Goal: Task Accomplishment & Management: Manage account settings

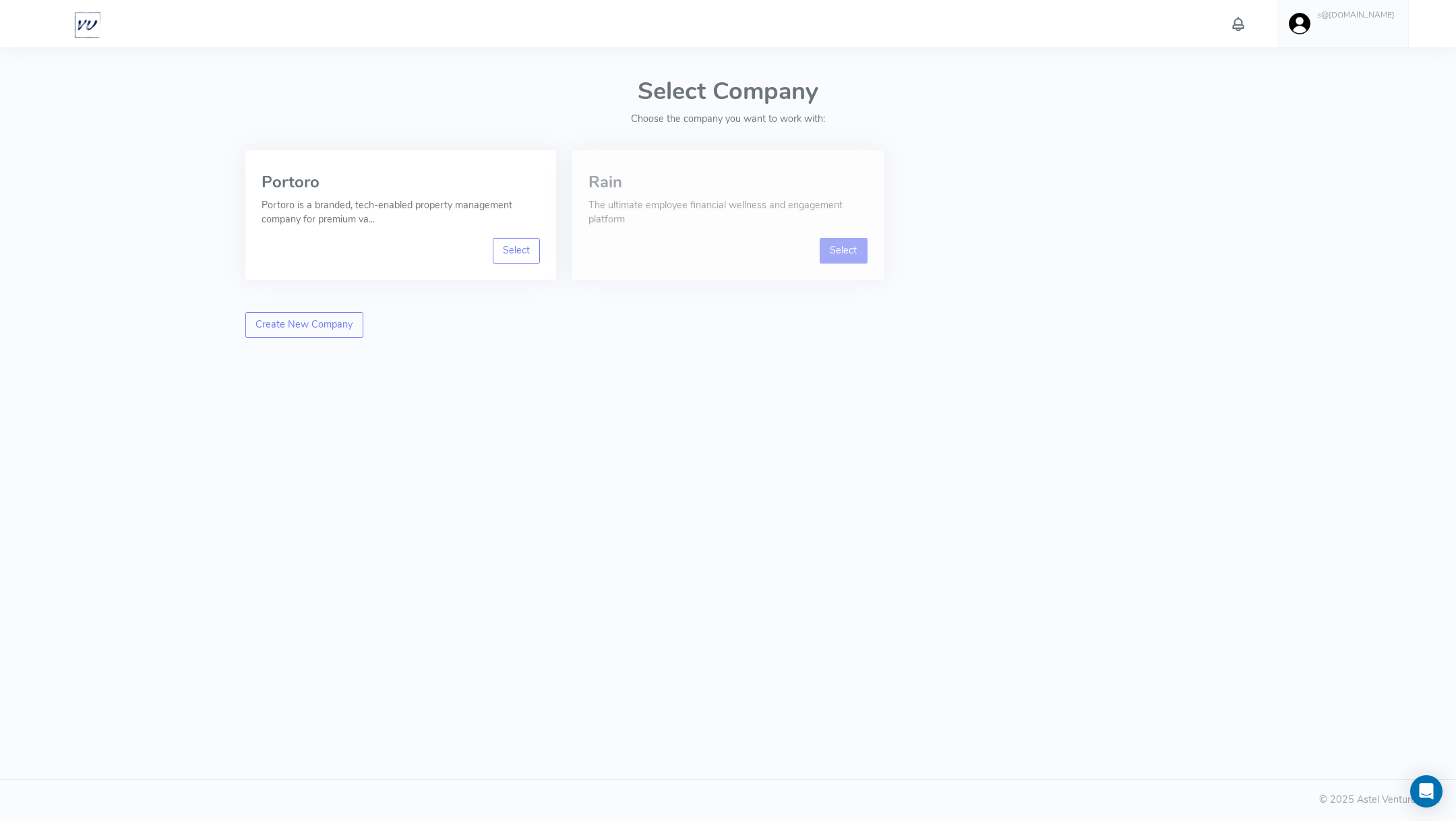
click at [843, 246] on link "Select" at bounding box center [843, 251] width 48 height 26
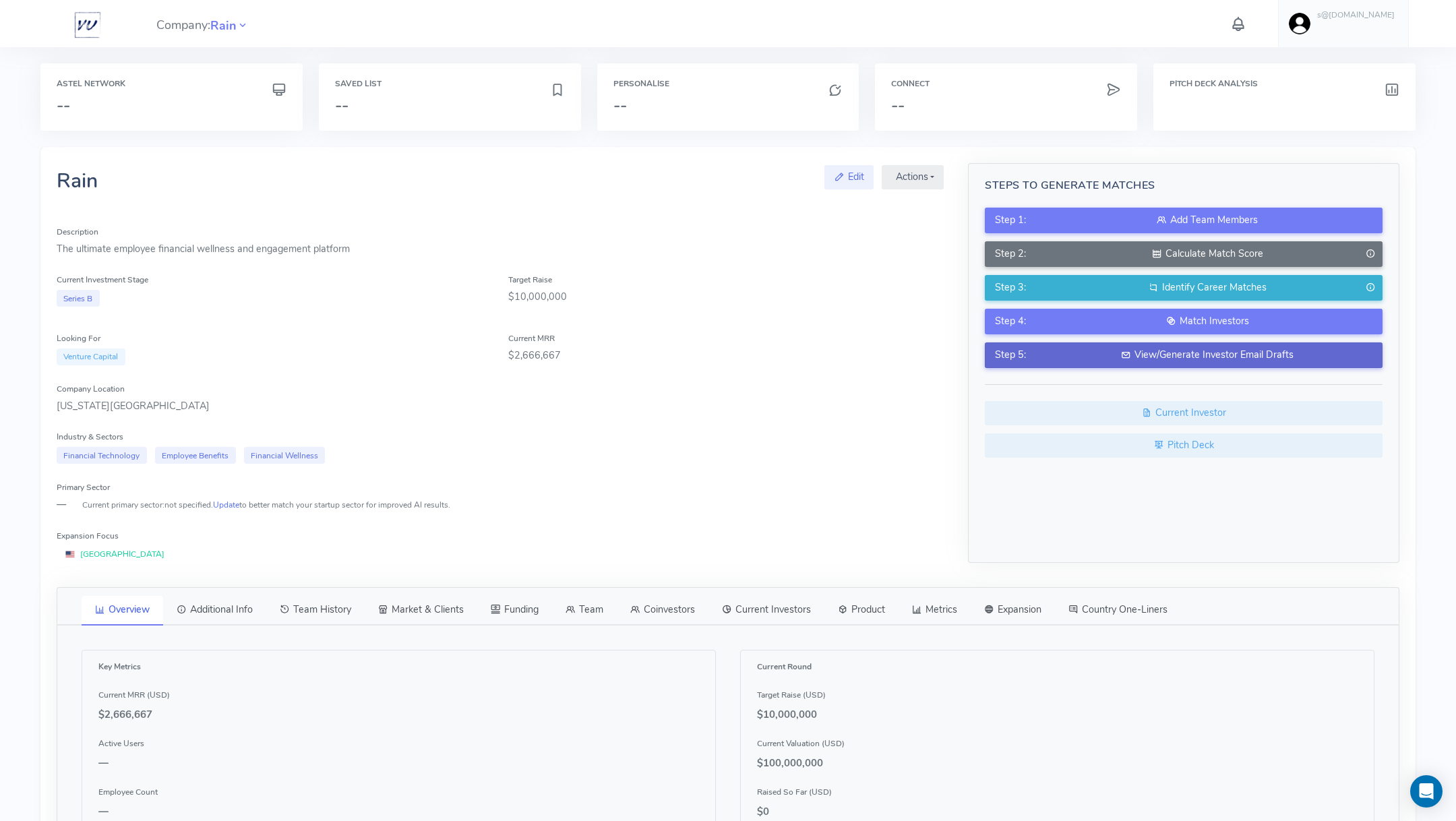
click at [1238, 354] on div "View/Generate Investor Email Drafts" at bounding box center [1207, 355] width 329 height 15
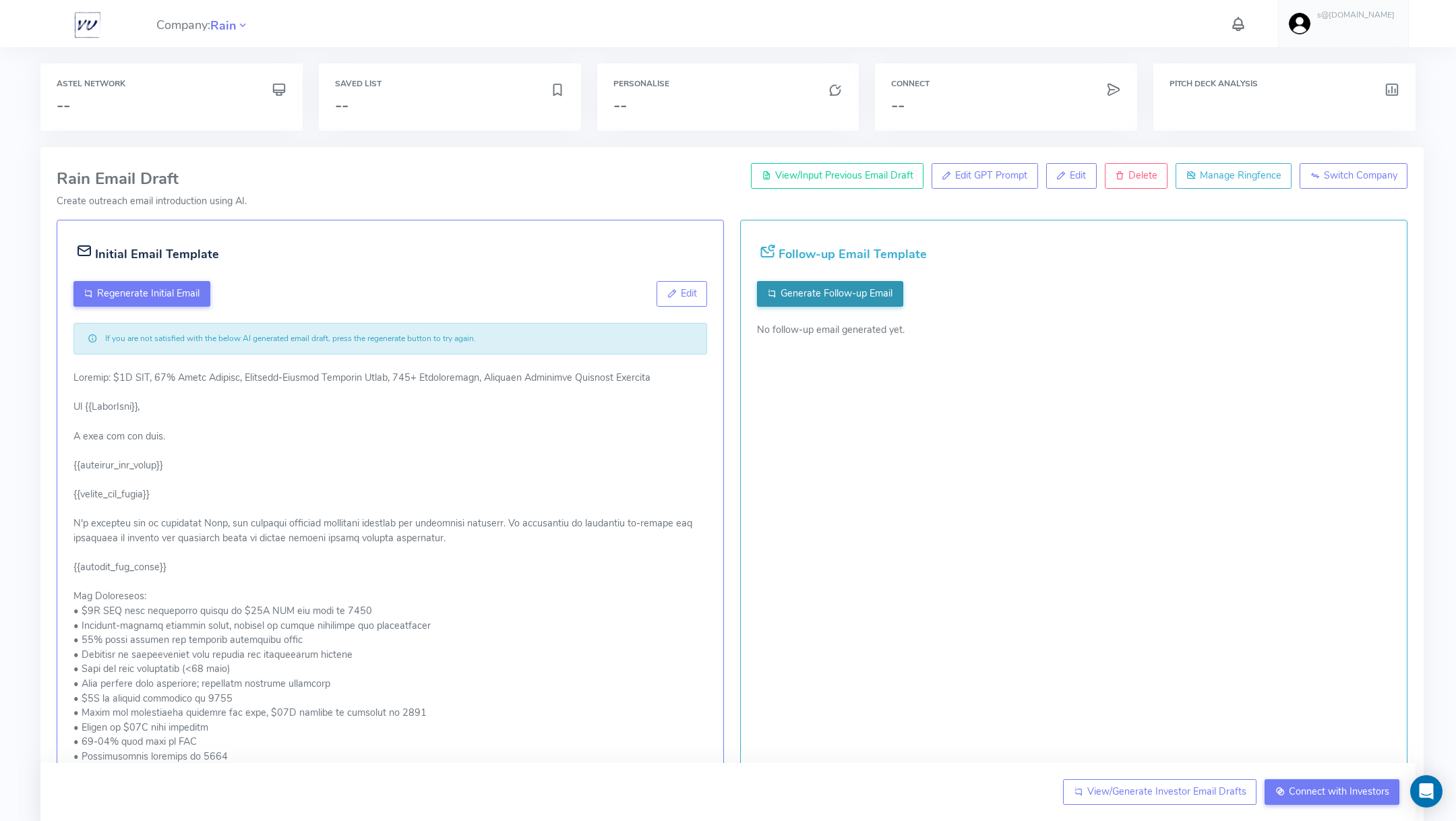
click at [883, 295] on span "Generate Follow-up Email" at bounding box center [836, 293] width 112 height 14
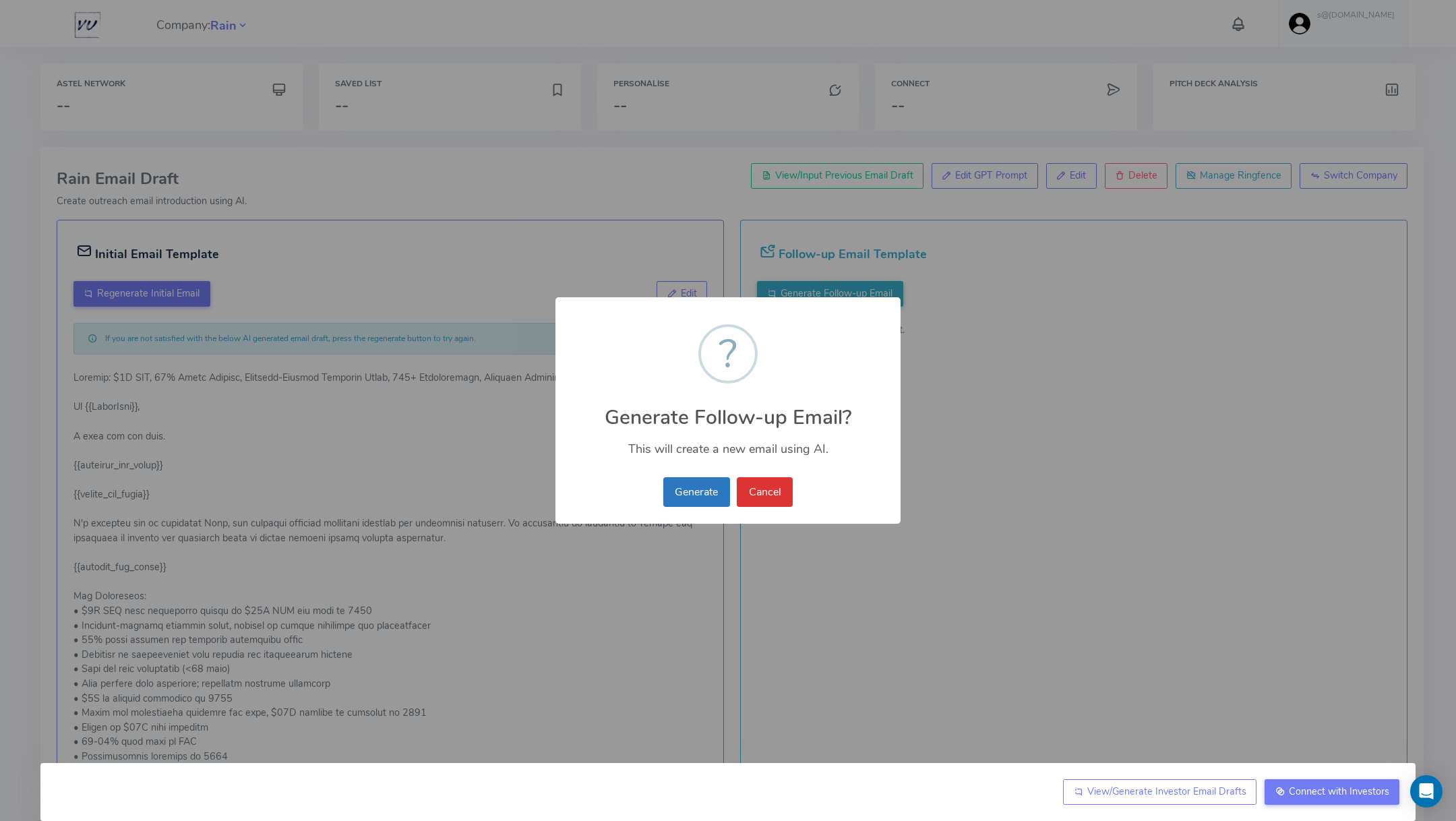
click at [695, 497] on button "Generate" at bounding box center [697, 492] width 67 height 30
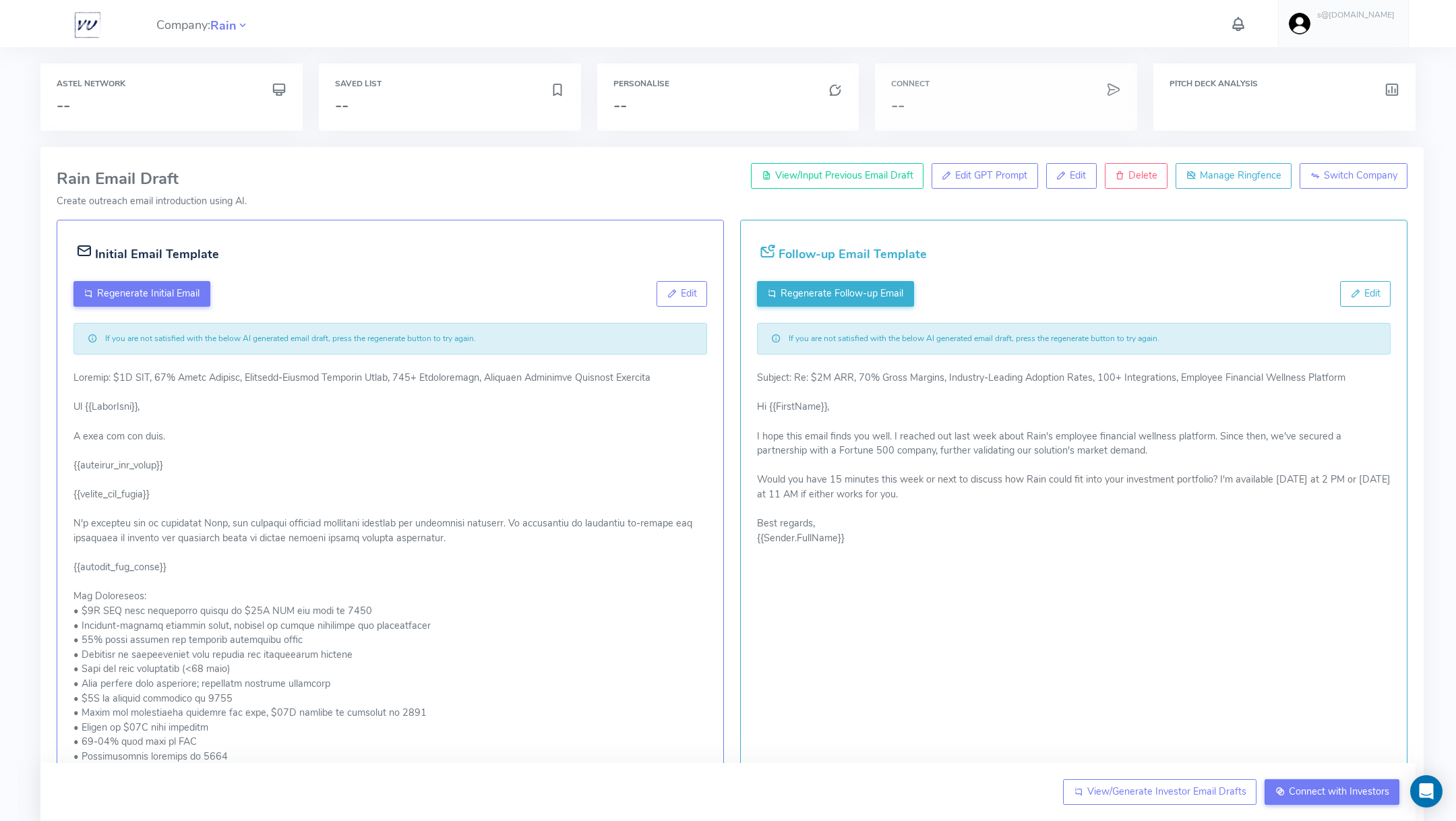
click at [995, 102] on h3 "--" at bounding box center [1006, 105] width 230 height 18
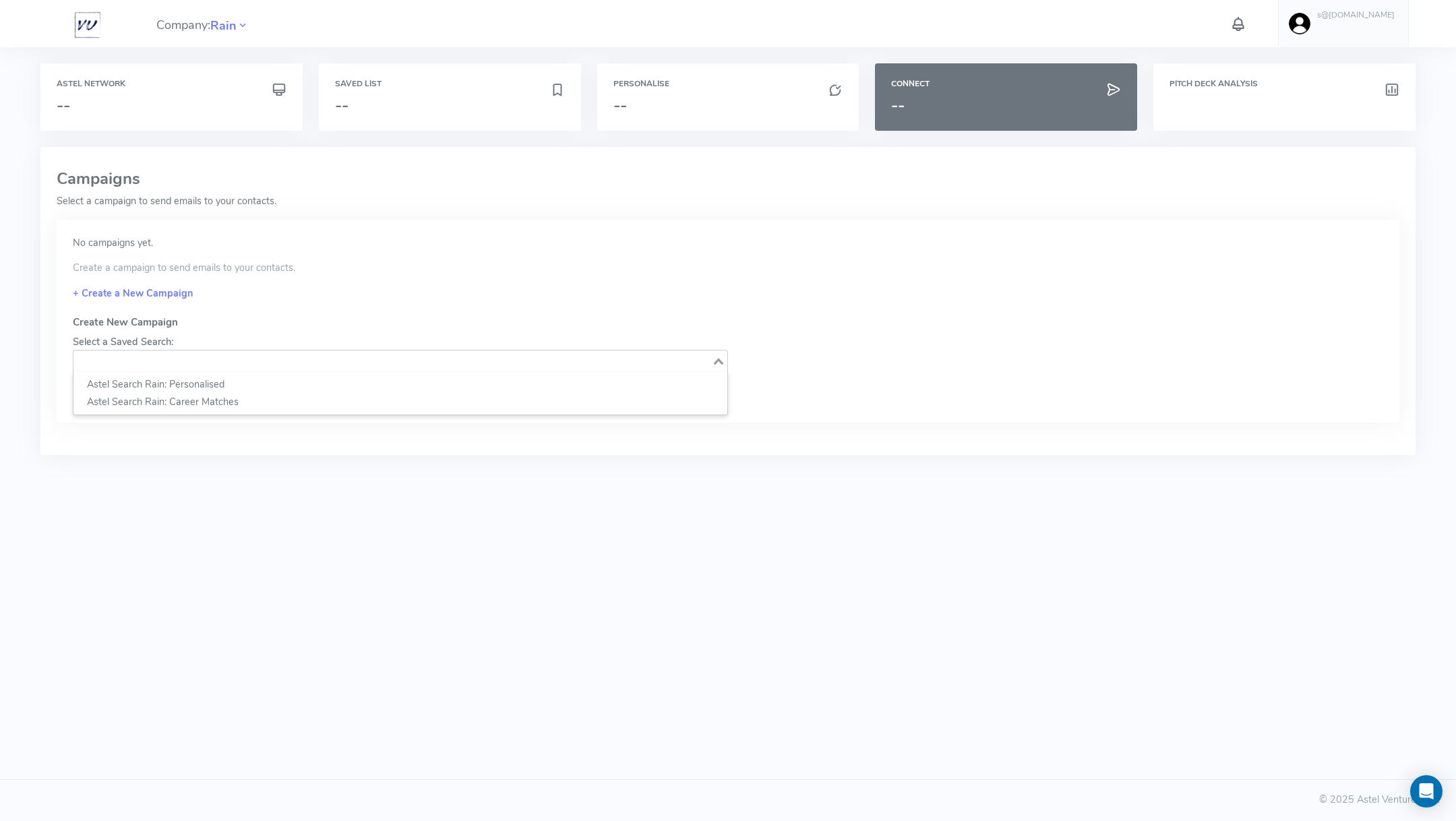
click at [157, 352] on div "Search for option" at bounding box center [392, 359] width 638 height 19
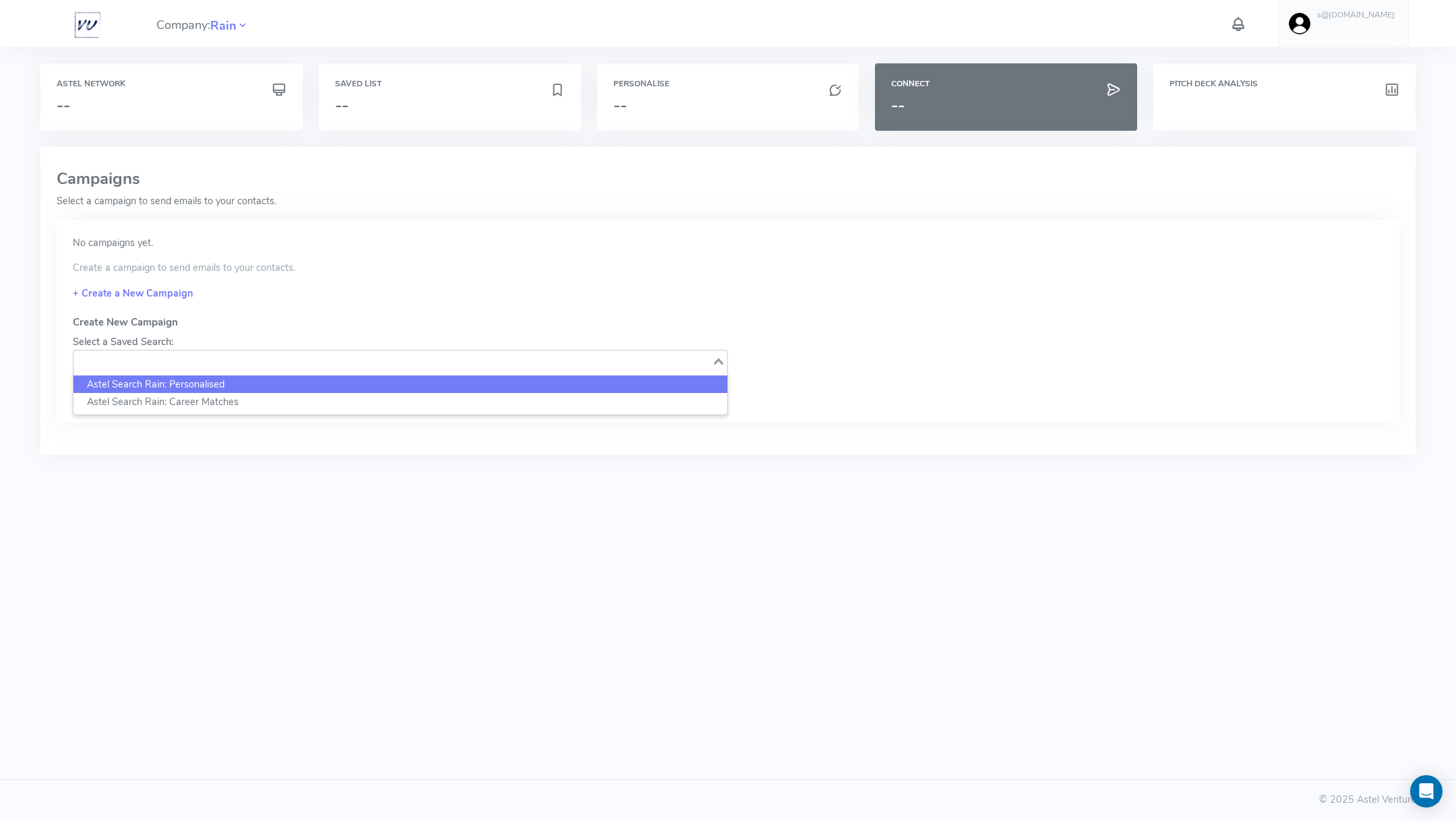
click at [154, 382] on li "Astel Search Rain: Personalised" at bounding box center [400, 384] width 654 height 19
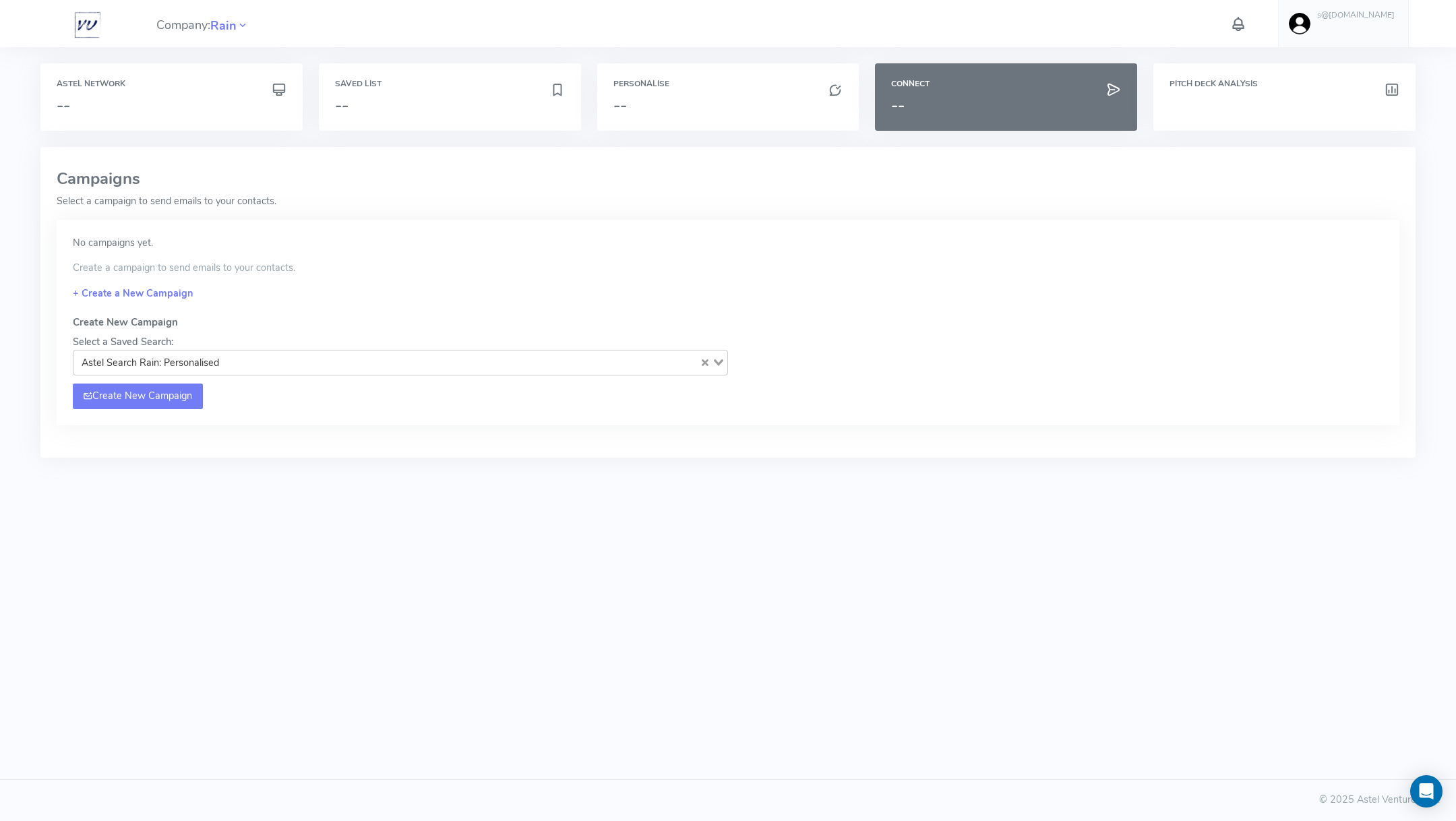
click at [149, 390] on link "Create New Campaign" at bounding box center [137, 396] width 130 height 26
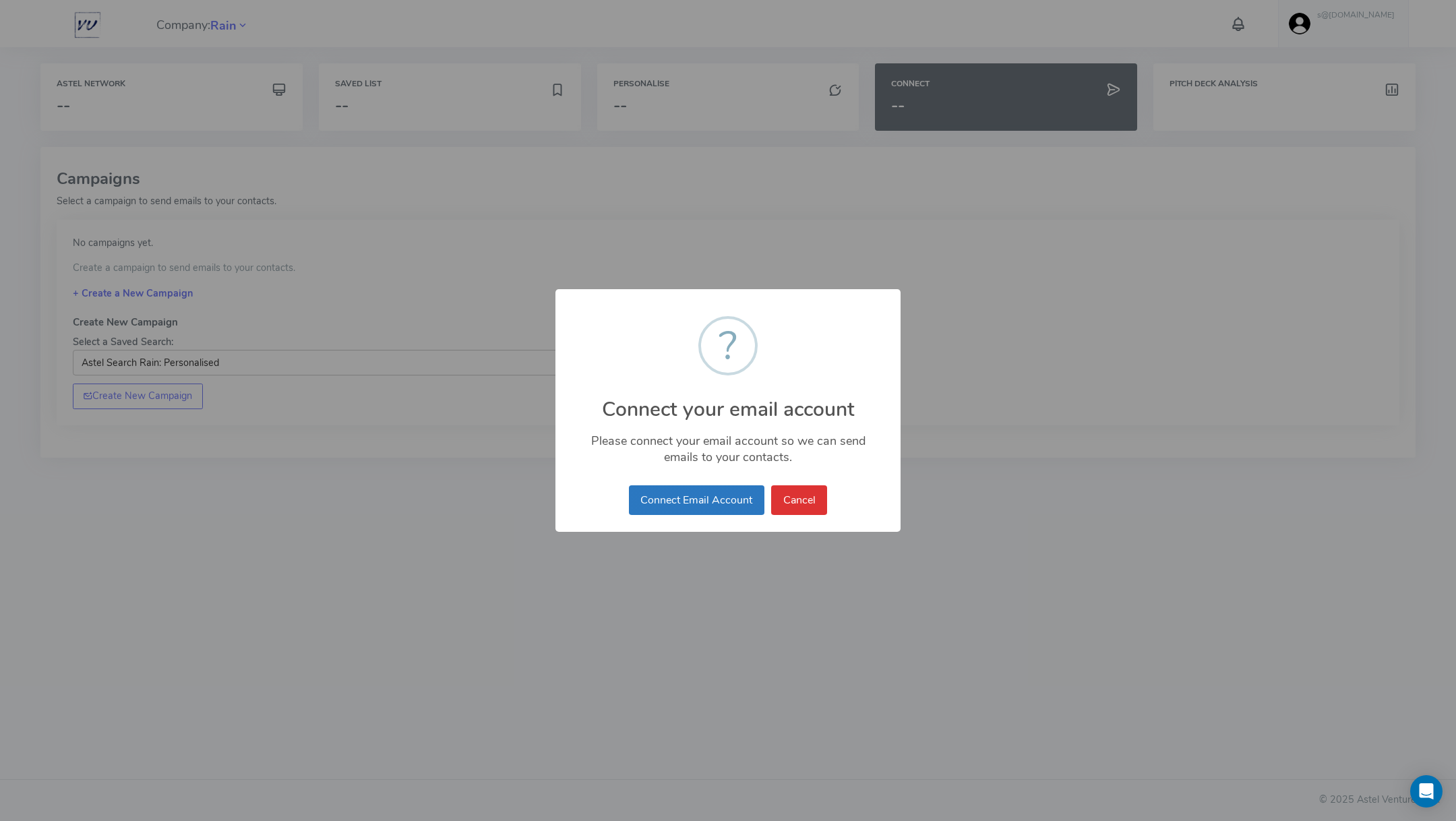
click at [697, 501] on button "Connect Email Account" at bounding box center [697, 500] width 136 height 30
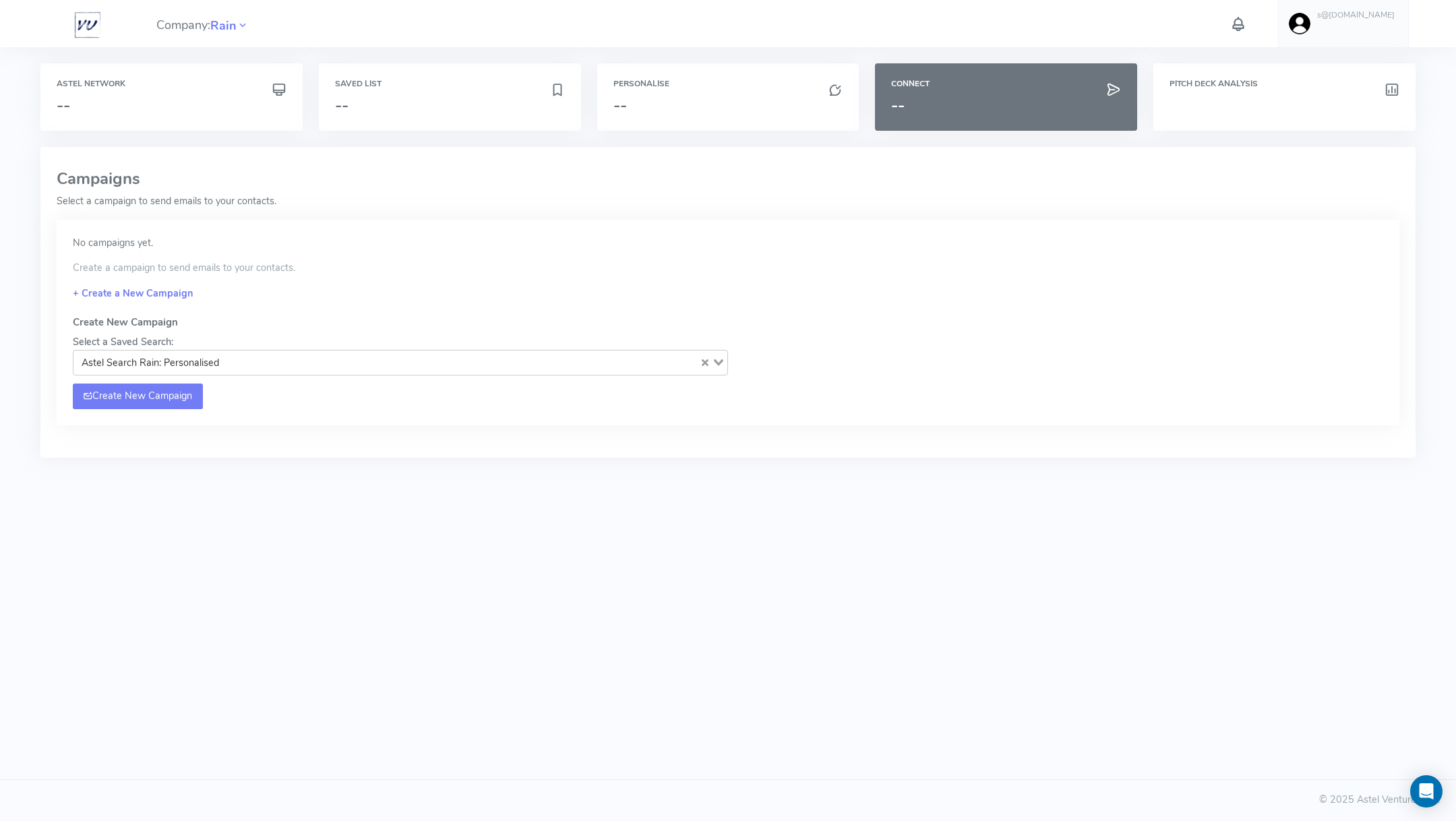
click at [136, 401] on link "Create New Campaign" at bounding box center [137, 396] width 130 height 26
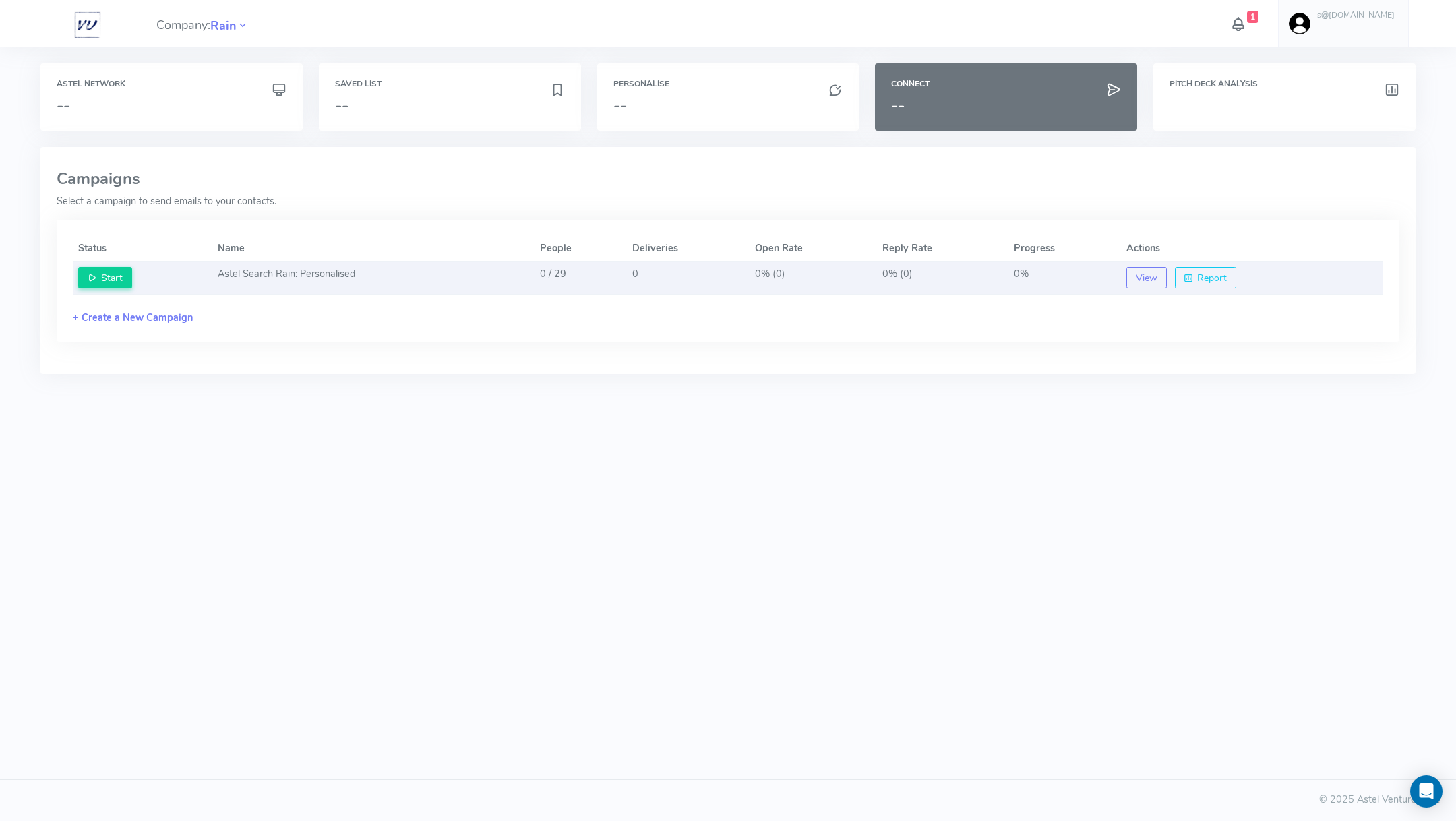
click at [518, 277] on td "Astel Search Rain: Personalised" at bounding box center [373, 278] width 321 height 33
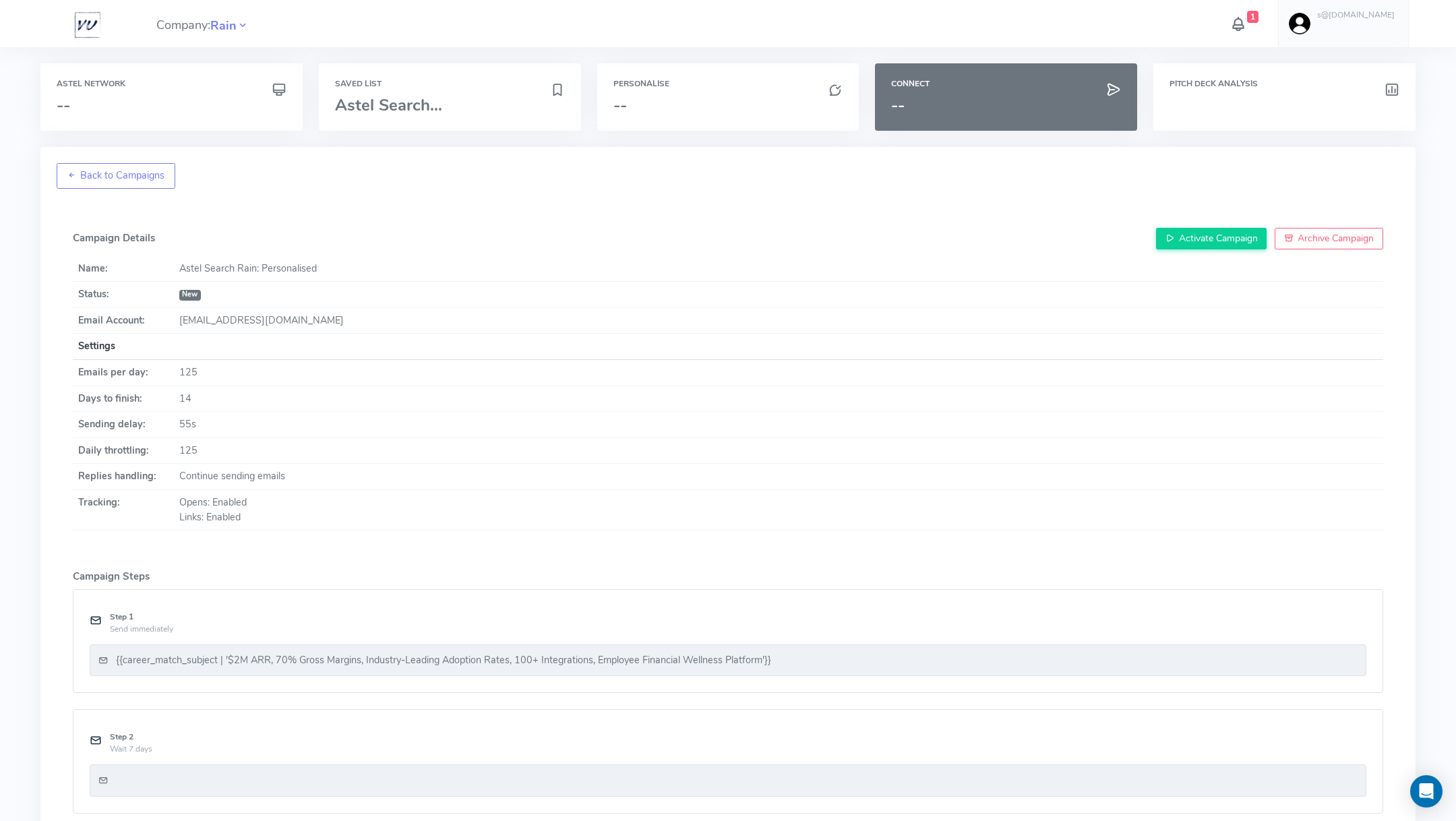
scroll to position [133, 0]
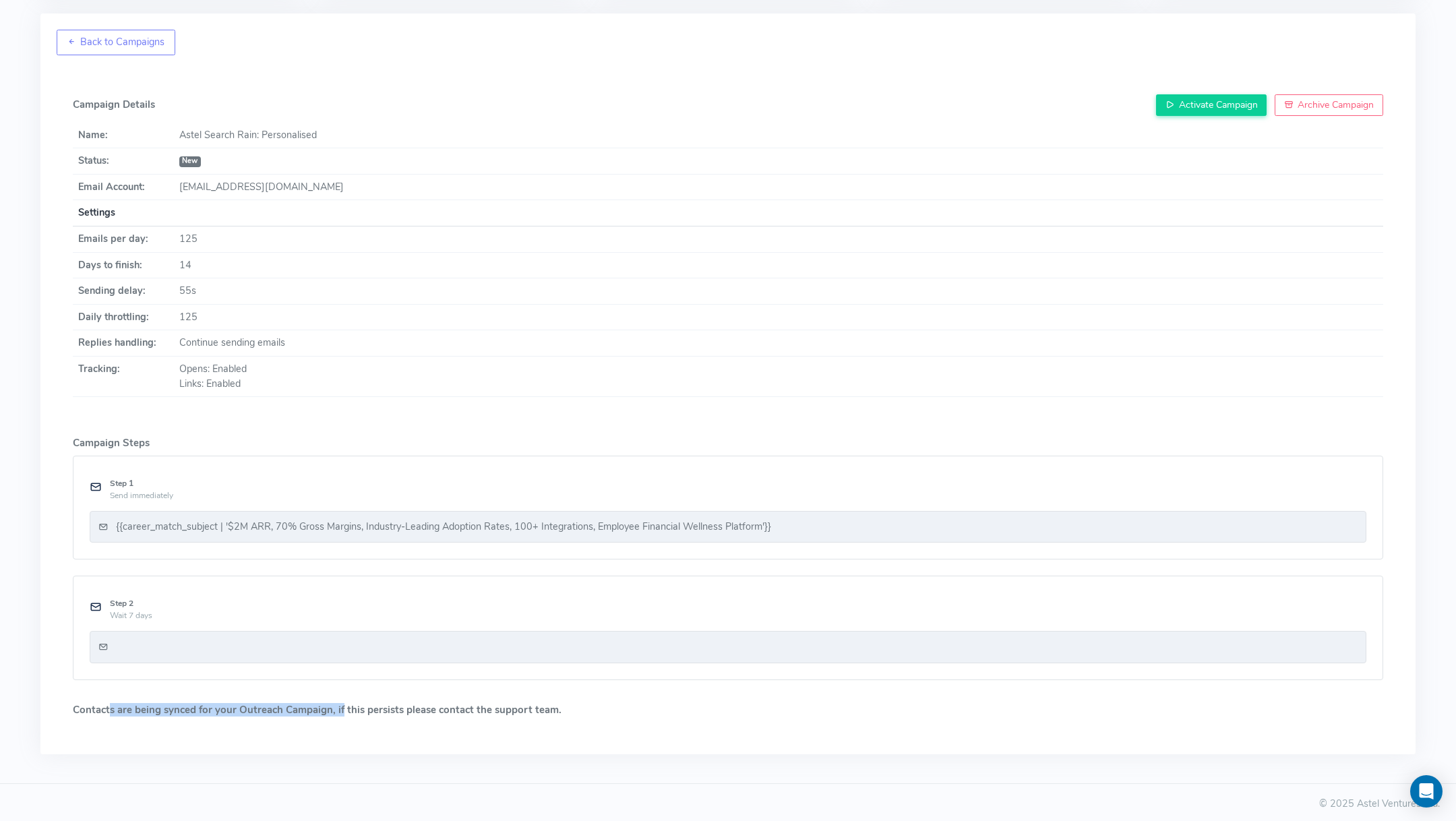
drag, startPoint x: 110, startPoint y: 708, endPoint x: 341, endPoint y: 705, distance: 231.0
click at [341, 705] on h5 "Contacts are being synced for your Outreach Campaign, if this persists please c…" at bounding box center [727, 710] width 1310 height 11
click at [86, 30] on link "Back to Campaigns" at bounding box center [115, 43] width 119 height 26
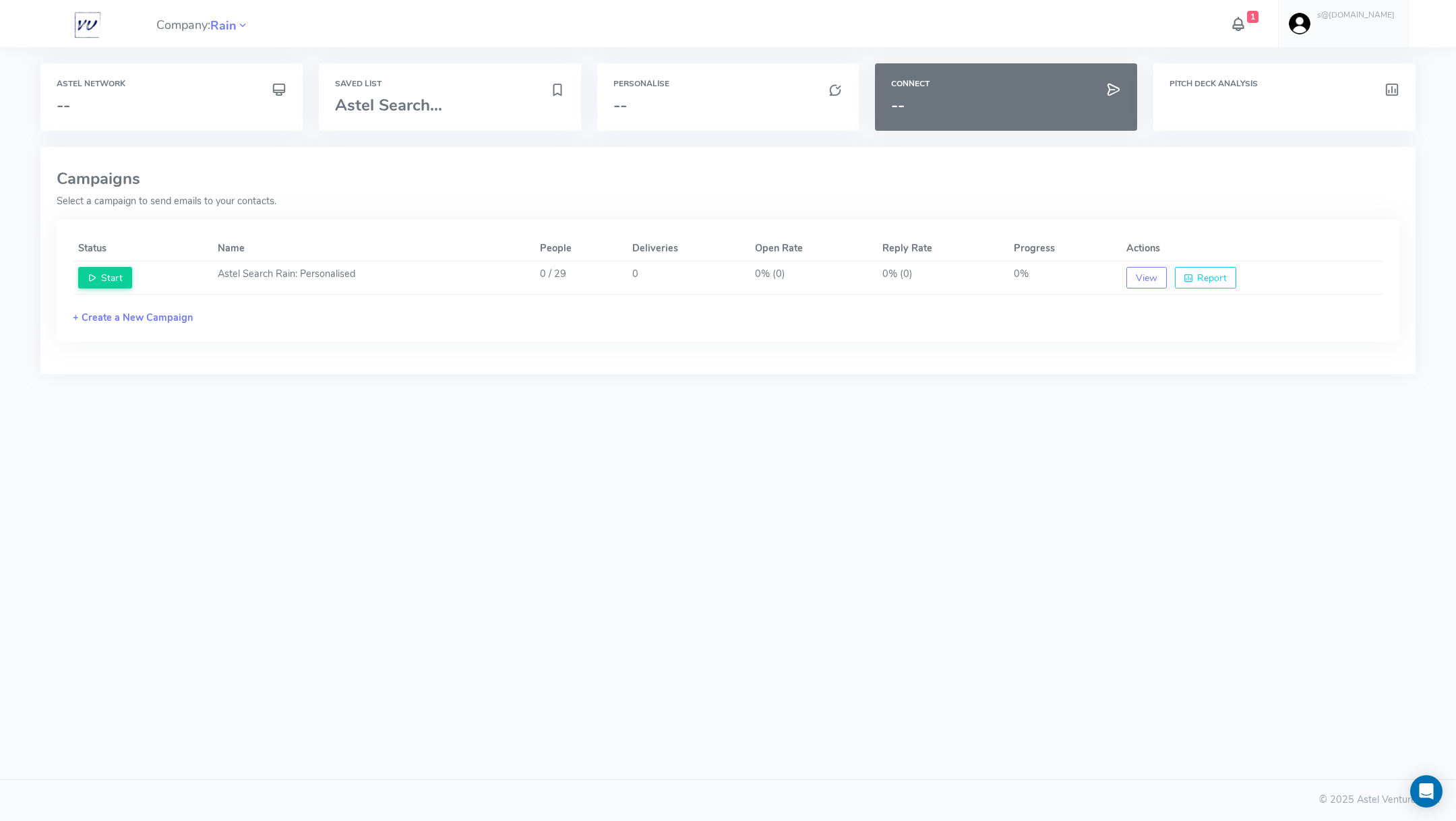
scroll to position [0, 0]
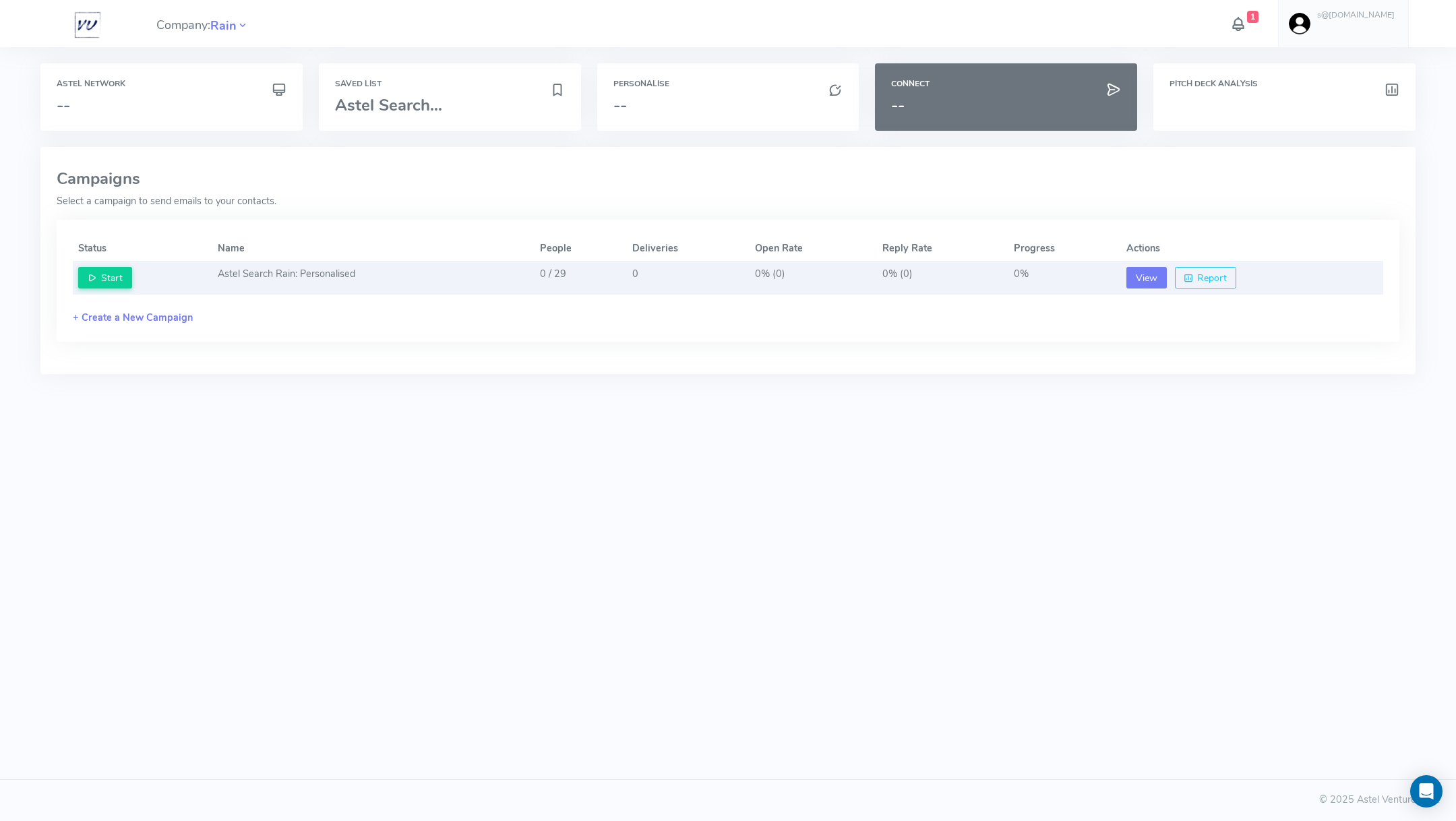
click at [1154, 280] on button "View" at bounding box center [1146, 278] width 40 height 22
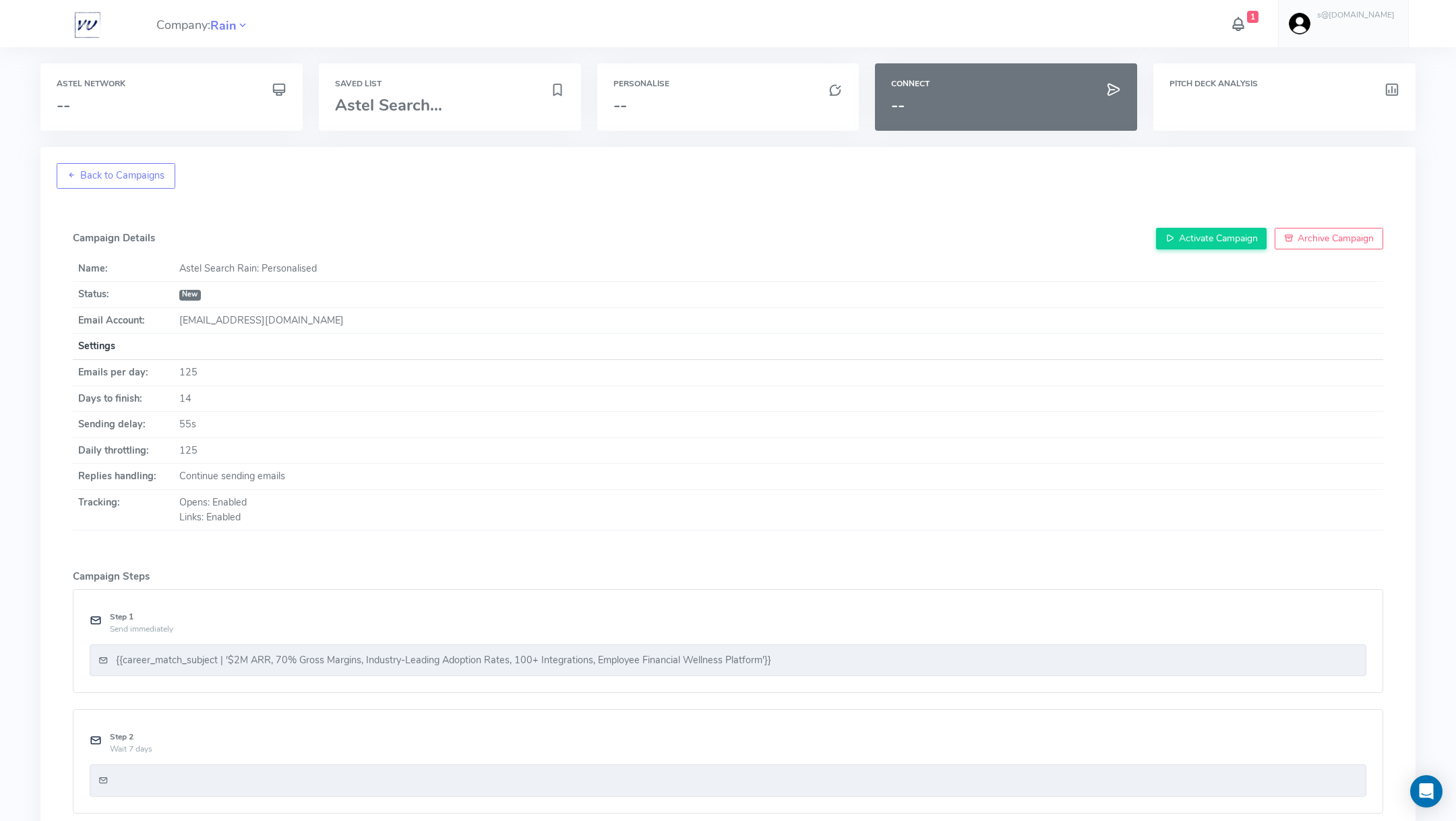
scroll to position [133, 0]
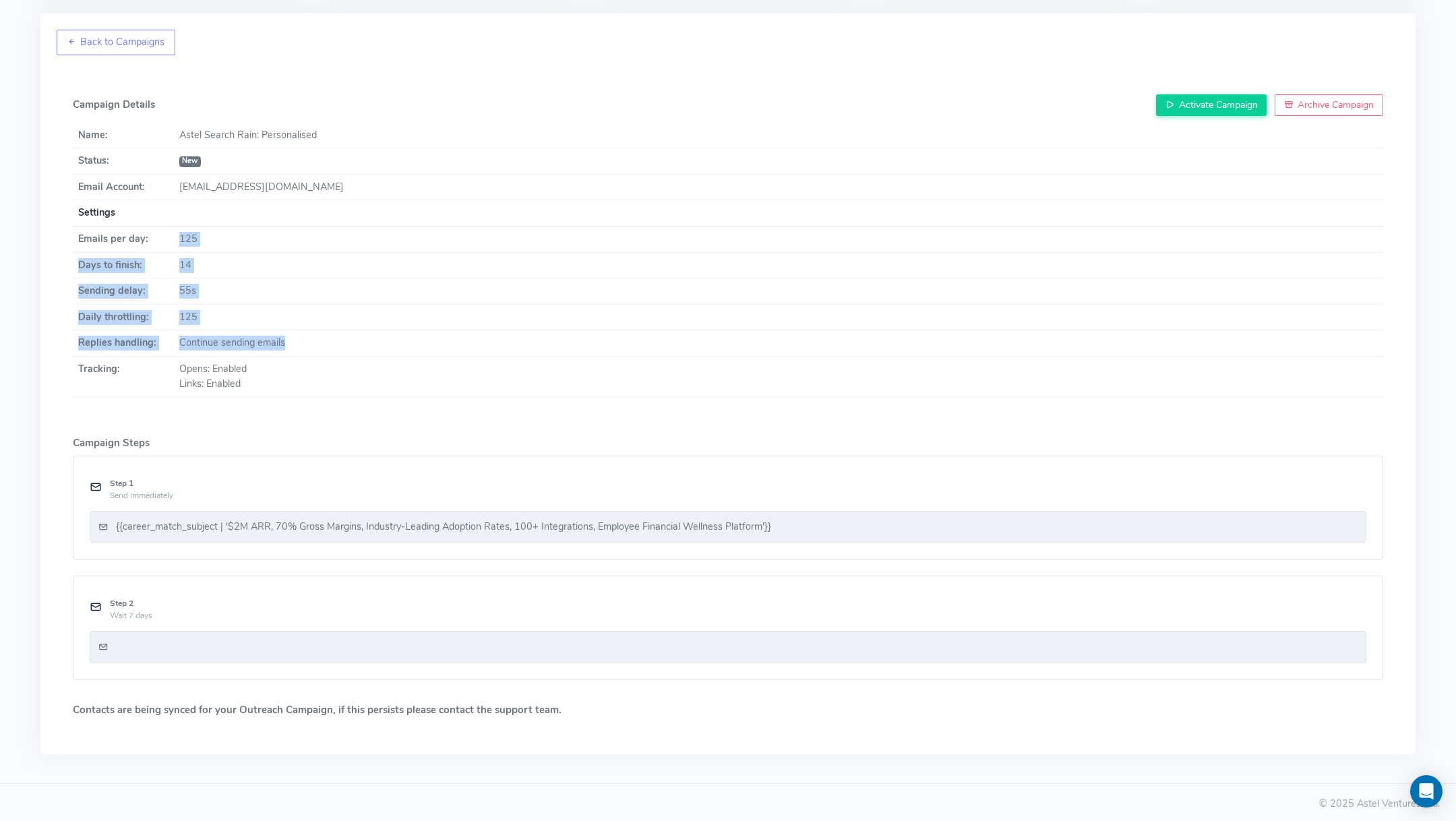
drag, startPoint x: 178, startPoint y: 238, endPoint x: 215, endPoint y: 350, distance: 118.0
click at [215, 350] on tbody "Name: [PERSON_NAME] Search Rain: Personalised Status: New Email Account: [EMAIL…" at bounding box center [727, 260] width 1310 height 274
click at [231, 383] on div "Links: Enabled" at bounding box center [778, 384] width 1199 height 15
click at [615, 525] on div "{{career_match_subject | '$2M ARR, 70% Gross Margins, Industry-Leading Adoption…" at bounding box center [444, 527] width 655 height 15
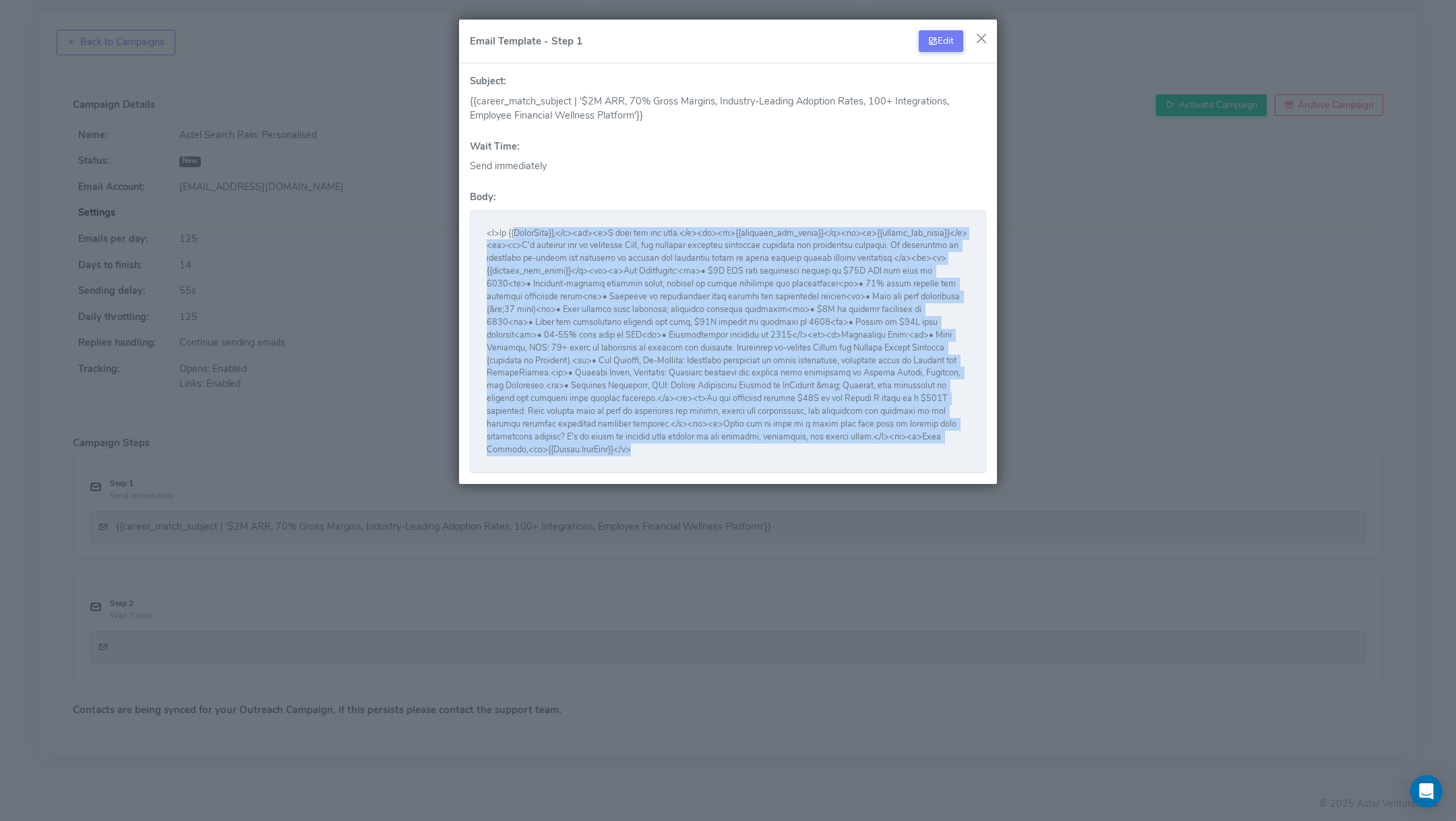
drag, startPoint x: 517, startPoint y: 232, endPoint x: 723, endPoint y: 448, distance: 298.5
click at [723, 448] on div at bounding box center [728, 342] width 517 height 263
drag, startPoint x: 723, startPoint y: 448, endPoint x: 478, endPoint y: 223, distance: 332.6
click at [478, 223] on div at bounding box center [728, 342] width 517 height 263
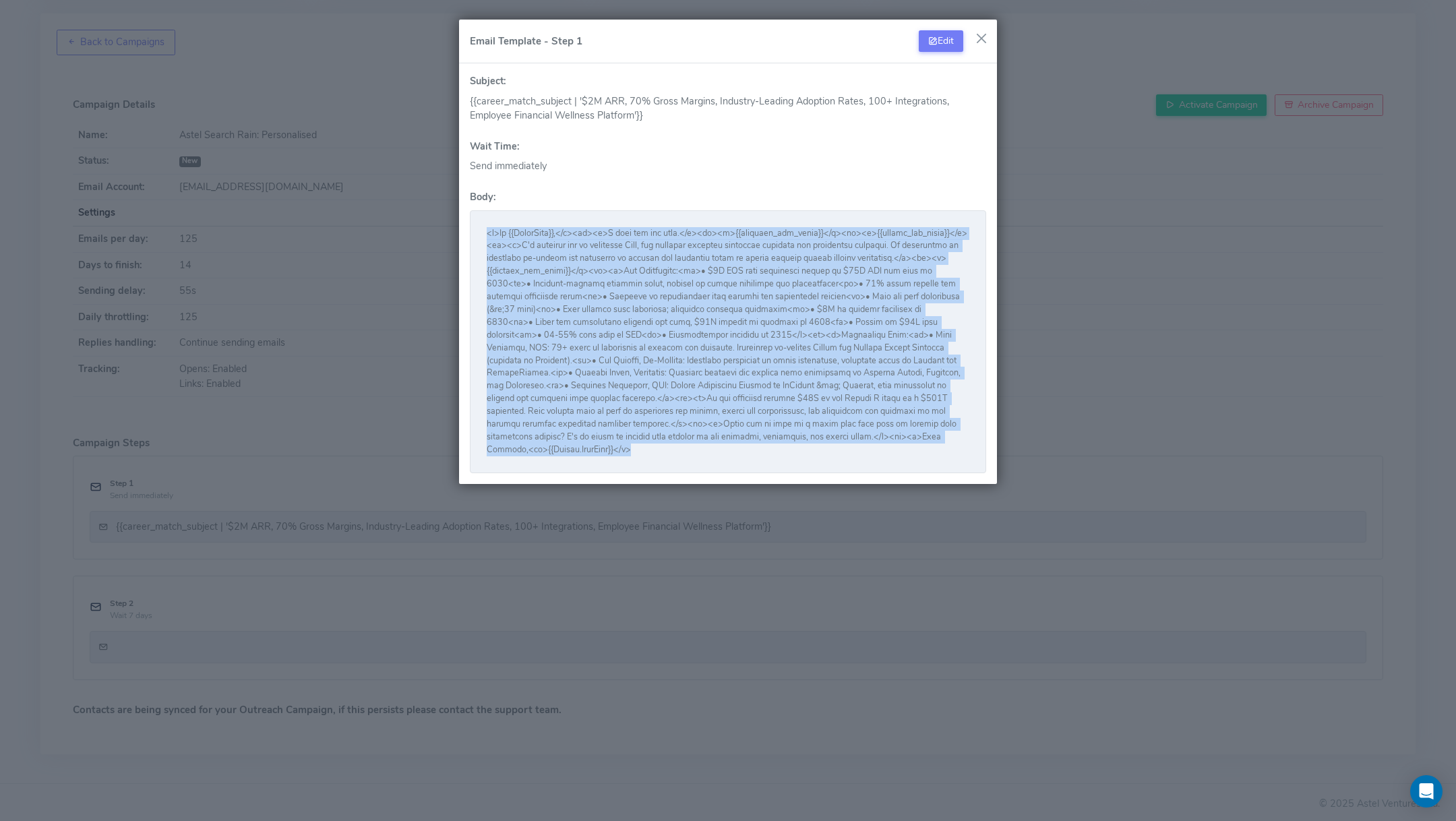
click at [478, 223] on div at bounding box center [728, 342] width 517 height 263
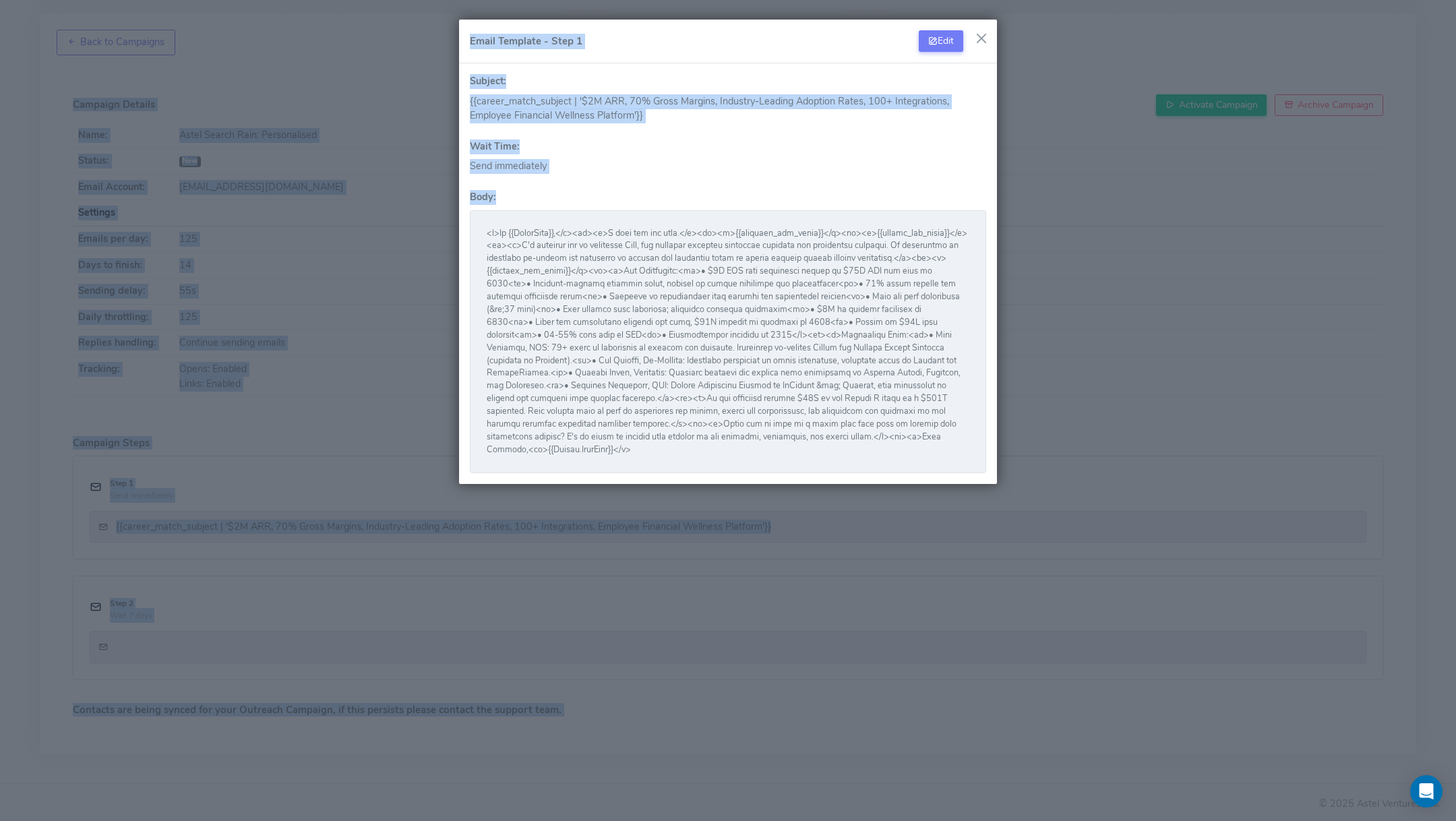
drag, startPoint x: 478, startPoint y: 223, endPoint x: 851, endPoint y: 435, distance: 429.0
click at [851, 435] on div at bounding box center [728, 342] width 517 height 263
click at [943, 36] on button "Edit" at bounding box center [940, 41] width 44 height 22
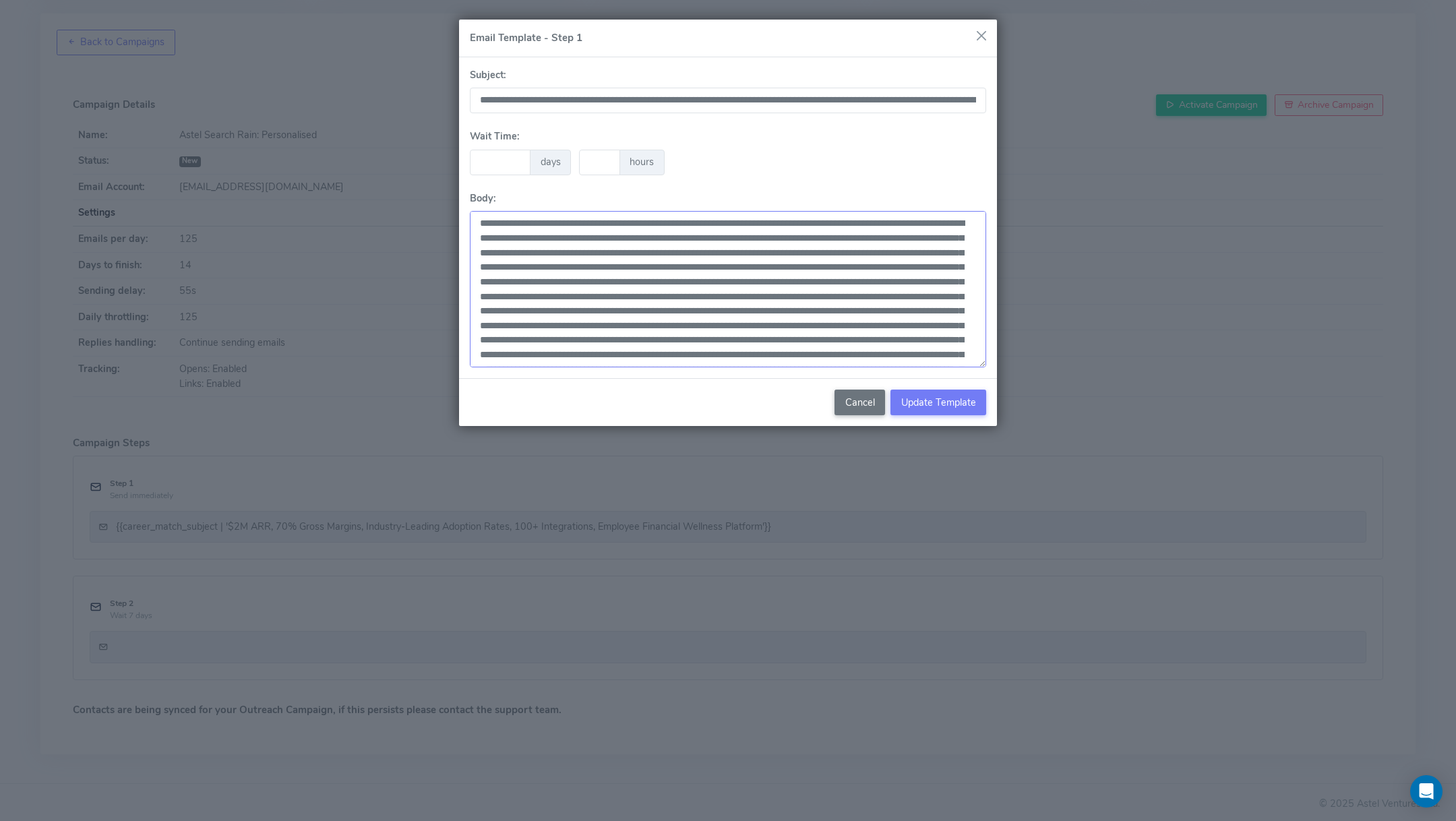
click at [672, 288] on textarea at bounding box center [728, 289] width 517 height 157
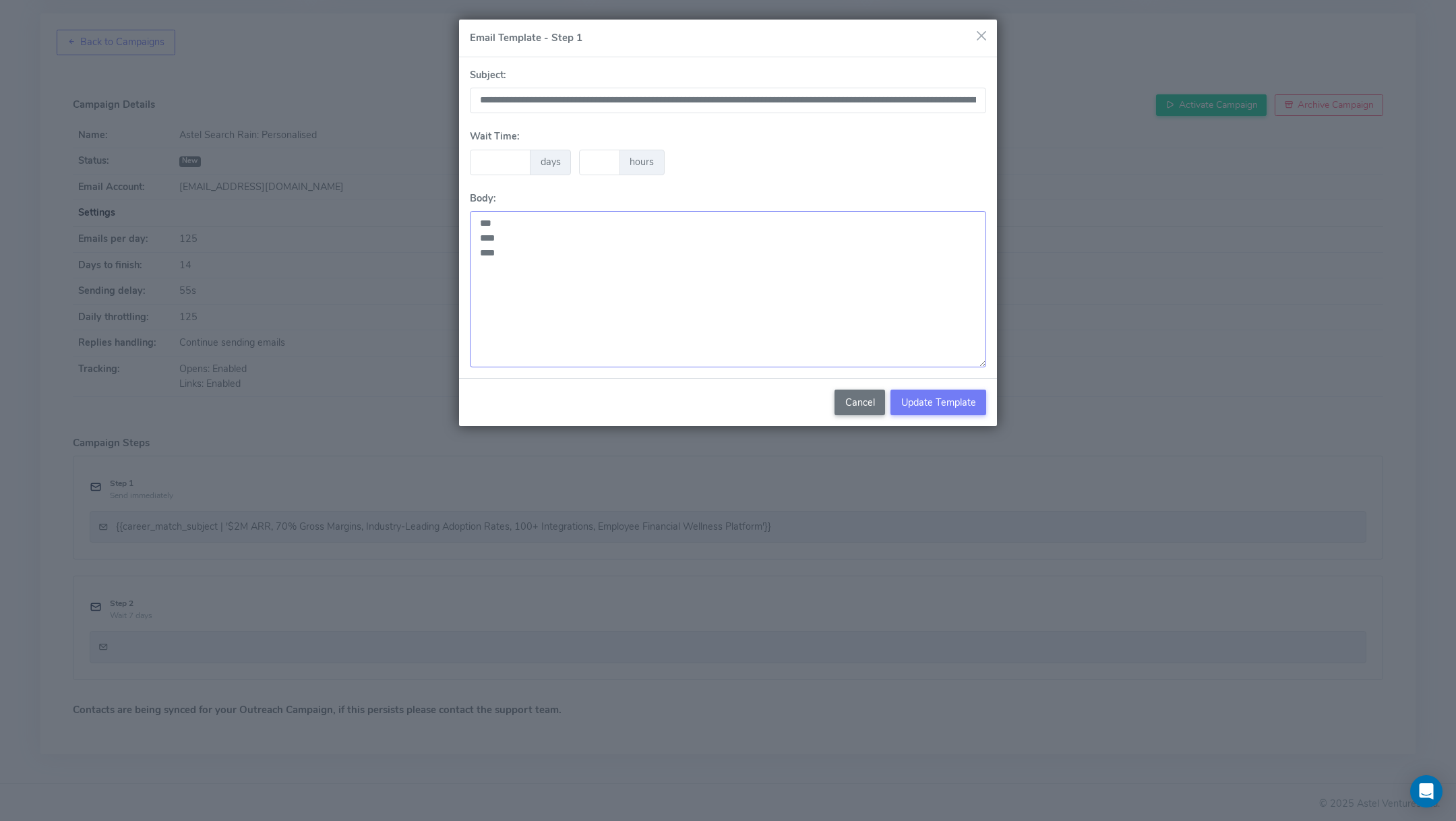
type textarea "*** **** ****"
click at [983, 37] on button "button" at bounding box center [981, 36] width 20 height 20
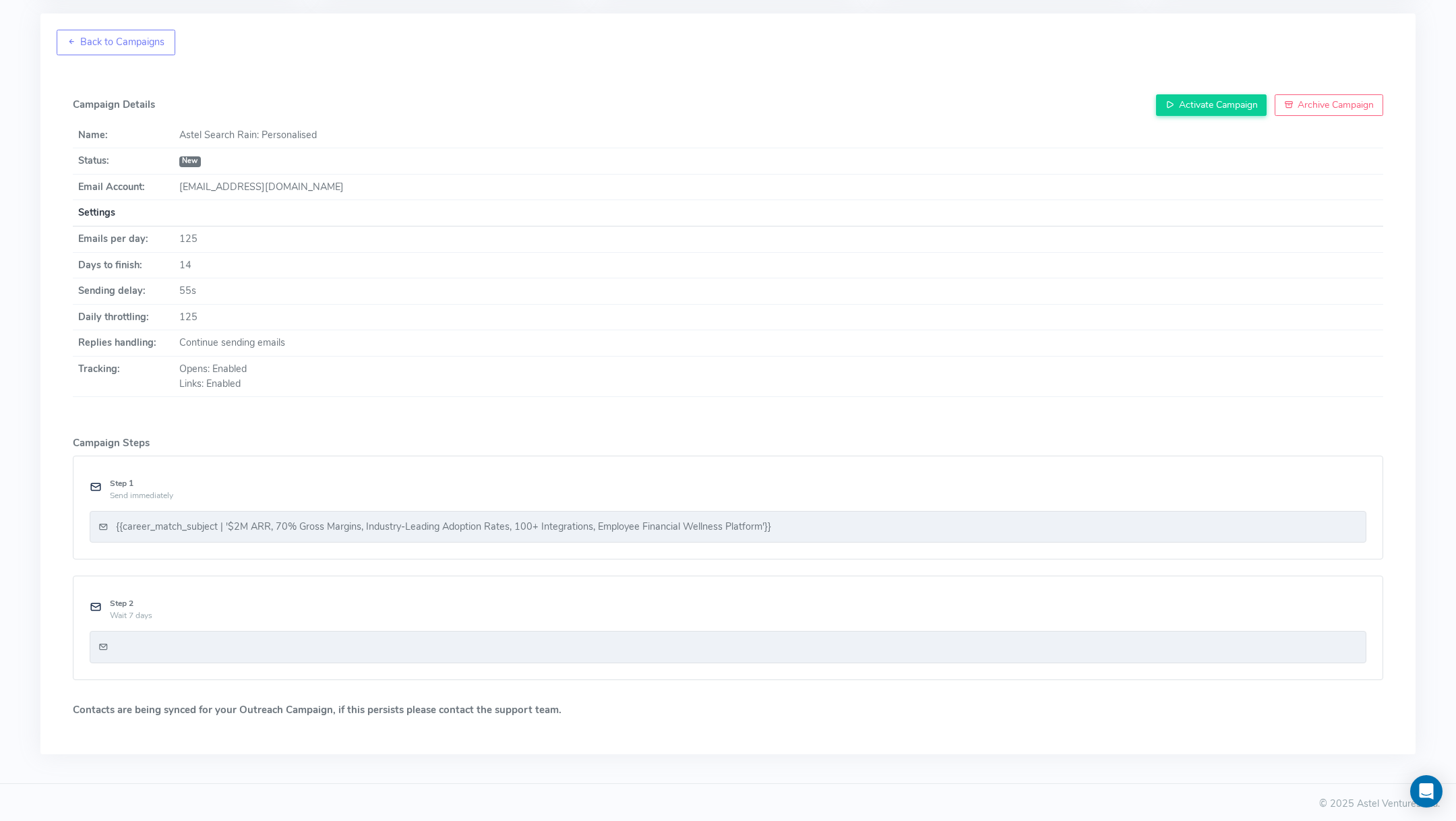
click at [594, 639] on div at bounding box center [728, 647] width 1259 height 15
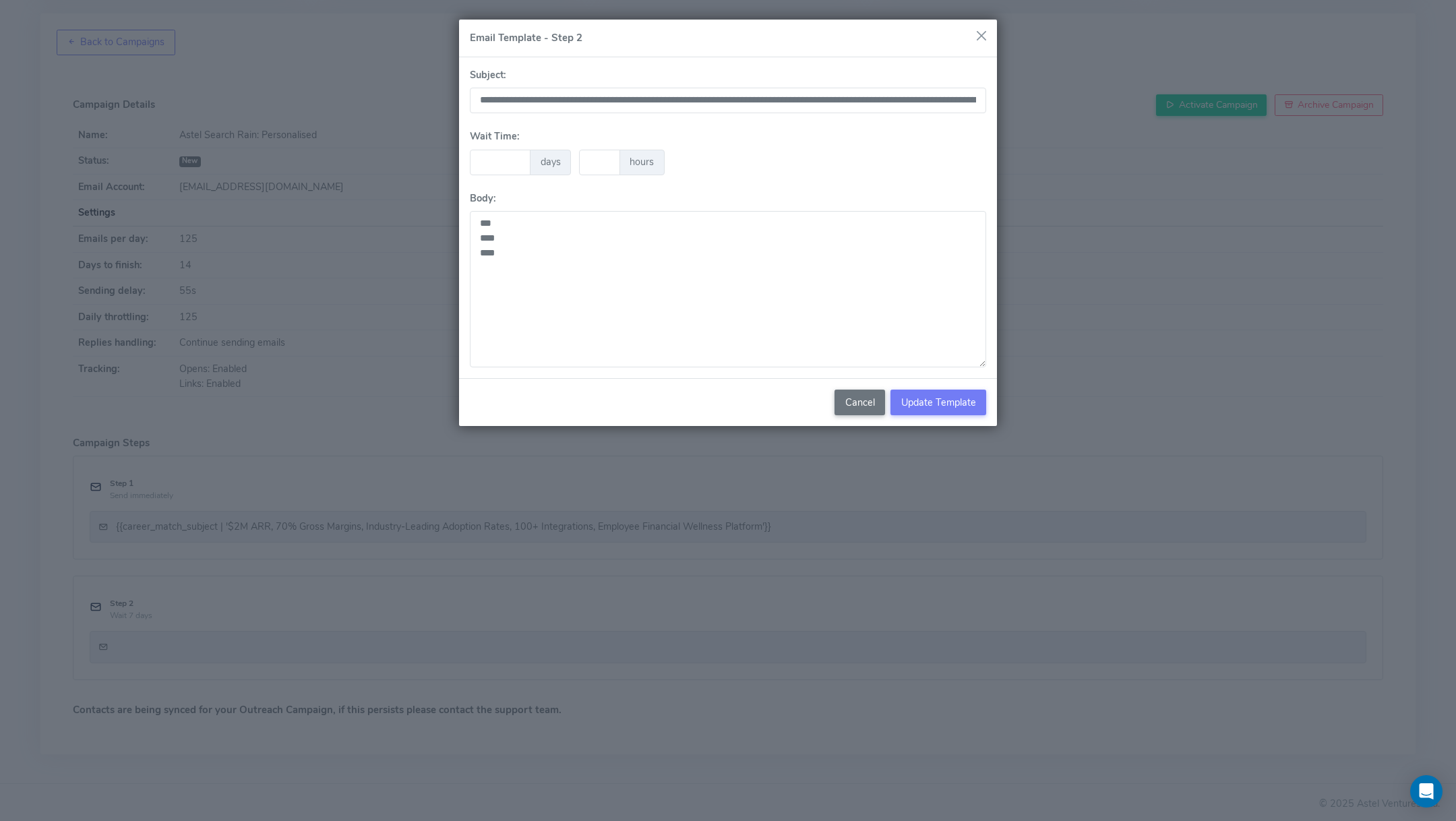
click at [982, 36] on button "button" at bounding box center [981, 36] width 20 height 20
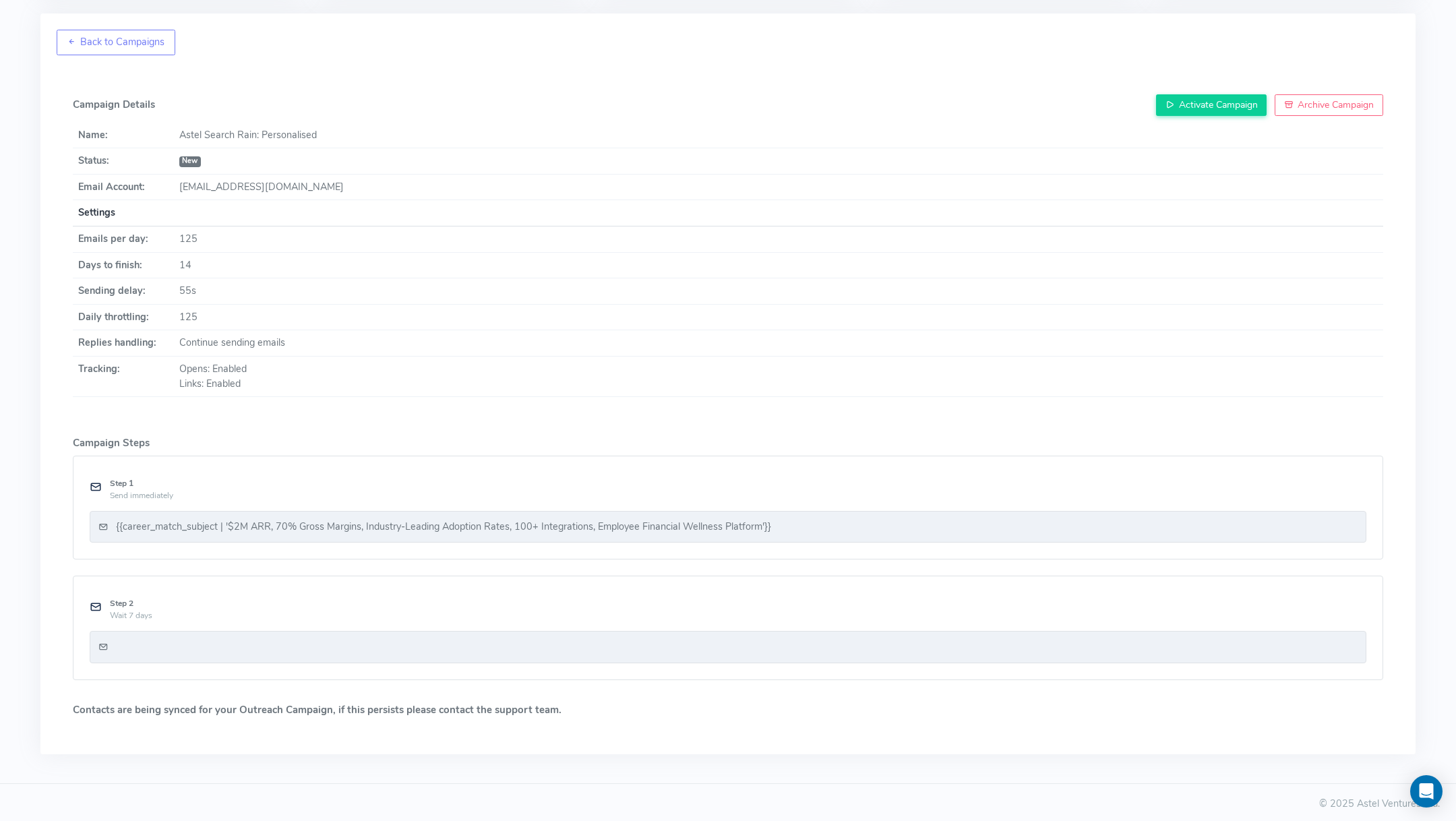
click at [676, 639] on div at bounding box center [728, 647] width 1259 height 15
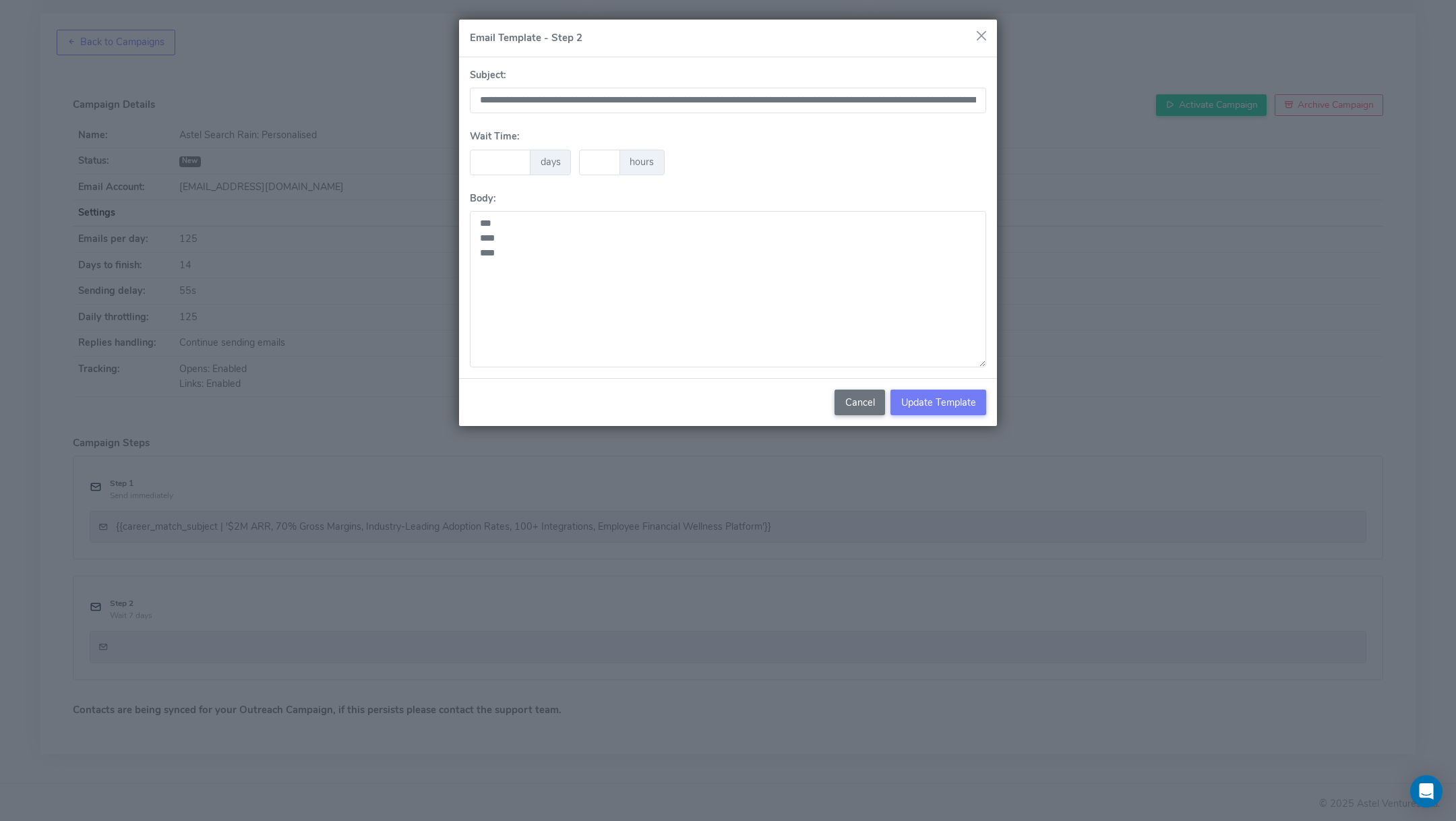
click at [982, 39] on button "button" at bounding box center [981, 36] width 20 height 20
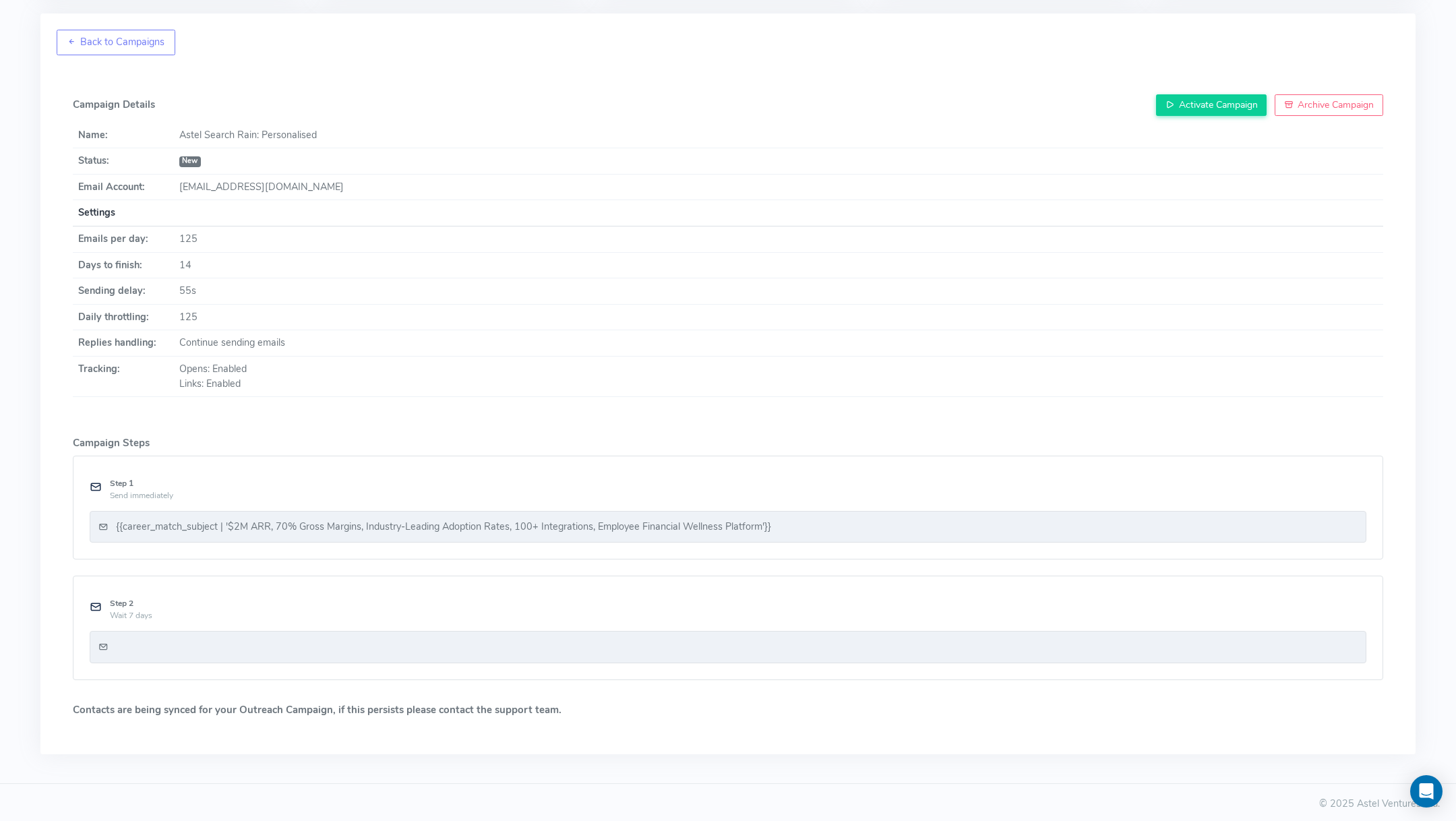
click at [743, 513] on div "{{career_match_subject | '$2M ARR, 70% Gross Margins, Industry-Leading Adoption…" at bounding box center [728, 527] width 1277 height 32
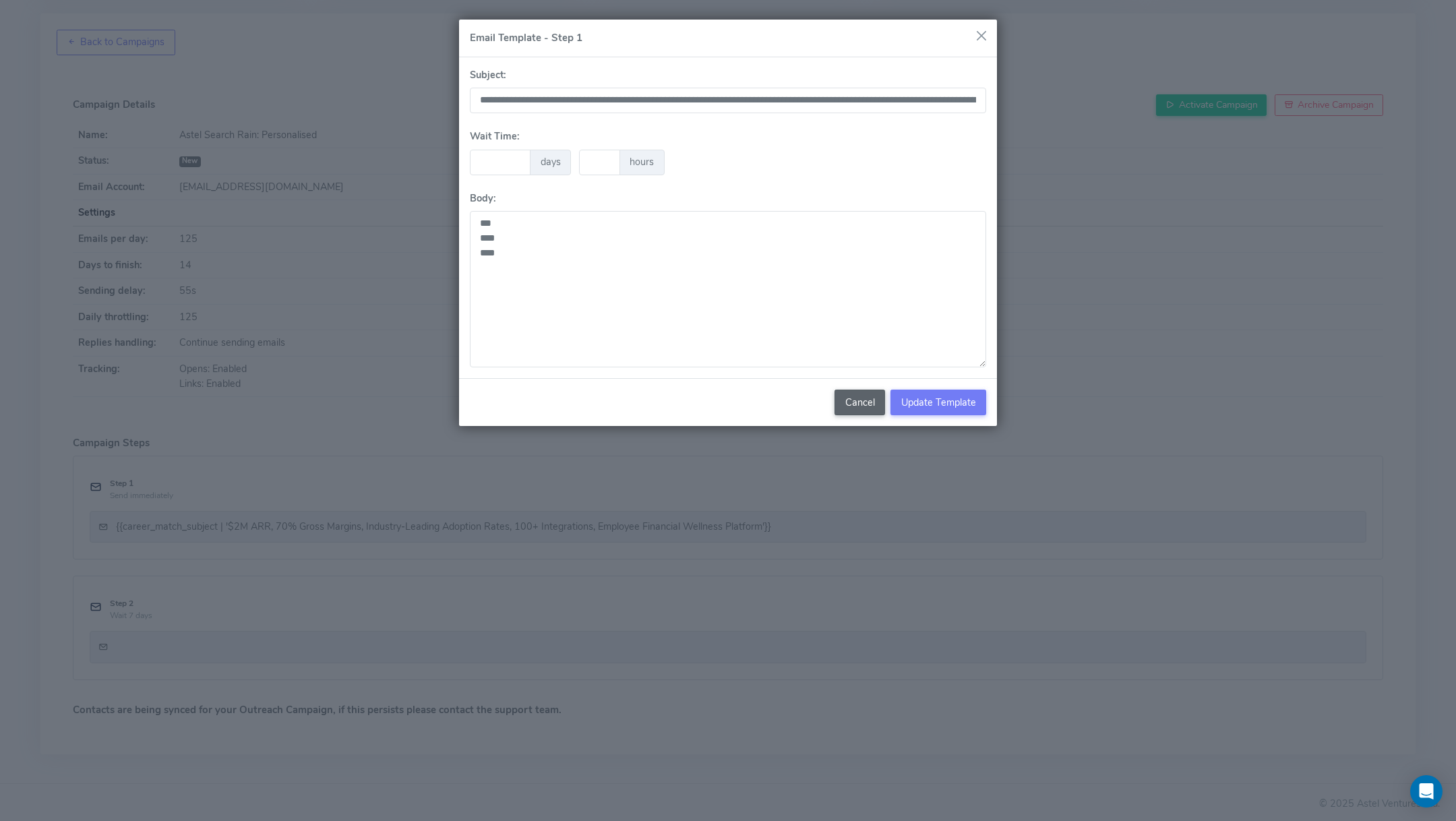
click at [851, 407] on button "Cancel" at bounding box center [860, 403] width 51 height 26
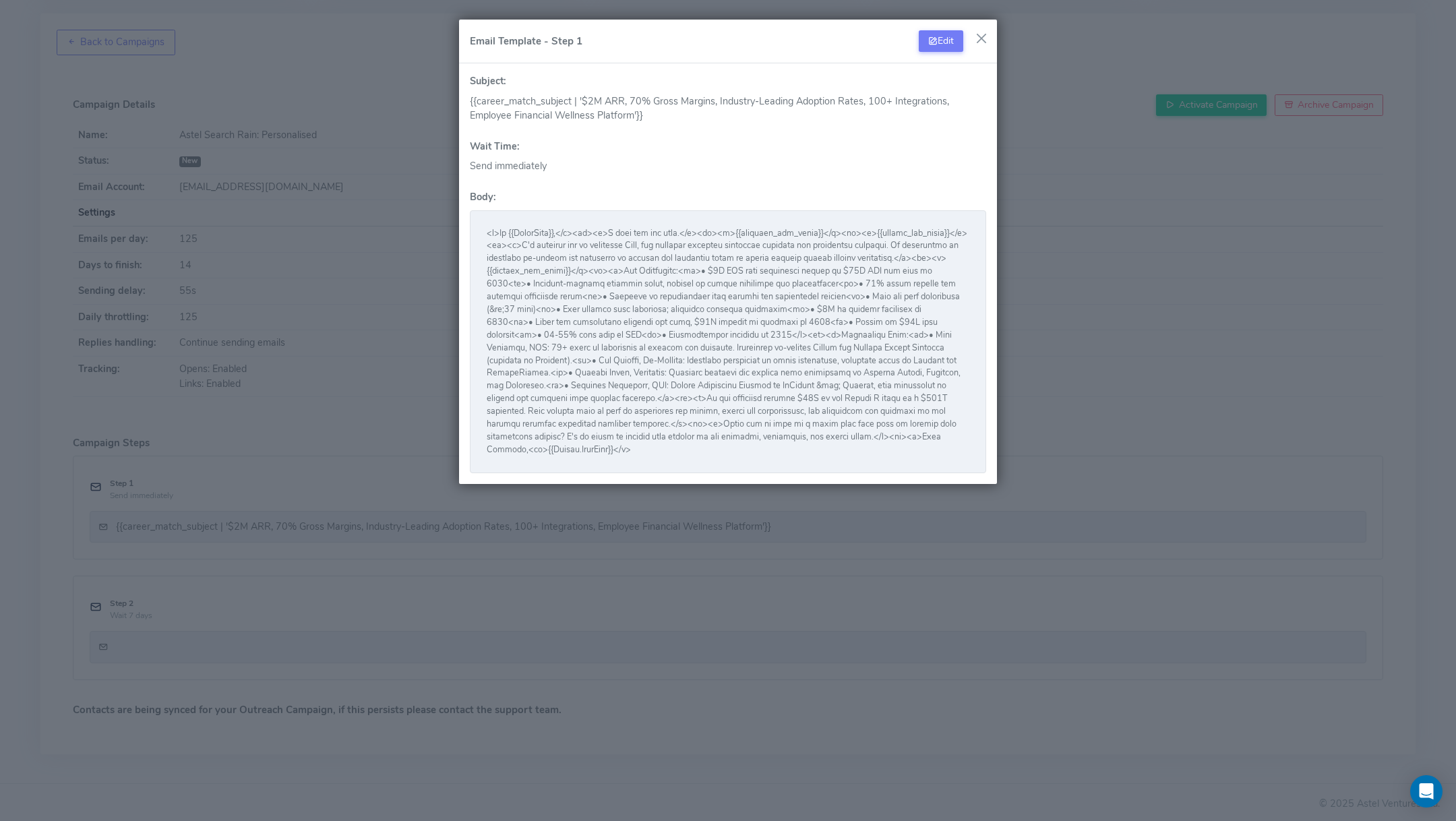
click at [987, 42] on button "button" at bounding box center [981, 38] width 20 height 20
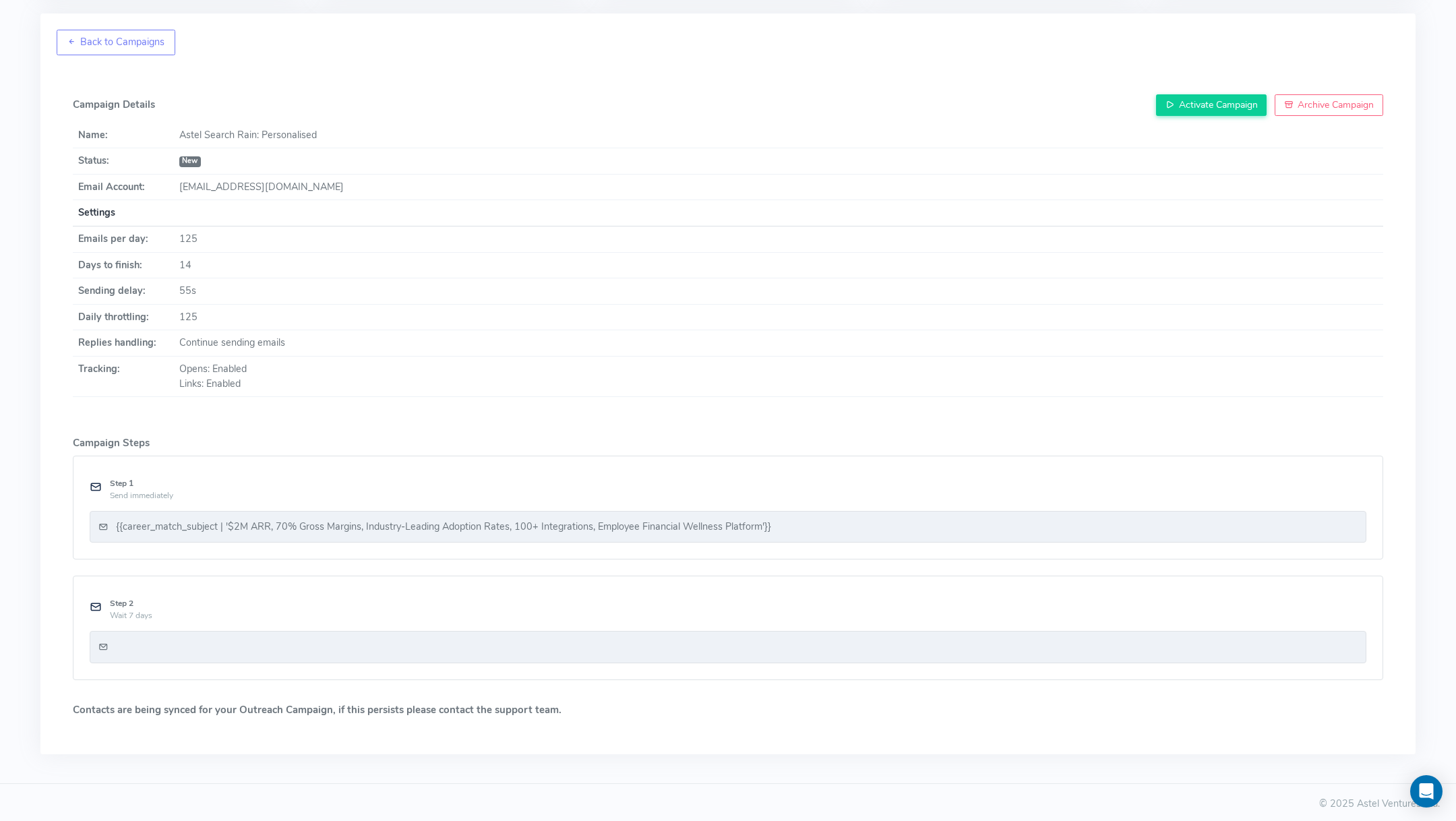
click at [718, 653] on div at bounding box center [728, 647] width 1277 height 32
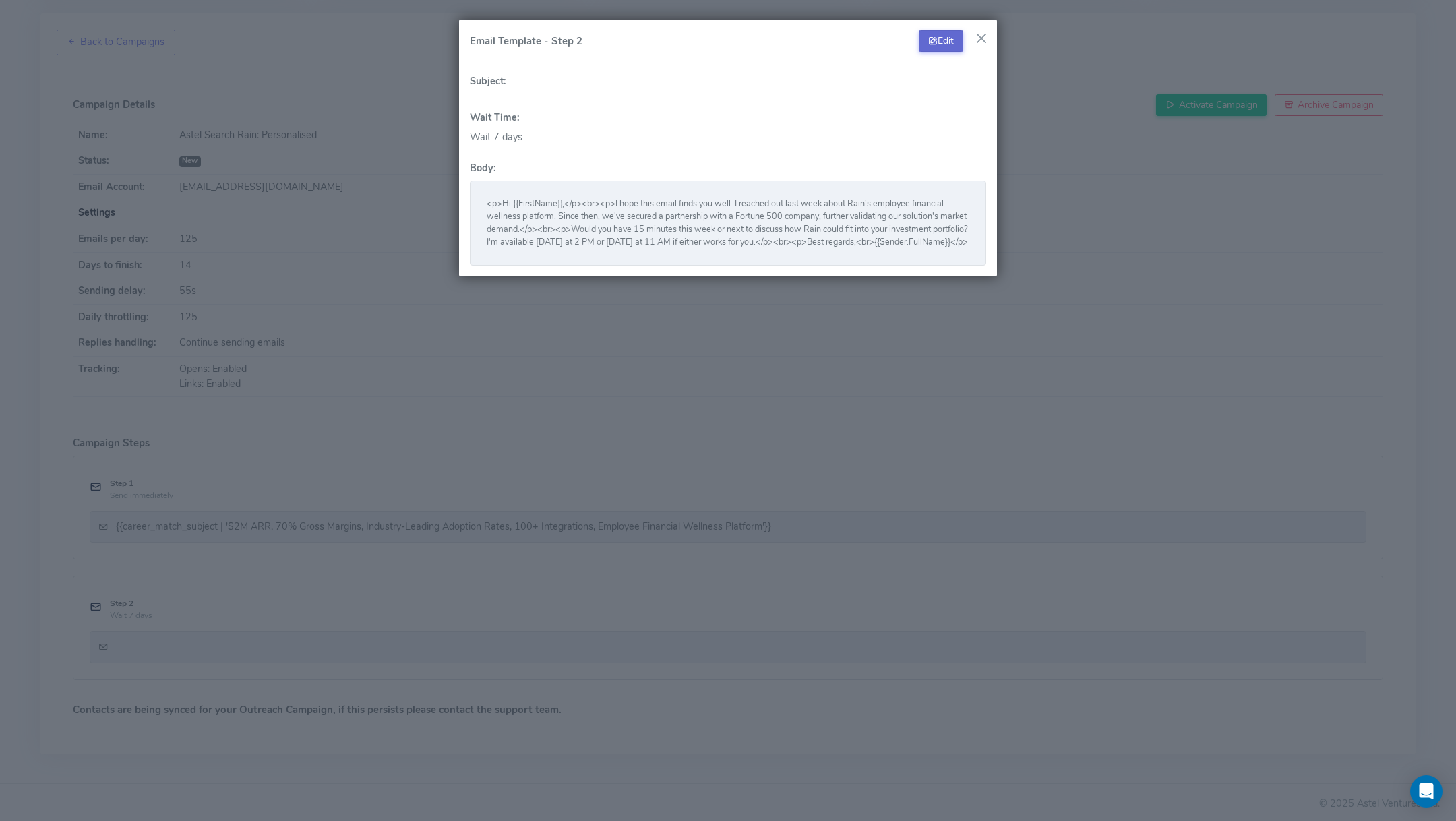
click at [957, 42] on button "Edit" at bounding box center [940, 41] width 44 height 22
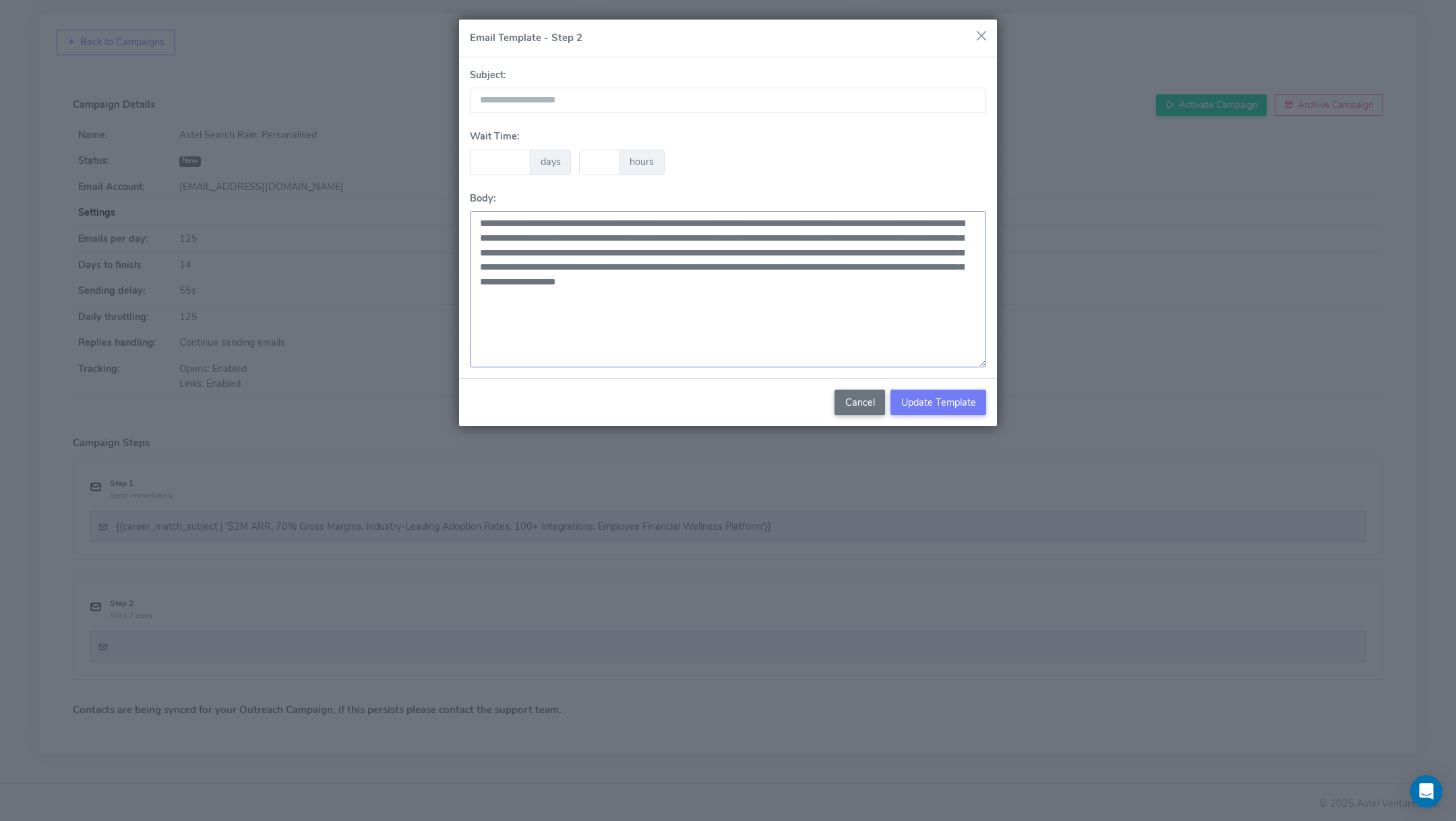
click at [701, 284] on textarea "**********" at bounding box center [728, 289] width 517 height 157
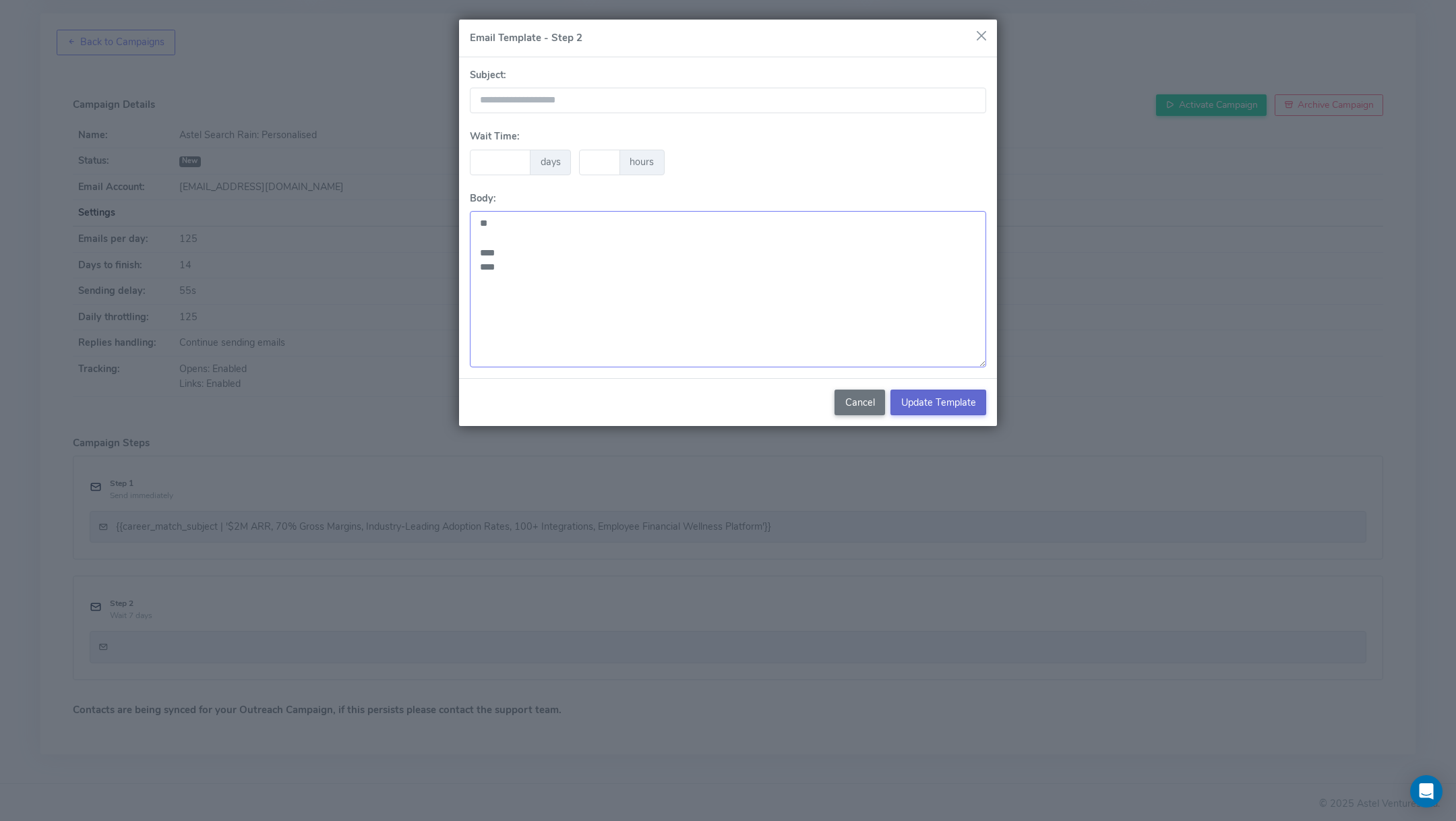
type textarea "** **** ****"
click at [966, 407] on span "Update Template" at bounding box center [938, 402] width 75 height 14
click at [656, 107] on input "text" at bounding box center [728, 101] width 517 height 26
type input "****"
click at [938, 398] on span "Update Template" at bounding box center [938, 402] width 75 height 14
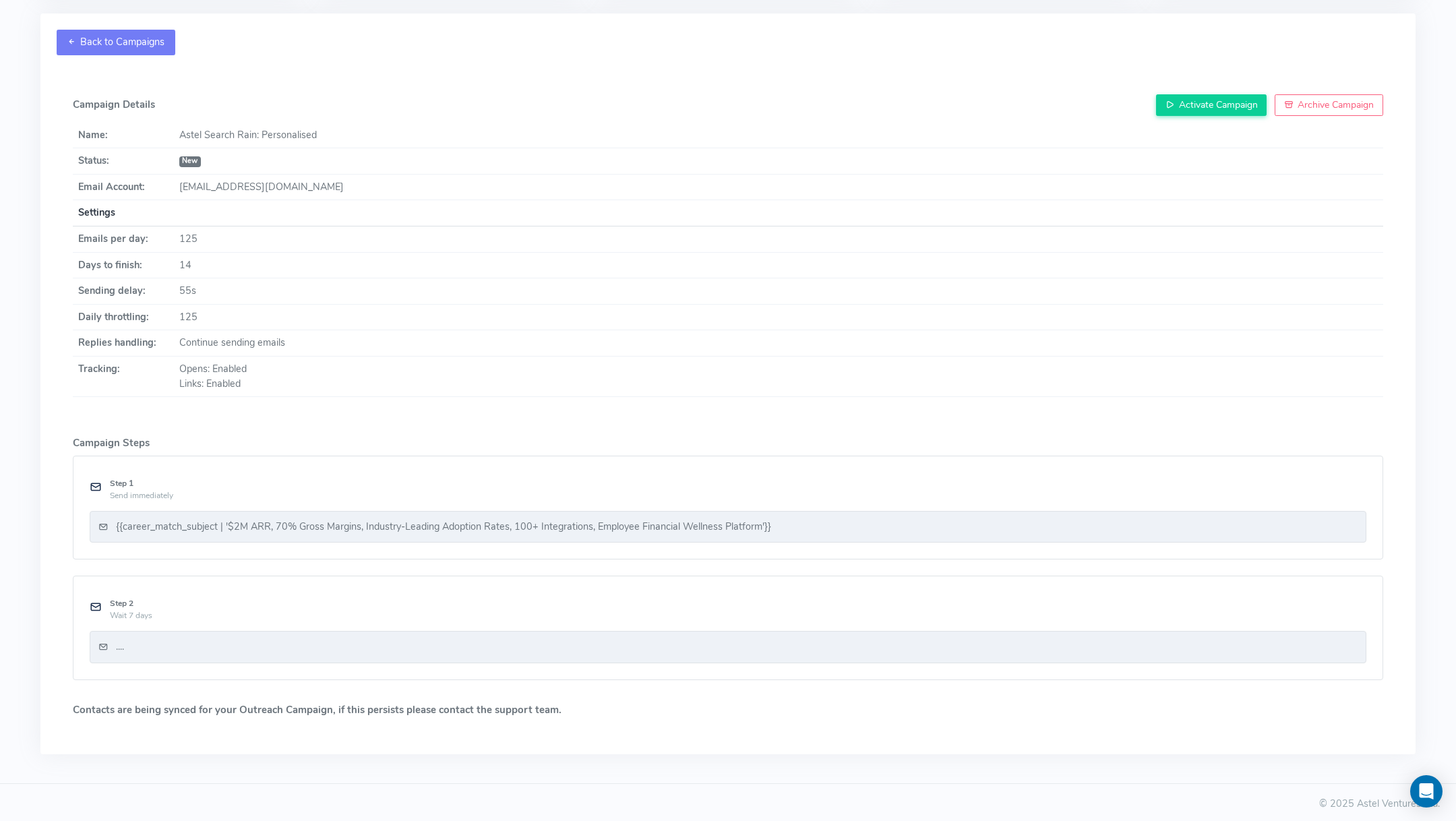
click at [72, 39] on icon at bounding box center [72, 41] width 10 height 14
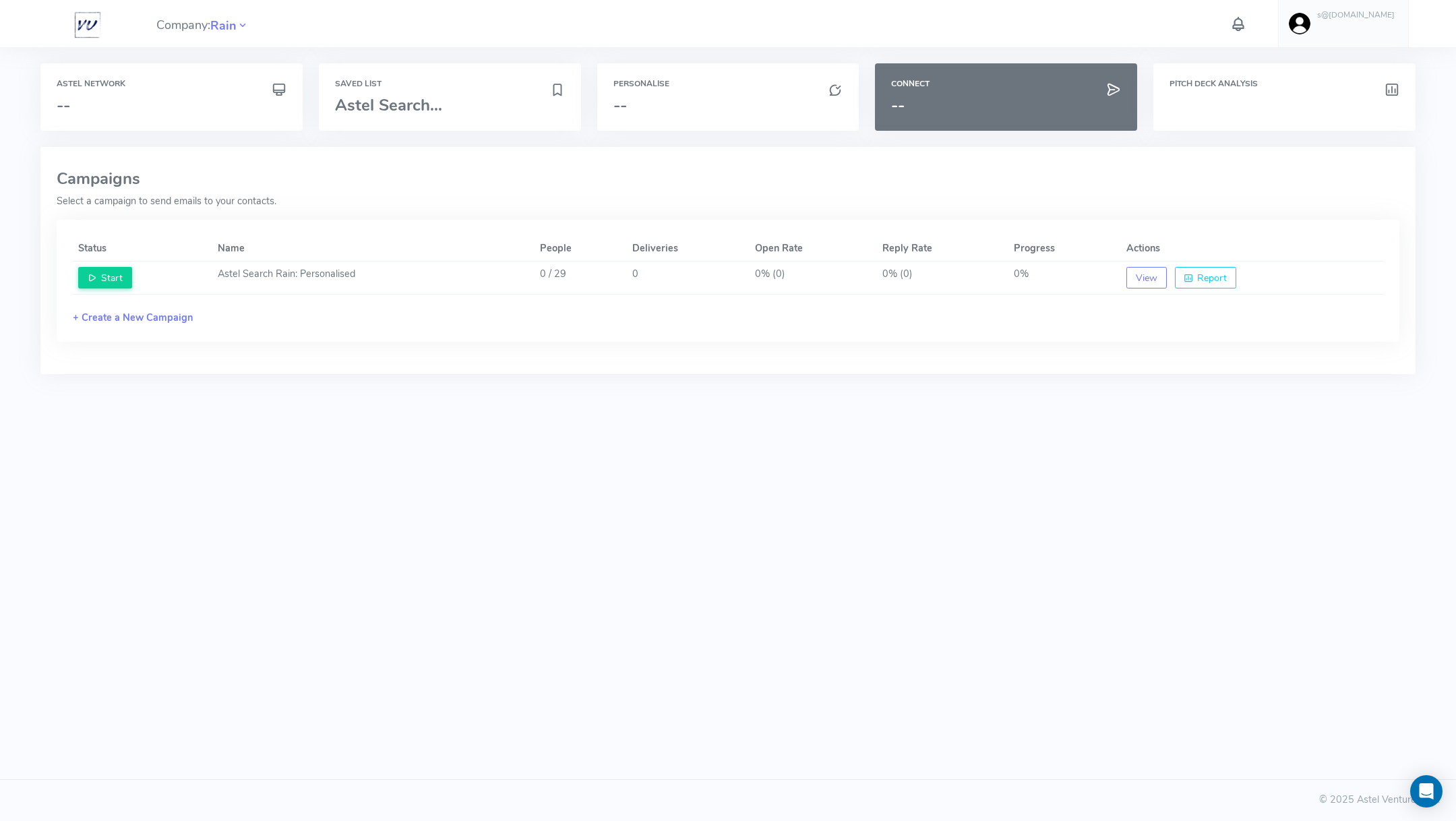
scroll to position [0, 0]
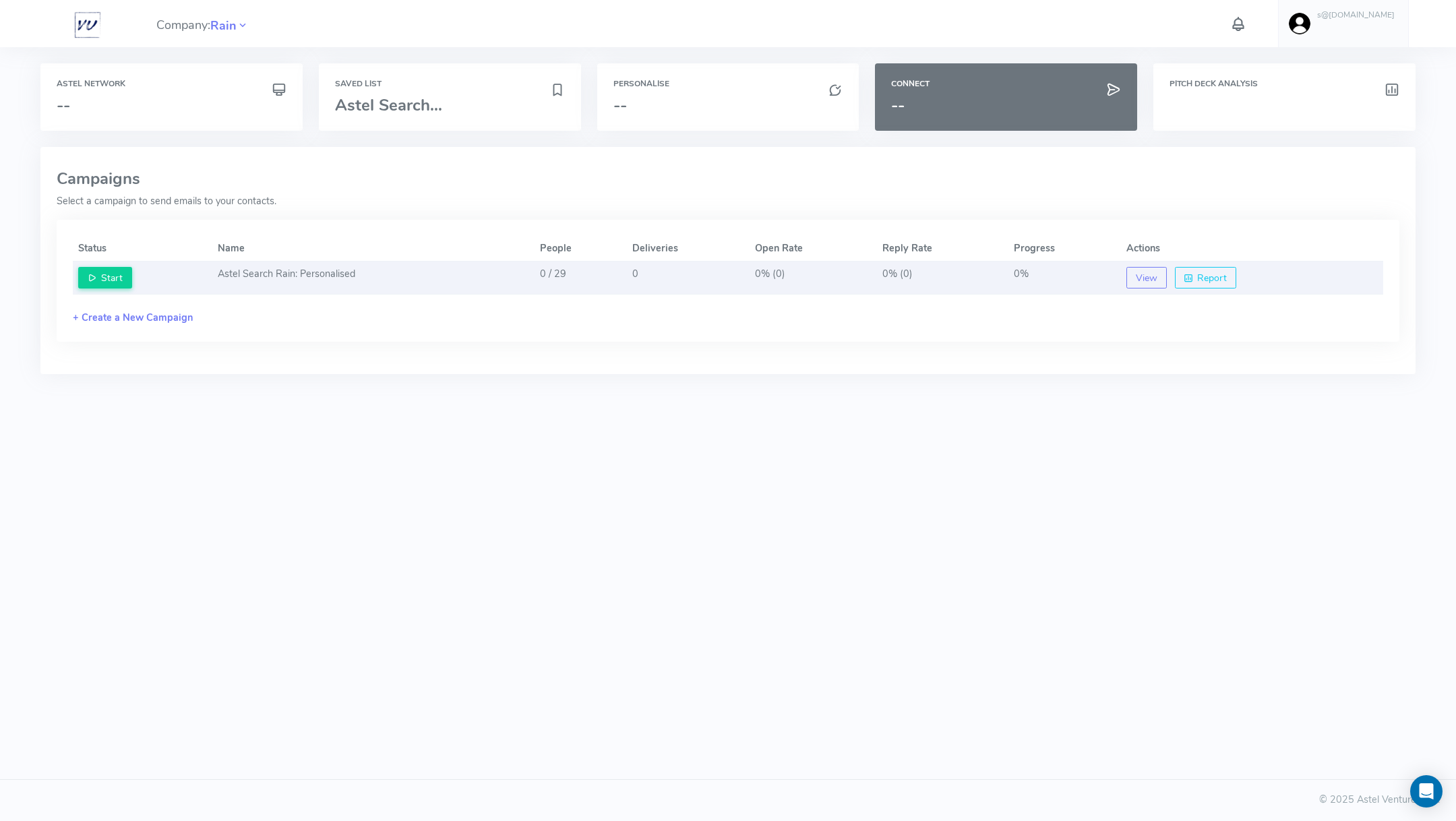
click at [324, 274] on td "Astel Search Rain: Personalised" at bounding box center [373, 278] width 321 height 33
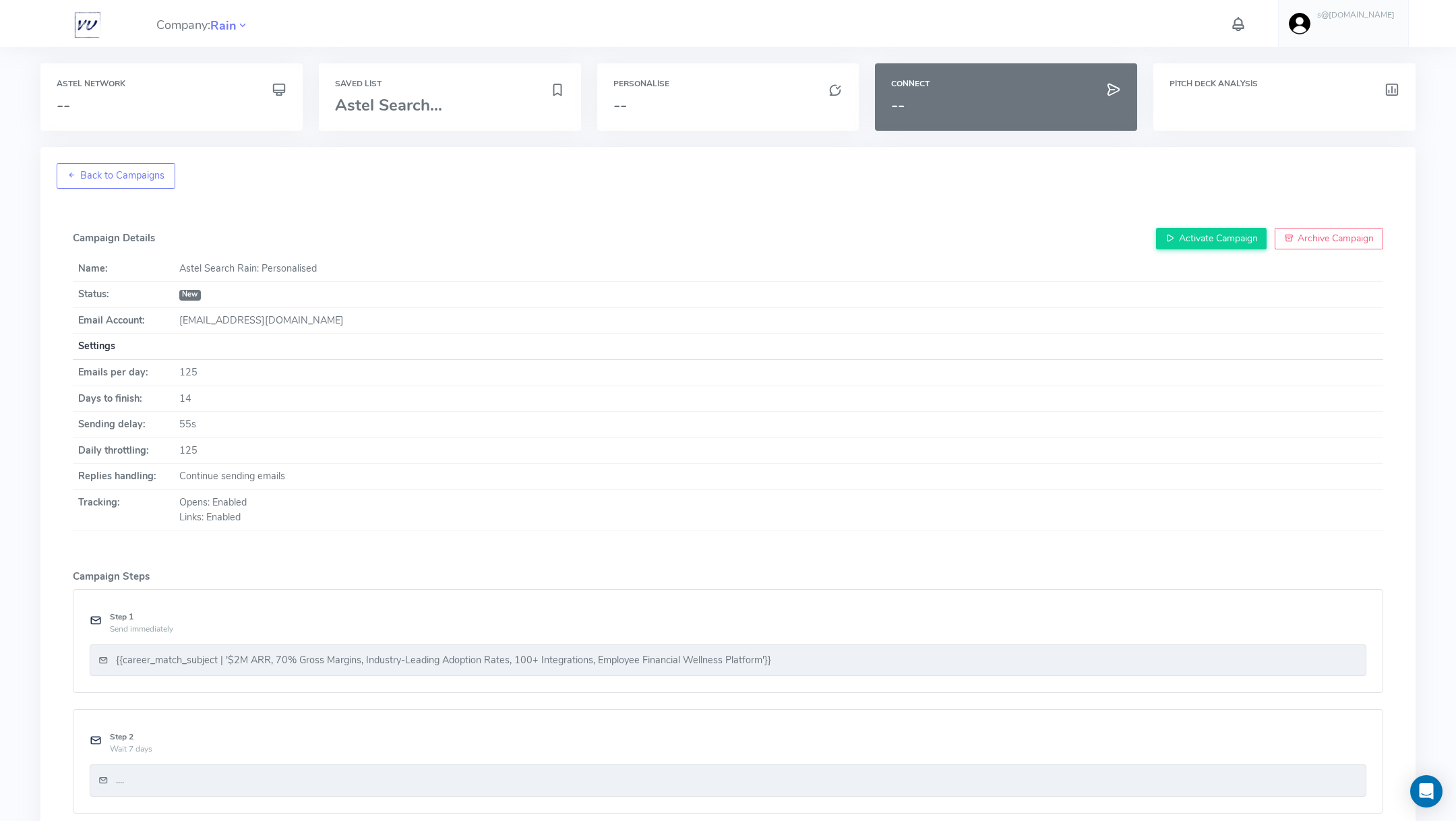
scroll to position [133, 0]
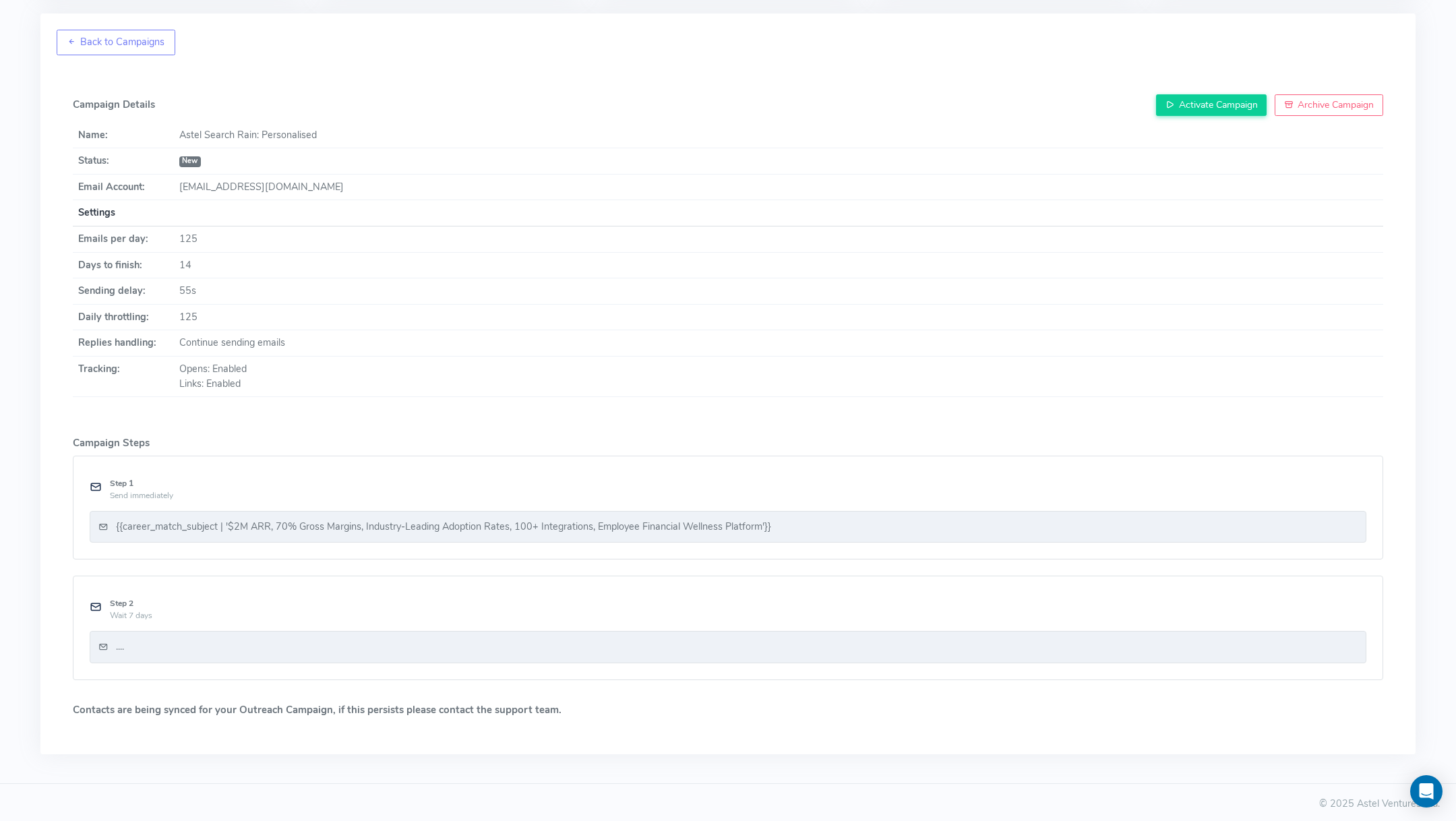
click at [400, 705] on h5 "Contacts are being synced for your Outreach Campaign, if this persists please c…" at bounding box center [727, 710] width 1310 height 11
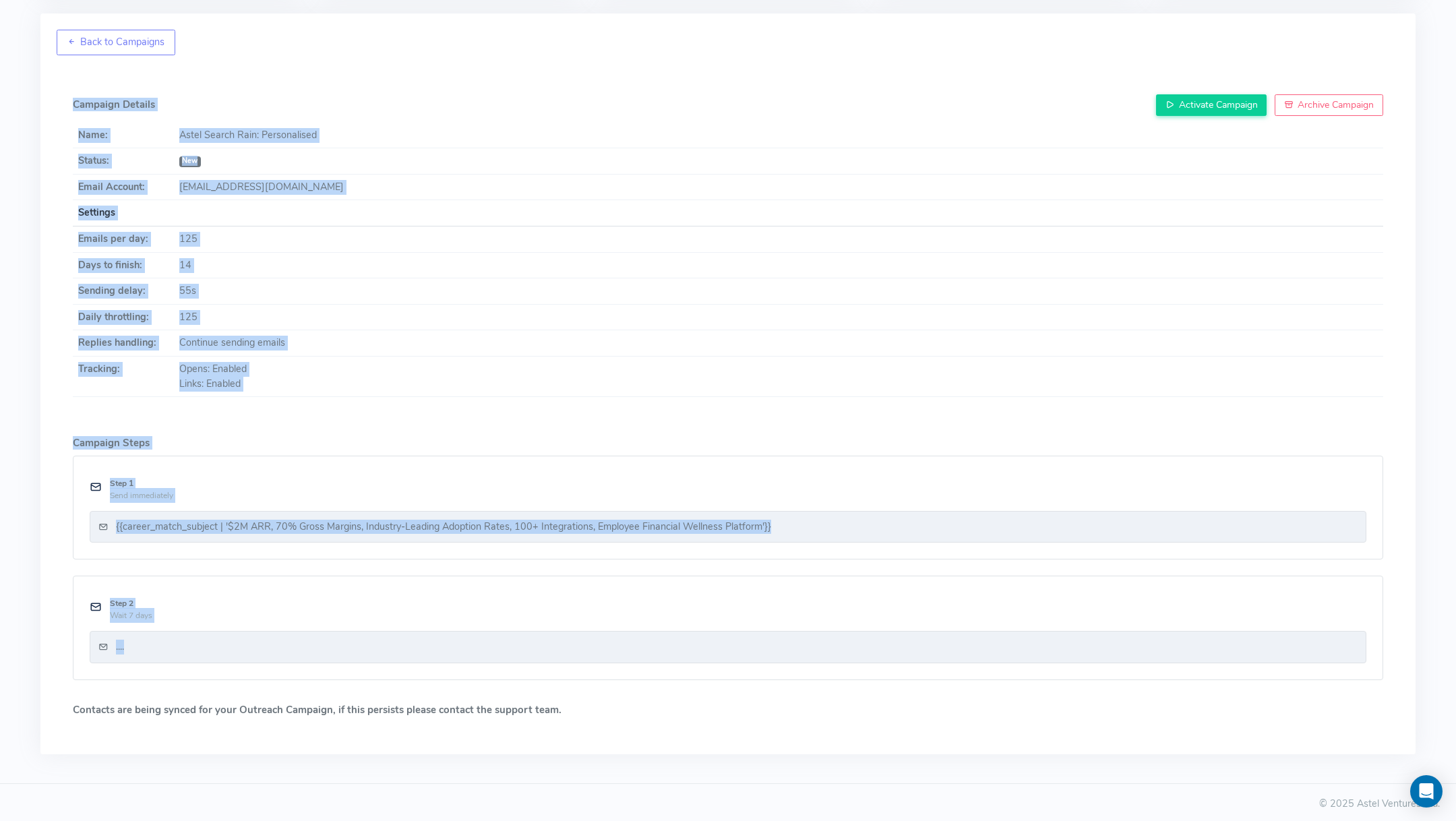
click at [400, 705] on h5 "Contacts are being synced for your Outreach Campaign, if this persists please c…" at bounding box center [727, 710] width 1310 height 11
click at [71, 701] on div "Campaign Details Activate Campaign Archive Campaign Name: Astel Search Rain: Pe…" at bounding box center [727, 405] width 1342 height 667
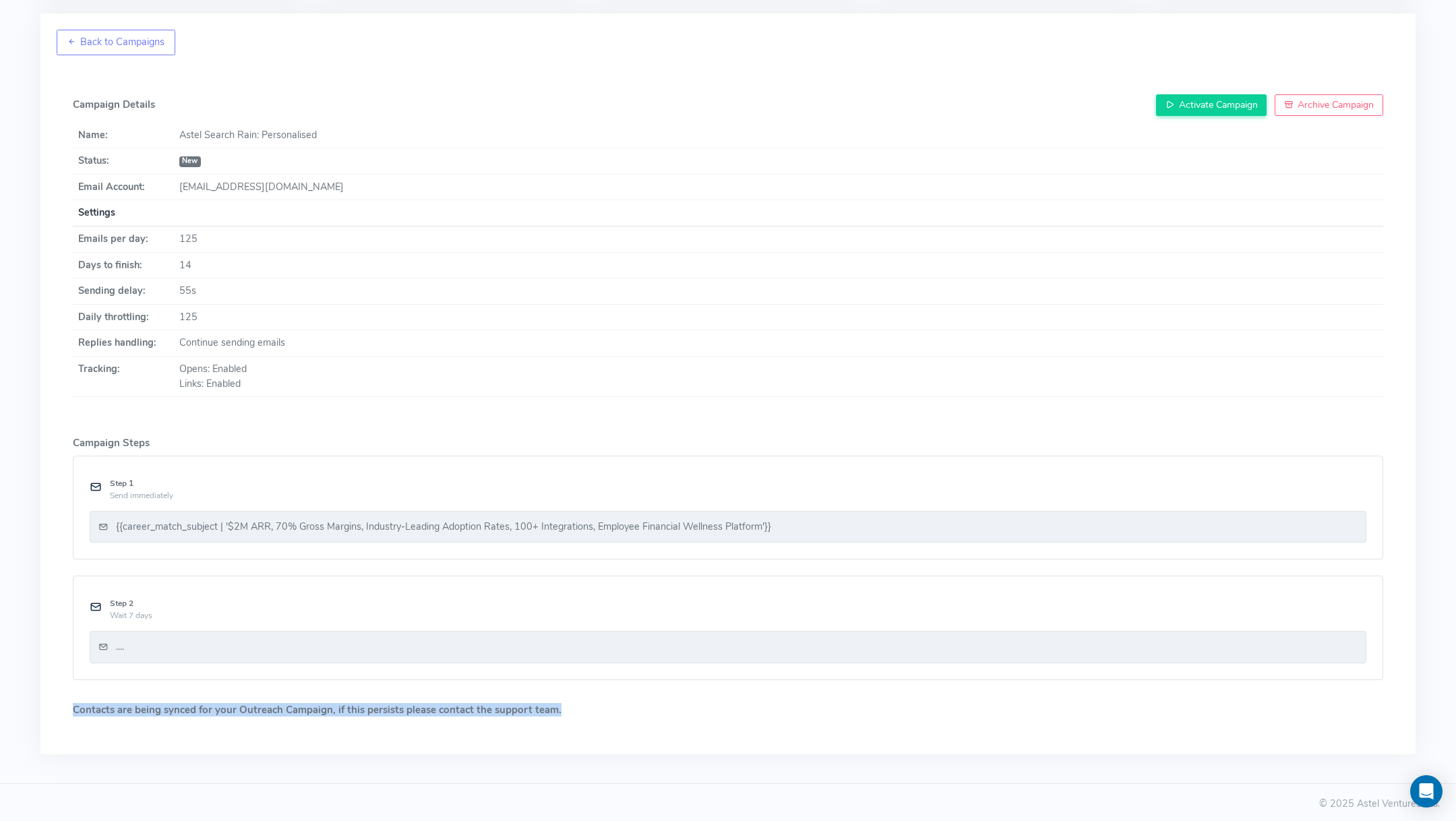
drag, startPoint x: 71, startPoint y: 701, endPoint x: 619, endPoint y: 701, distance: 548.0
click at [619, 701] on div "Campaign Details Activate Campaign Archive Campaign Name: Astel Search Rain: Pe…" at bounding box center [727, 405] width 1342 height 667
click at [132, 47] on link "Back to Campaigns" at bounding box center [115, 43] width 119 height 26
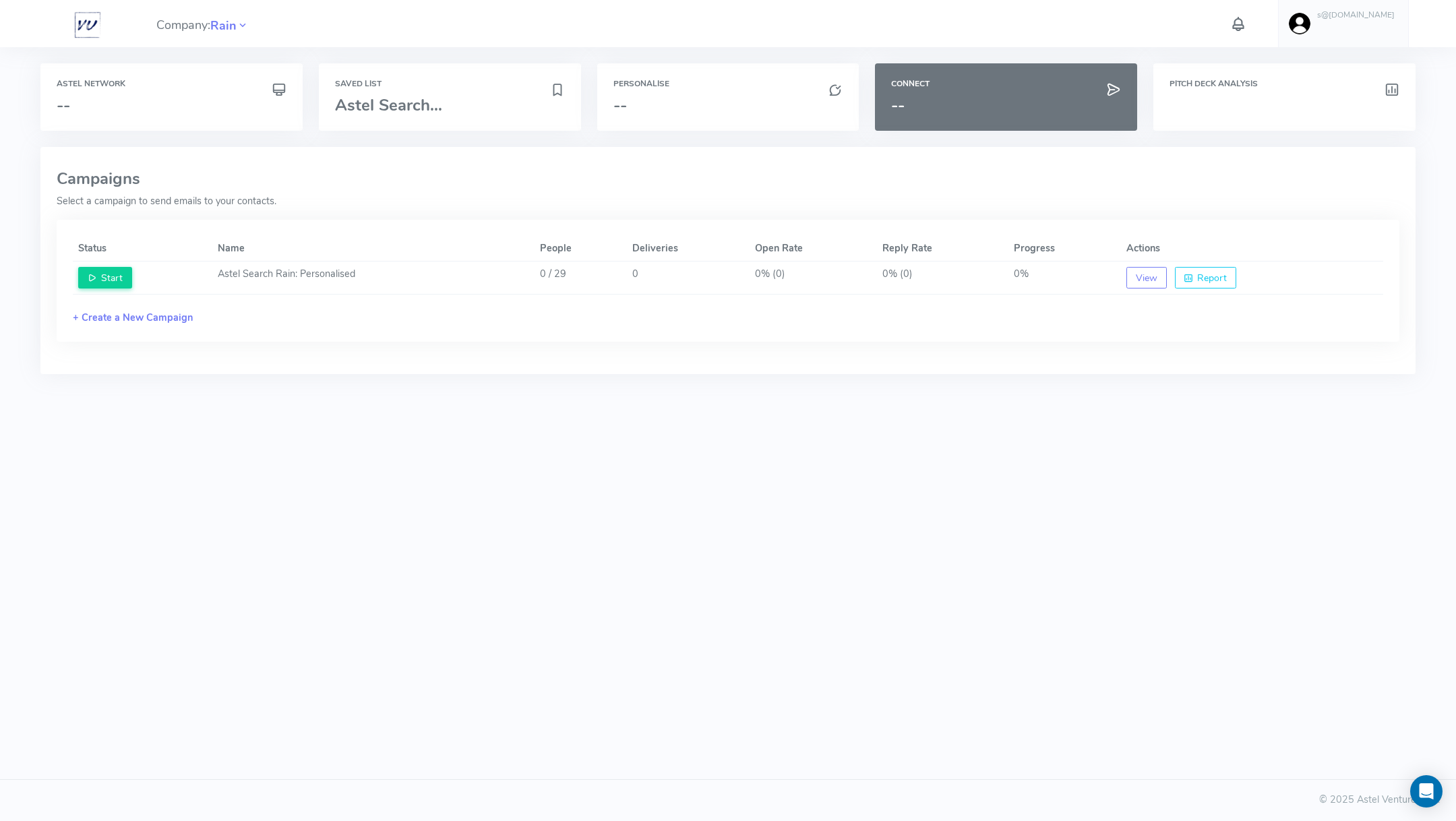
scroll to position [0, 0]
click at [1350, 26] on link "s@[DOMAIN_NAME]" at bounding box center [1343, 23] width 131 height 47
click at [1322, 242] on link "Logout" at bounding box center [1331, 251] width 167 height 23
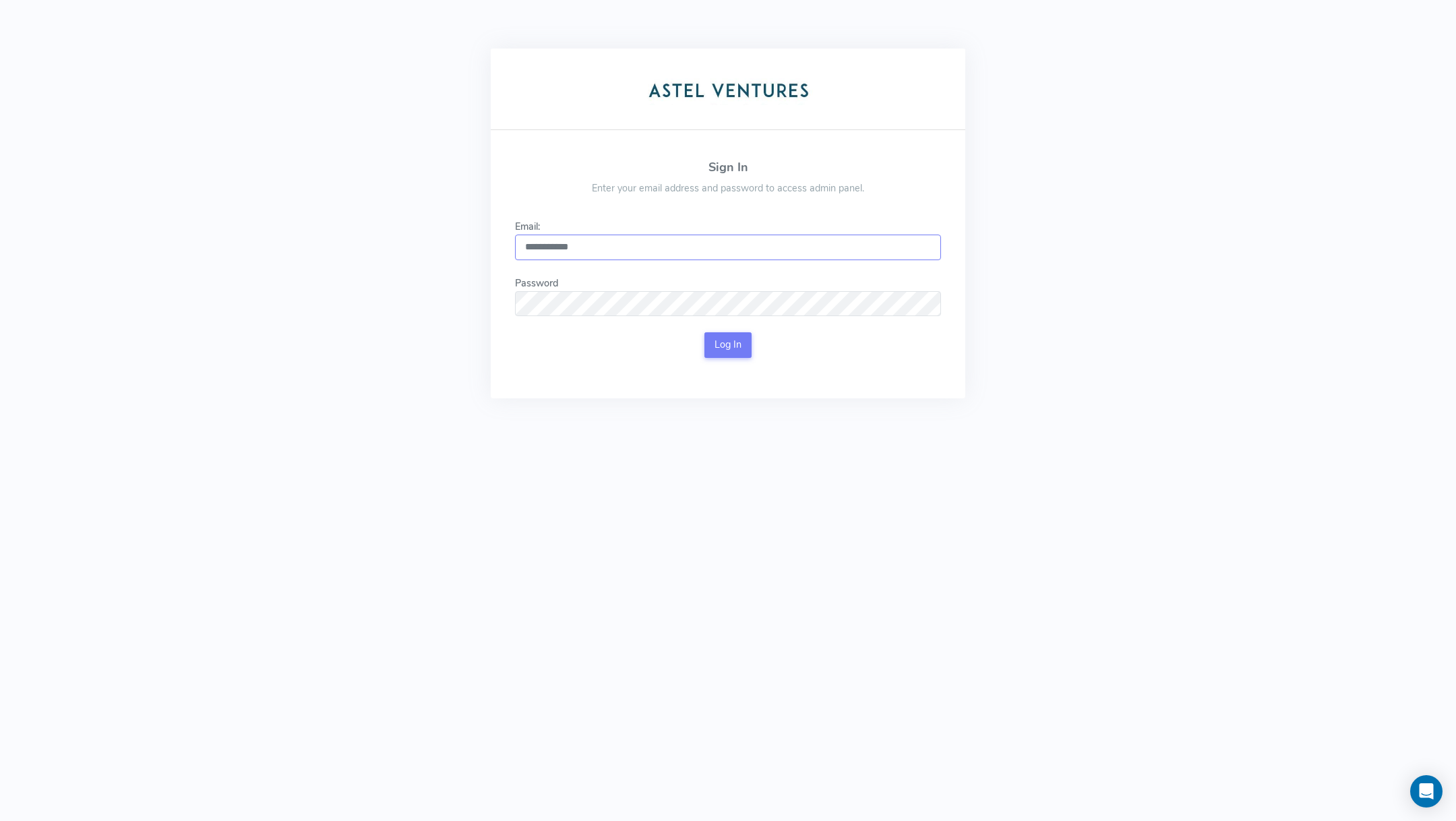
click at [817, 239] on input "**********" at bounding box center [728, 248] width 426 height 26
click at [817, 239] on input "*****" at bounding box center [728, 248] width 426 height 26
click at [774, 243] on input "*****" at bounding box center [728, 248] width 426 height 26
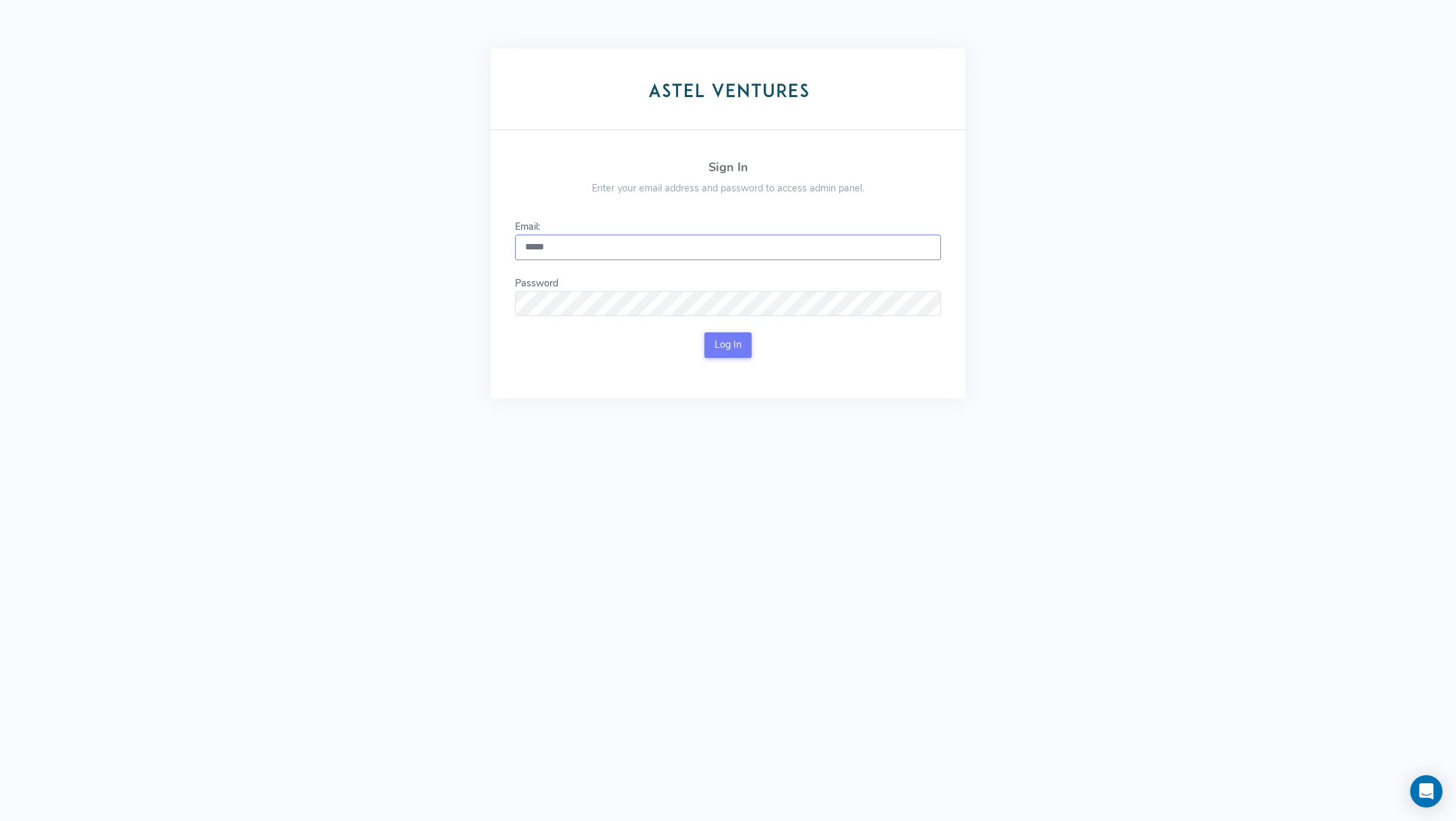
click at [774, 243] on input "*****" at bounding box center [728, 248] width 426 height 26
type input "**********"
click at [743, 349] on button "Log In" at bounding box center [728, 346] width 48 height 26
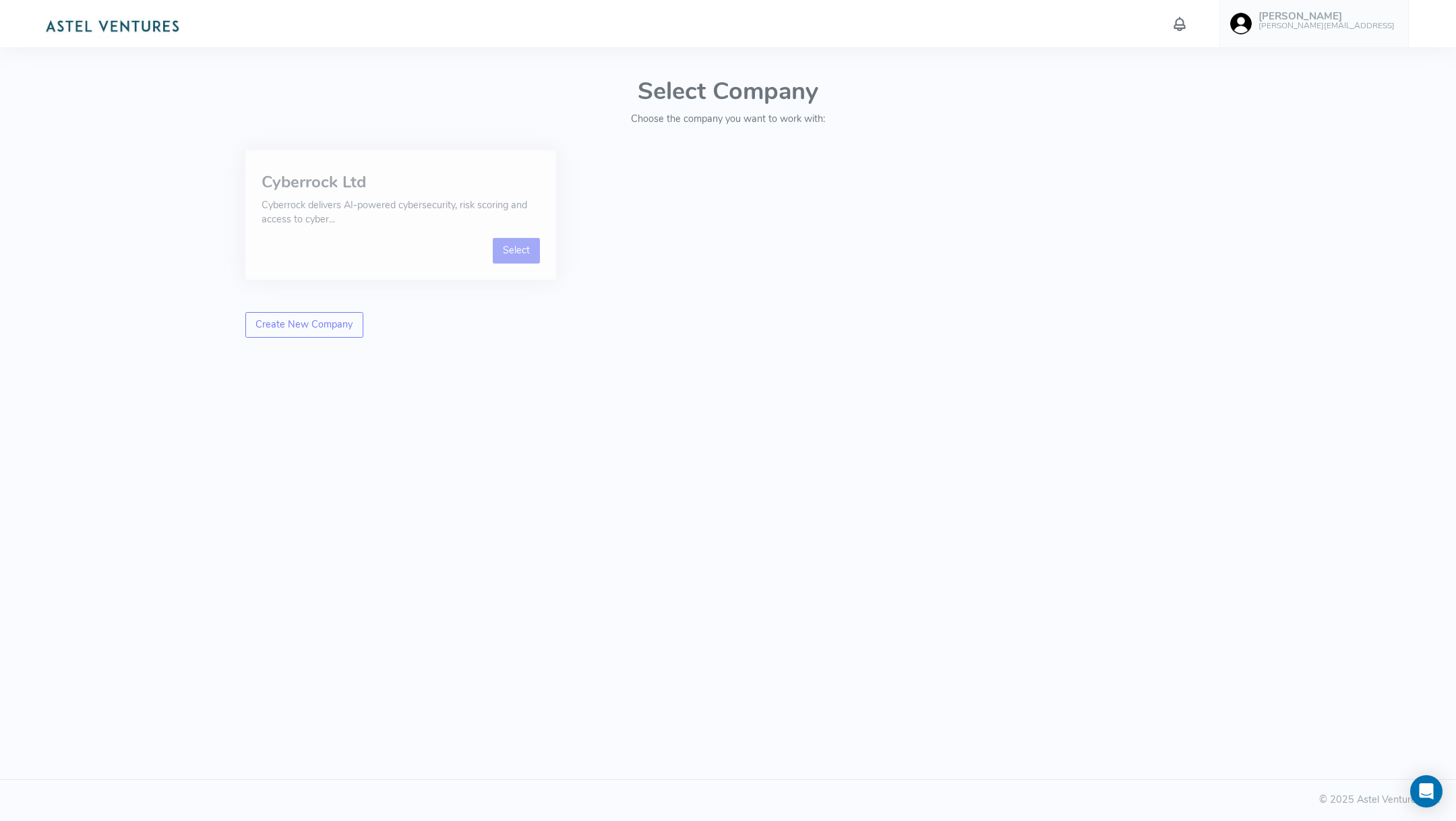
click at [504, 258] on link "Select" at bounding box center [516, 251] width 48 height 26
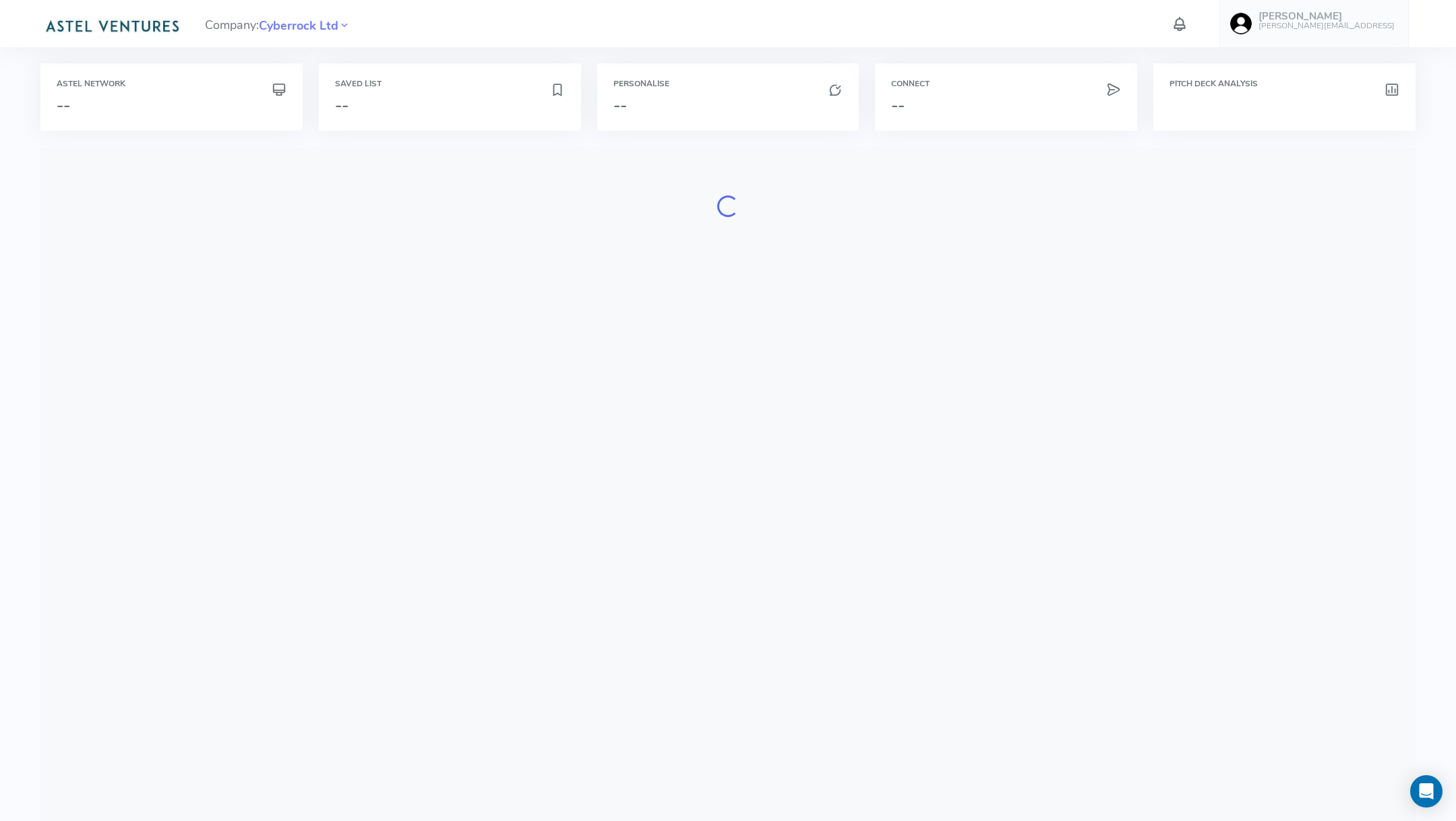
drag, startPoint x: 1241, startPoint y: 104, endPoint x: 1191, endPoint y: 258, distance: 161.9
click at [1191, 258] on div "Astel Network -- Saved List -- Personalise -- Connect -- Pitch Deck Analysis Lo…" at bounding box center [728, 533] width 1383 height 940
click at [1013, 121] on div "Connect --" at bounding box center [1006, 97] width 262 height 68
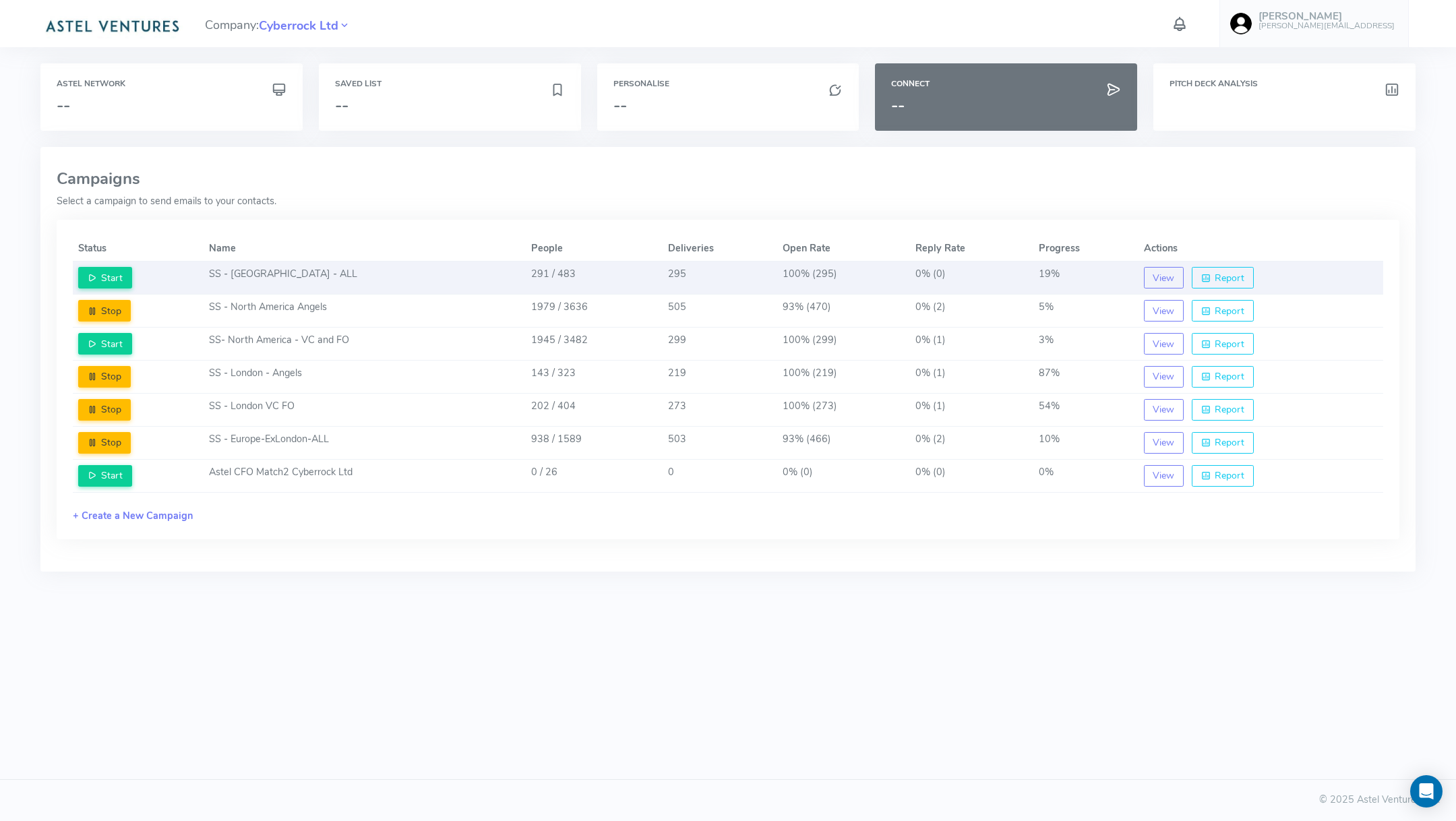
click at [567, 279] on td "291 / 483" at bounding box center [594, 278] width 137 height 33
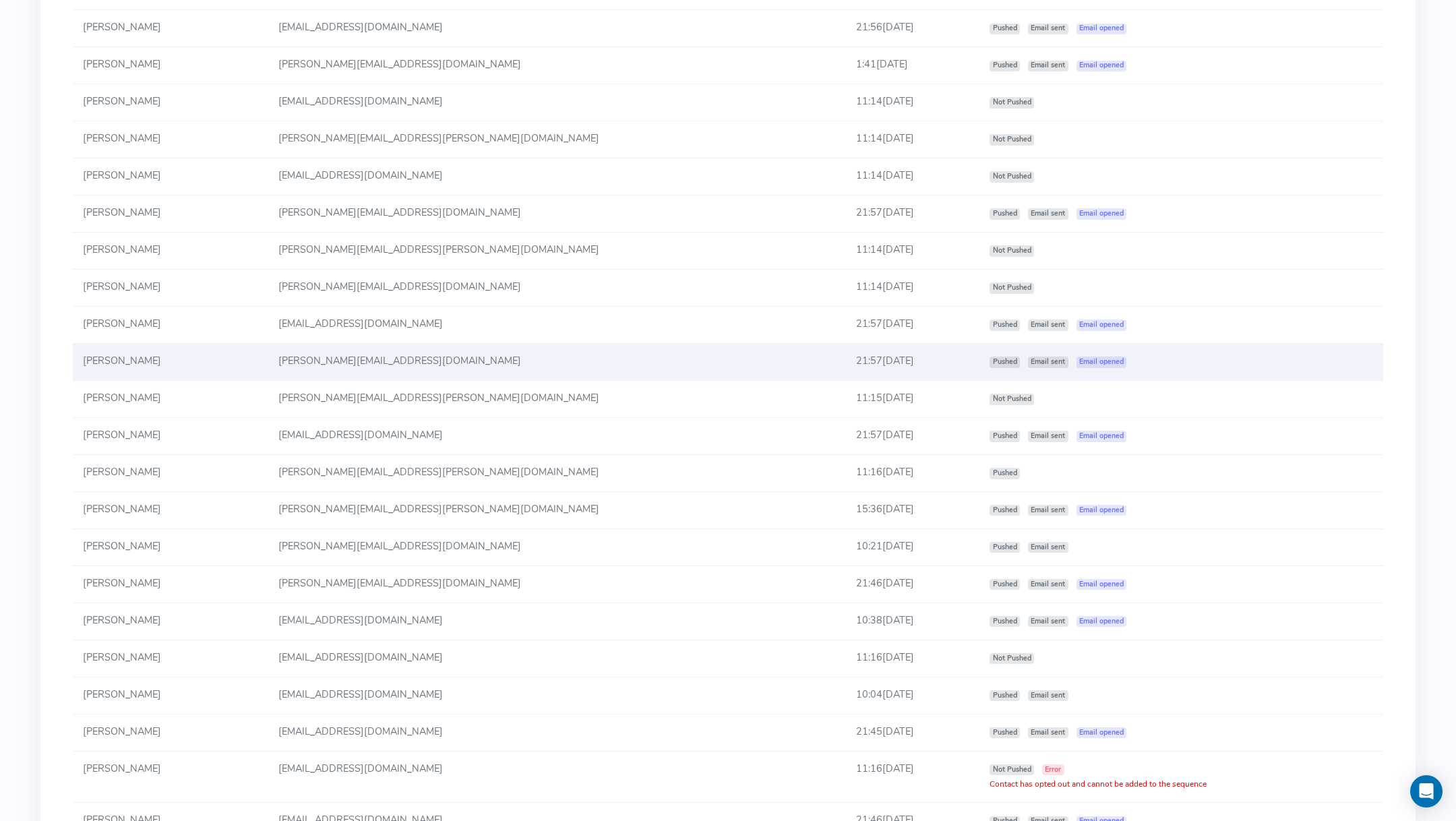
scroll to position [2139, 0]
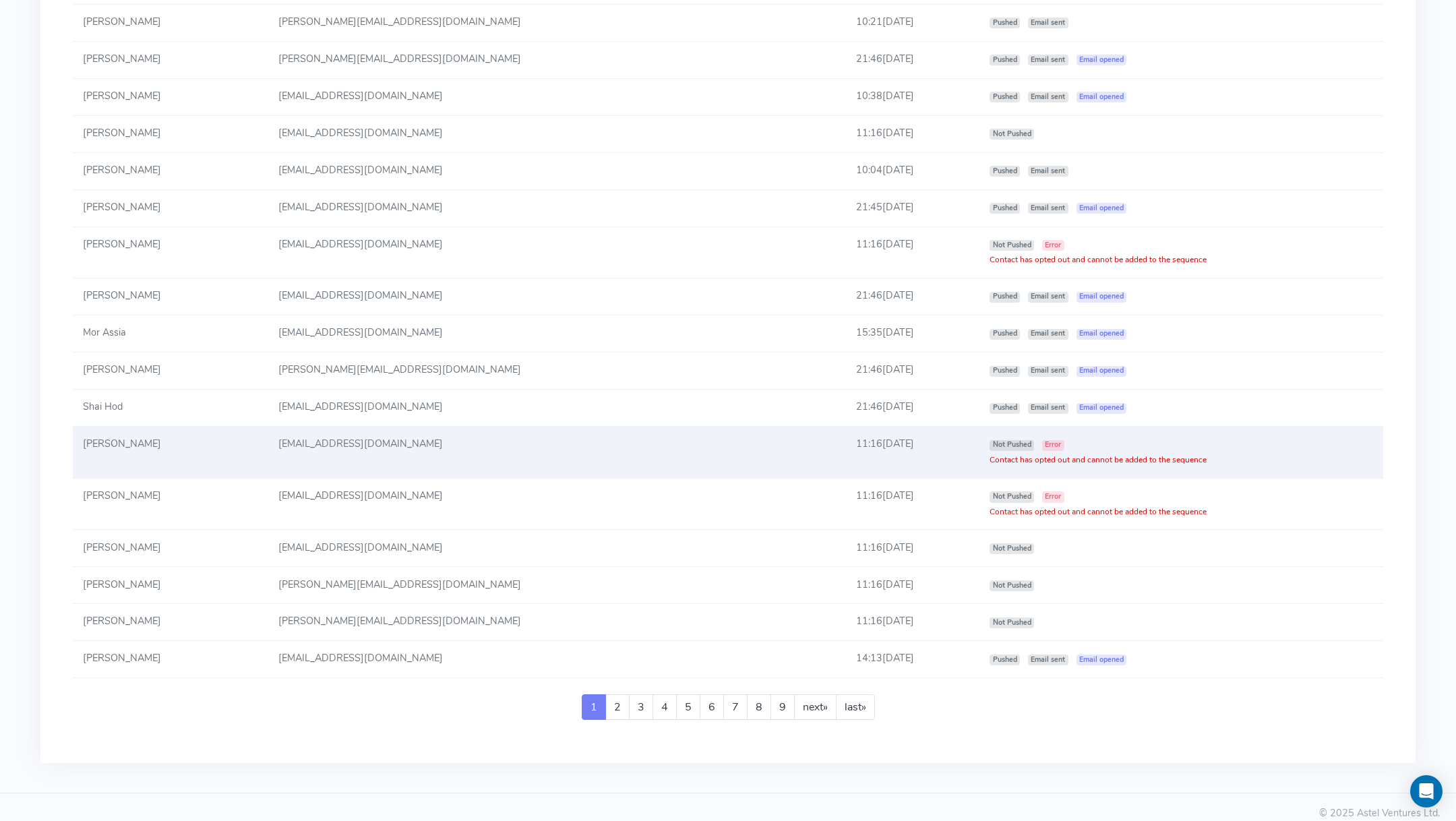
click at [989, 454] on span "Contact has opted out and cannot be added to the sequence" at bounding box center [1098, 459] width 217 height 10
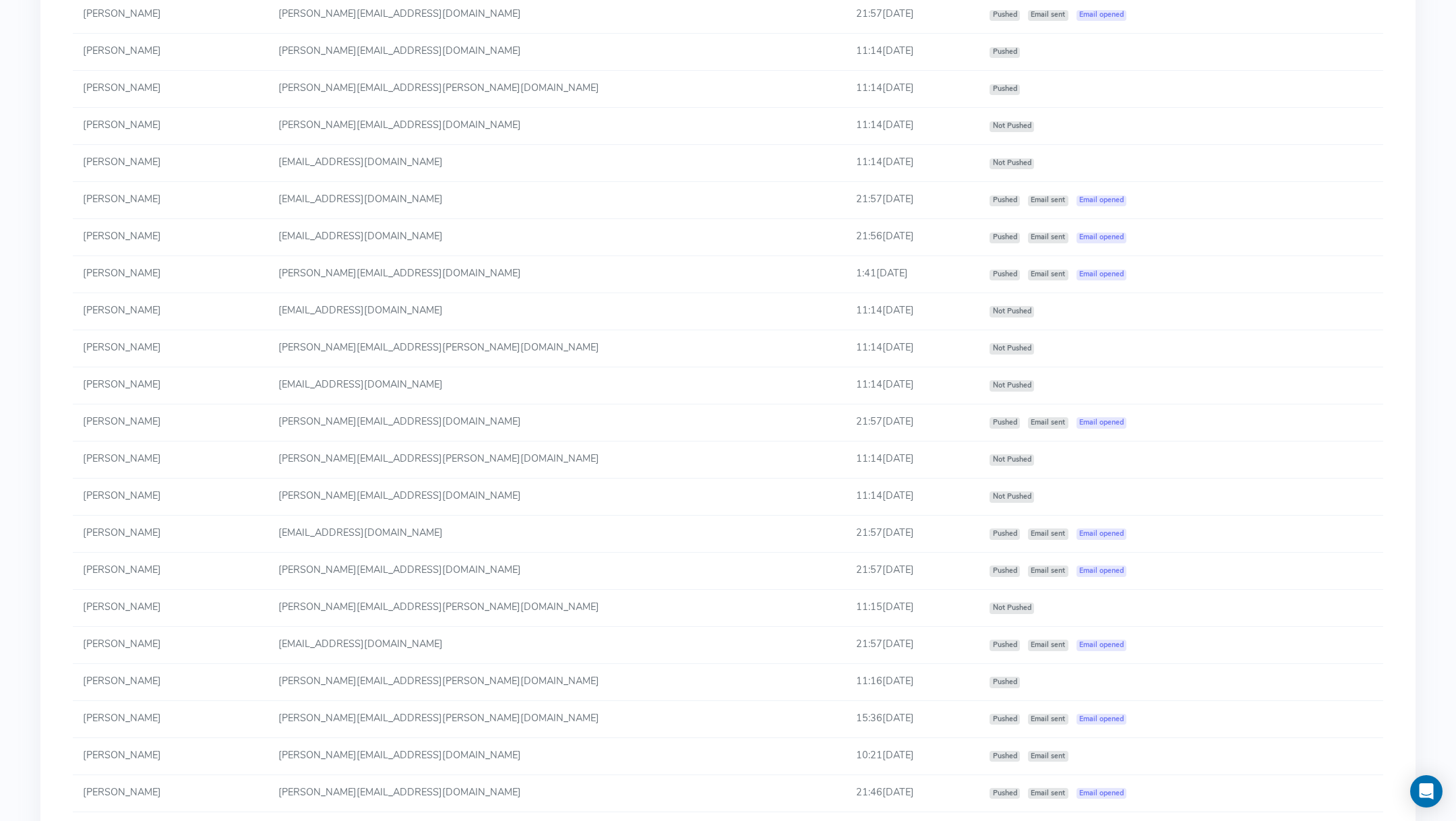
scroll to position [1400, 0]
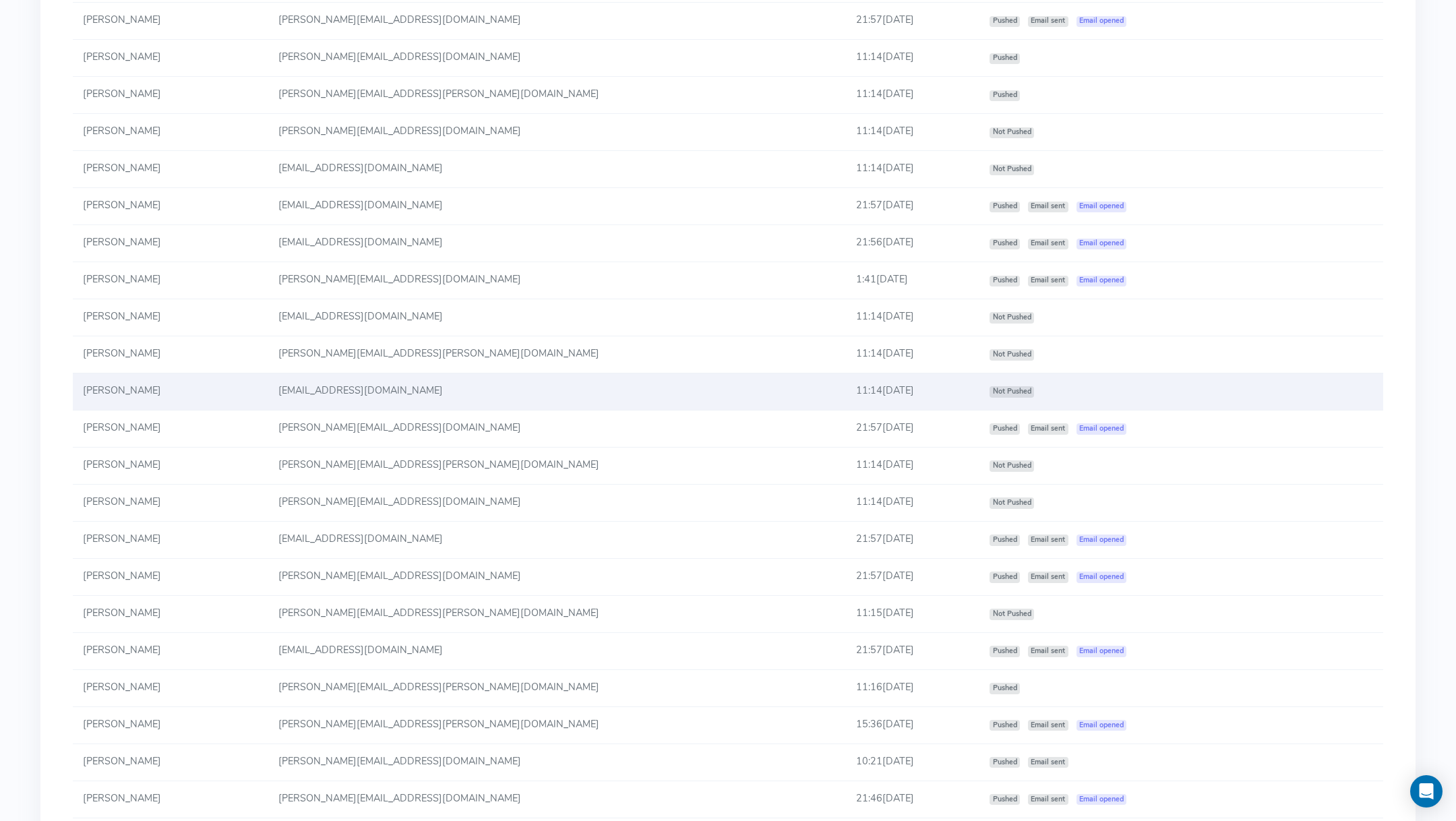
drag, startPoint x: 939, startPoint y: 312, endPoint x: 945, endPoint y: 395, distance: 83.2
click at [945, 395] on tbody "Rashed Alfalasi [EMAIL_ADDRESS][DOMAIN_NAME] 11:13[DATE] Not Pushed [PERSON_NAM…" at bounding box center [727, 454] width 1310 height 1926
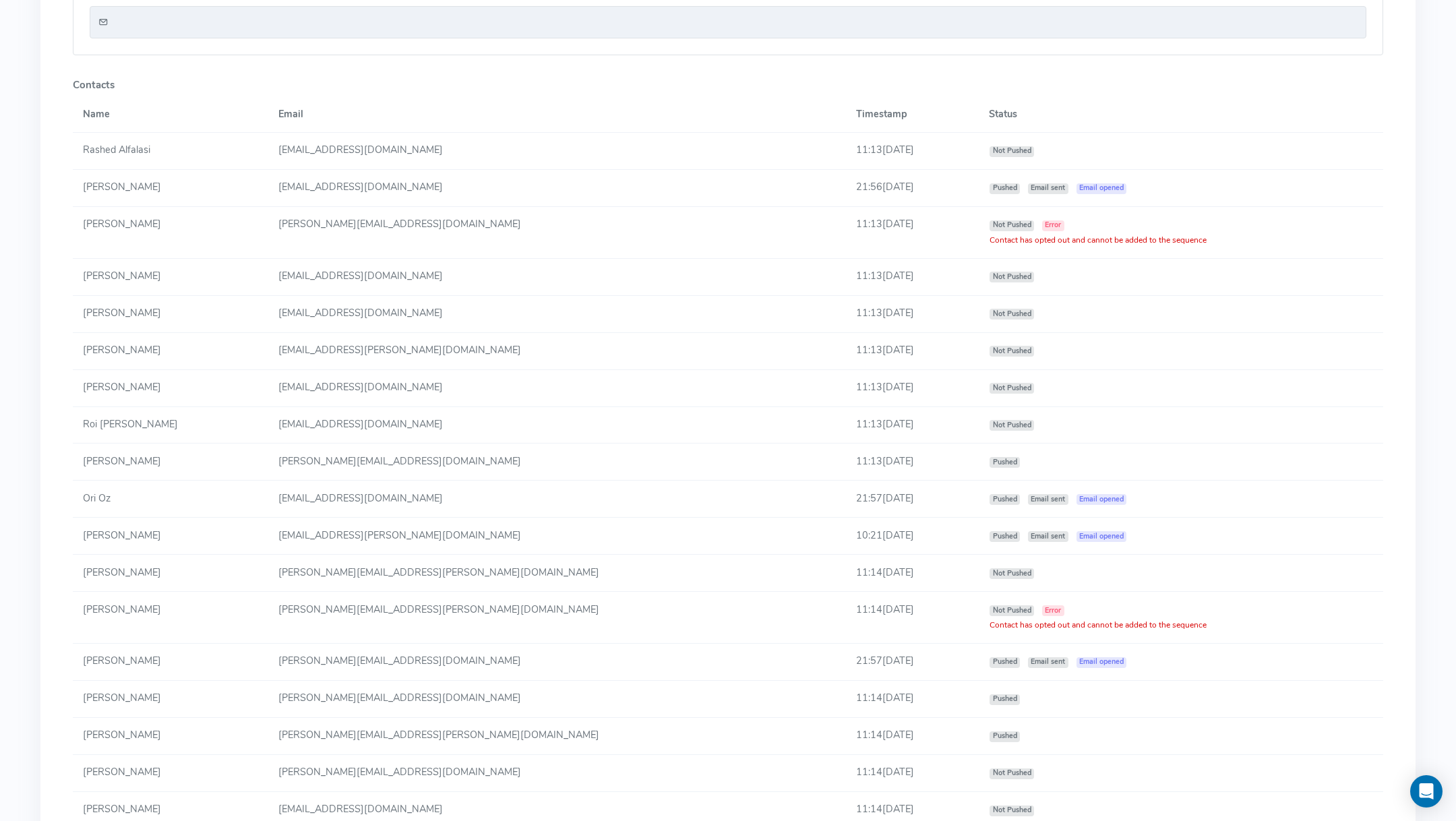
scroll to position [0, 0]
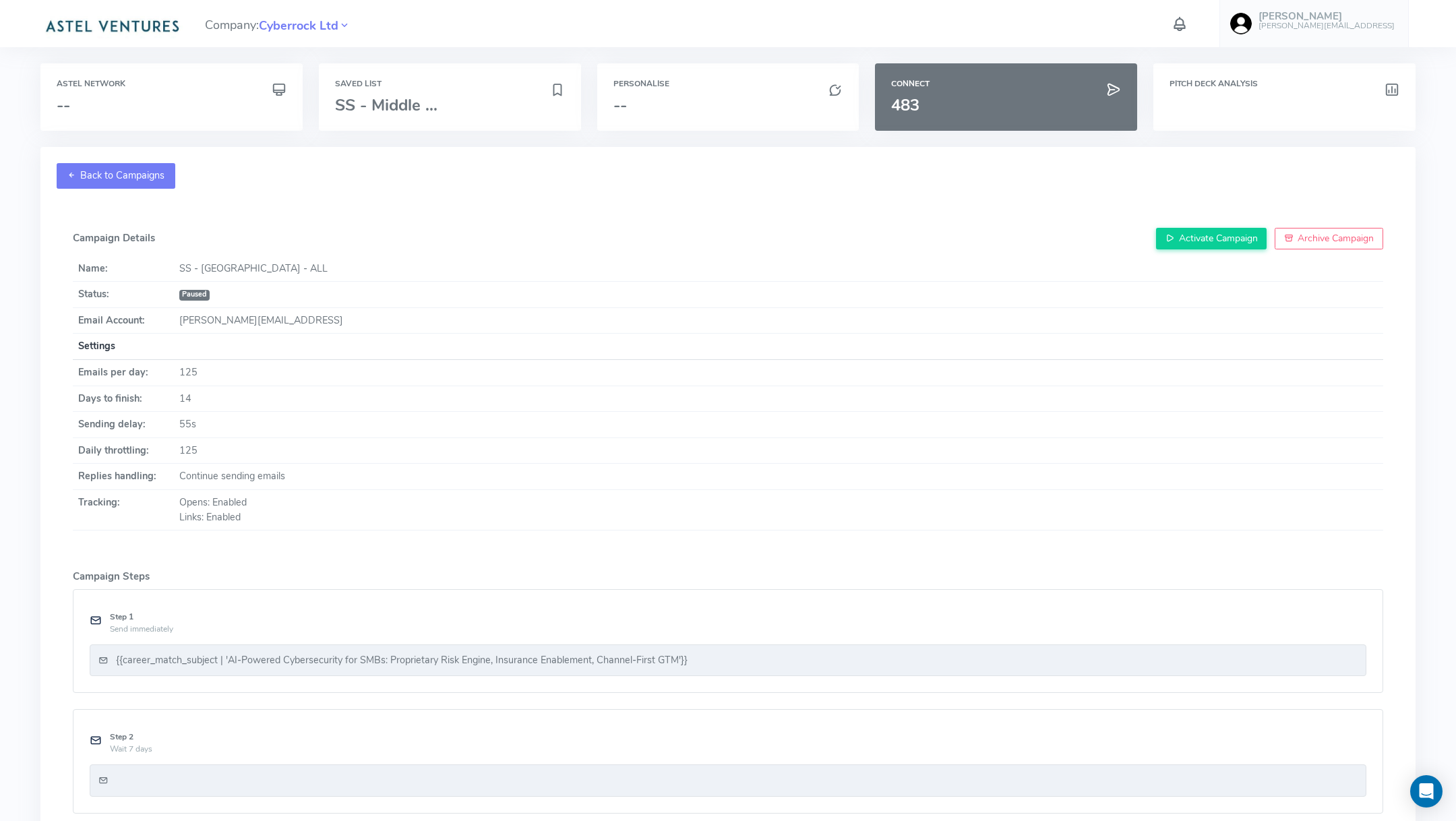
click at [82, 170] on link "Back to Campaigns" at bounding box center [115, 176] width 119 height 26
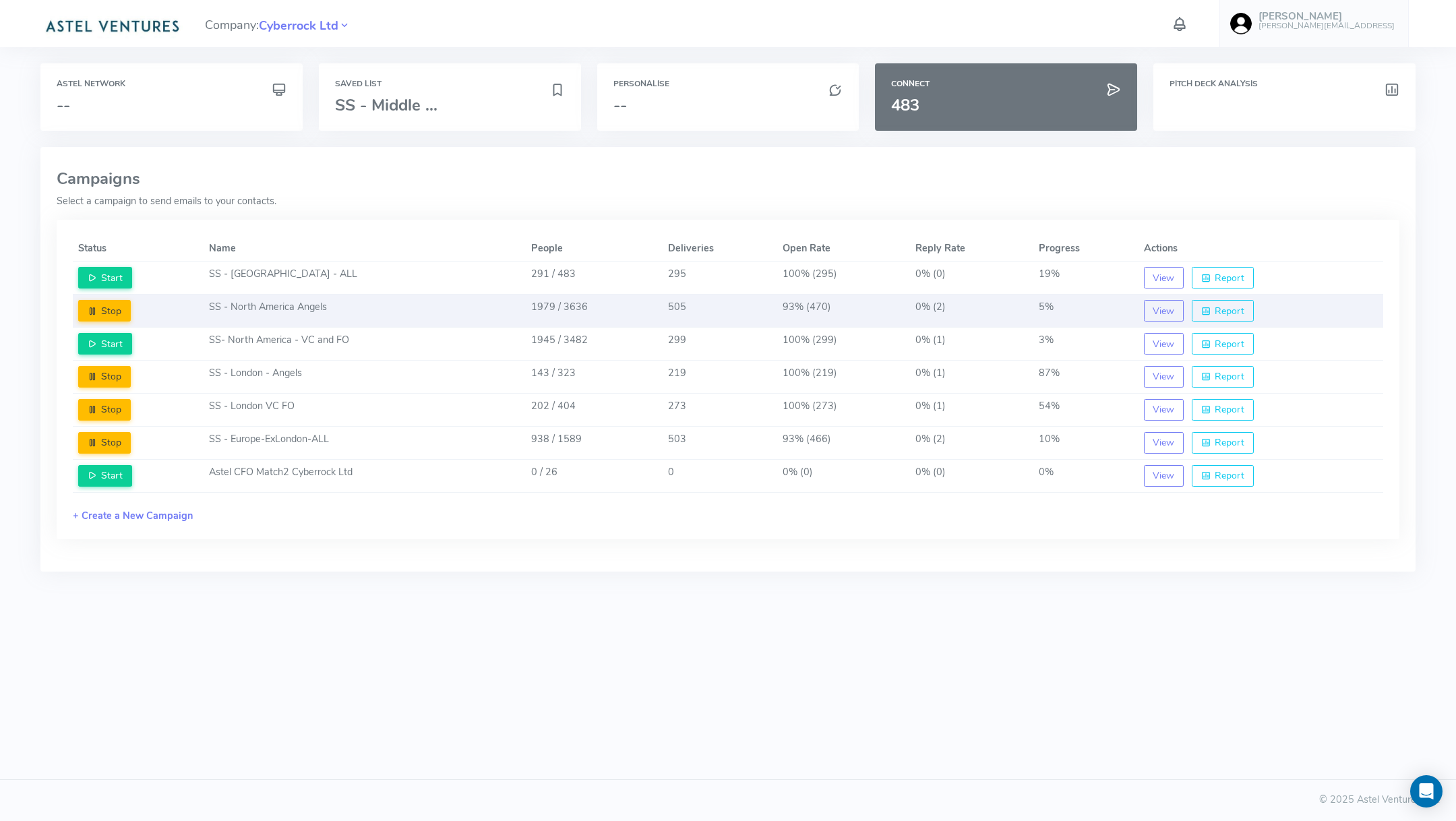
click at [390, 312] on td "SS - North America Angels" at bounding box center [365, 311] width 323 height 33
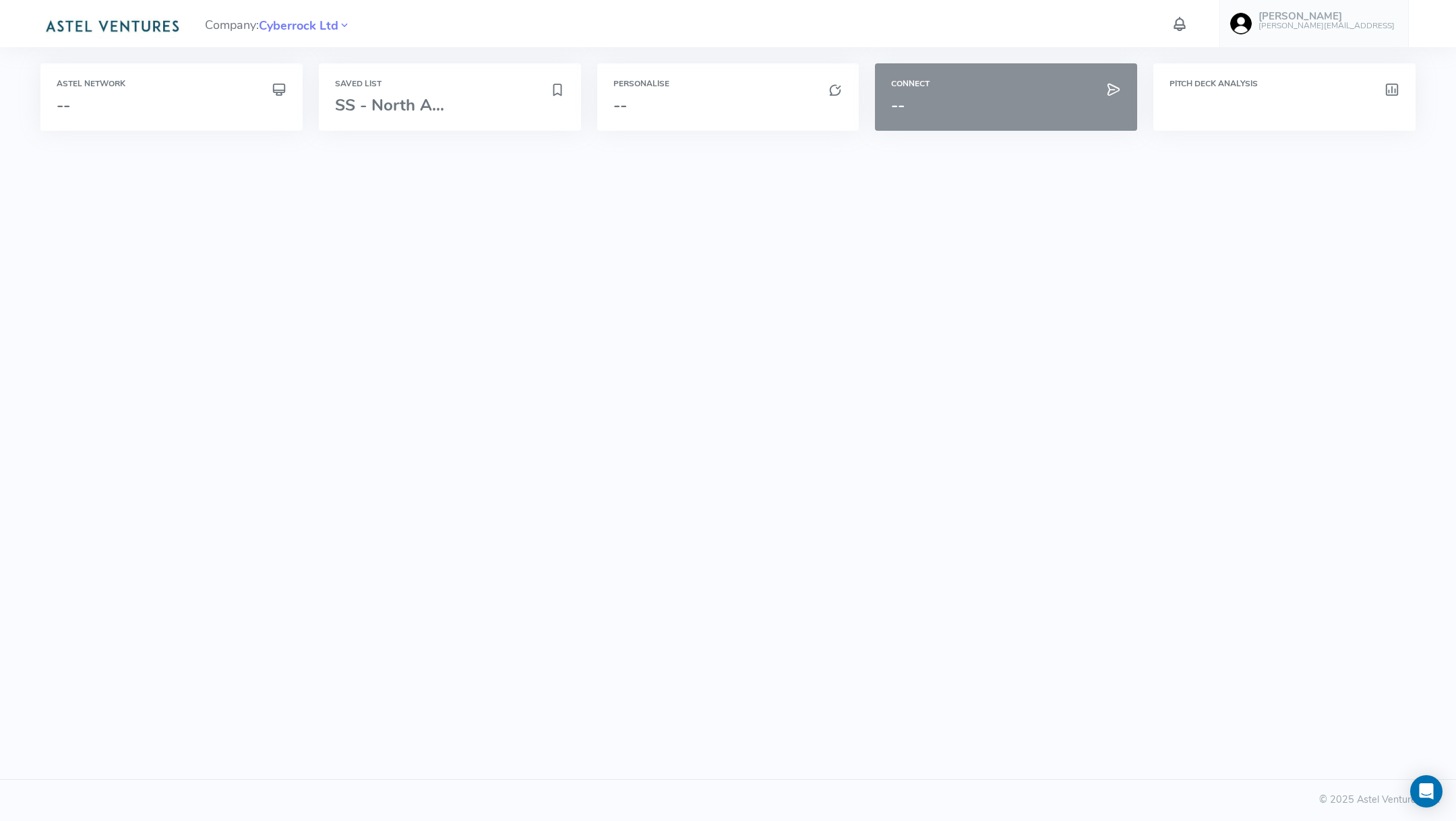
click at [979, 112] on h3 "--" at bounding box center [1006, 105] width 230 height 18
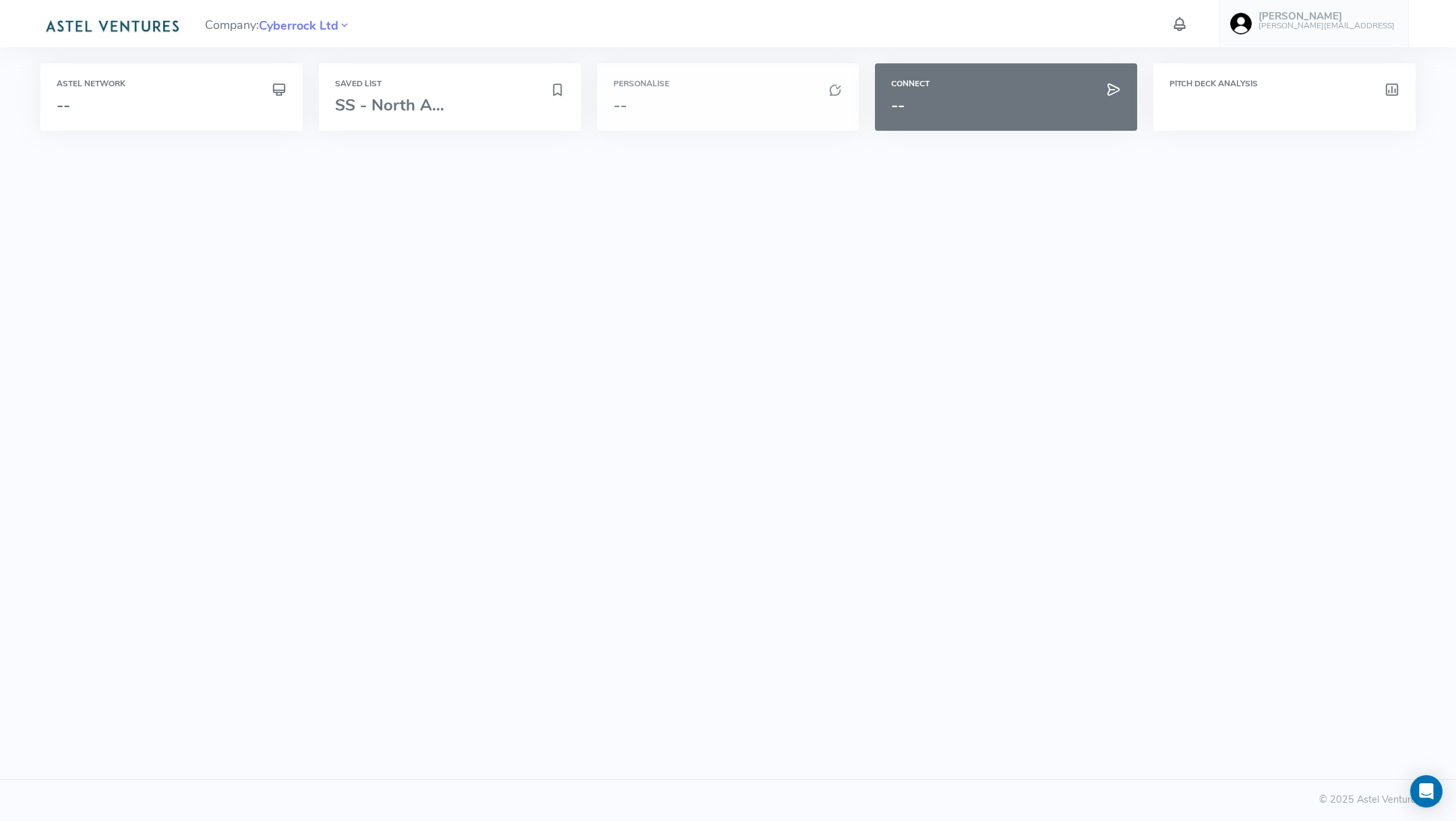
click at [759, 66] on div "Personalise --" at bounding box center [728, 97] width 262 height 68
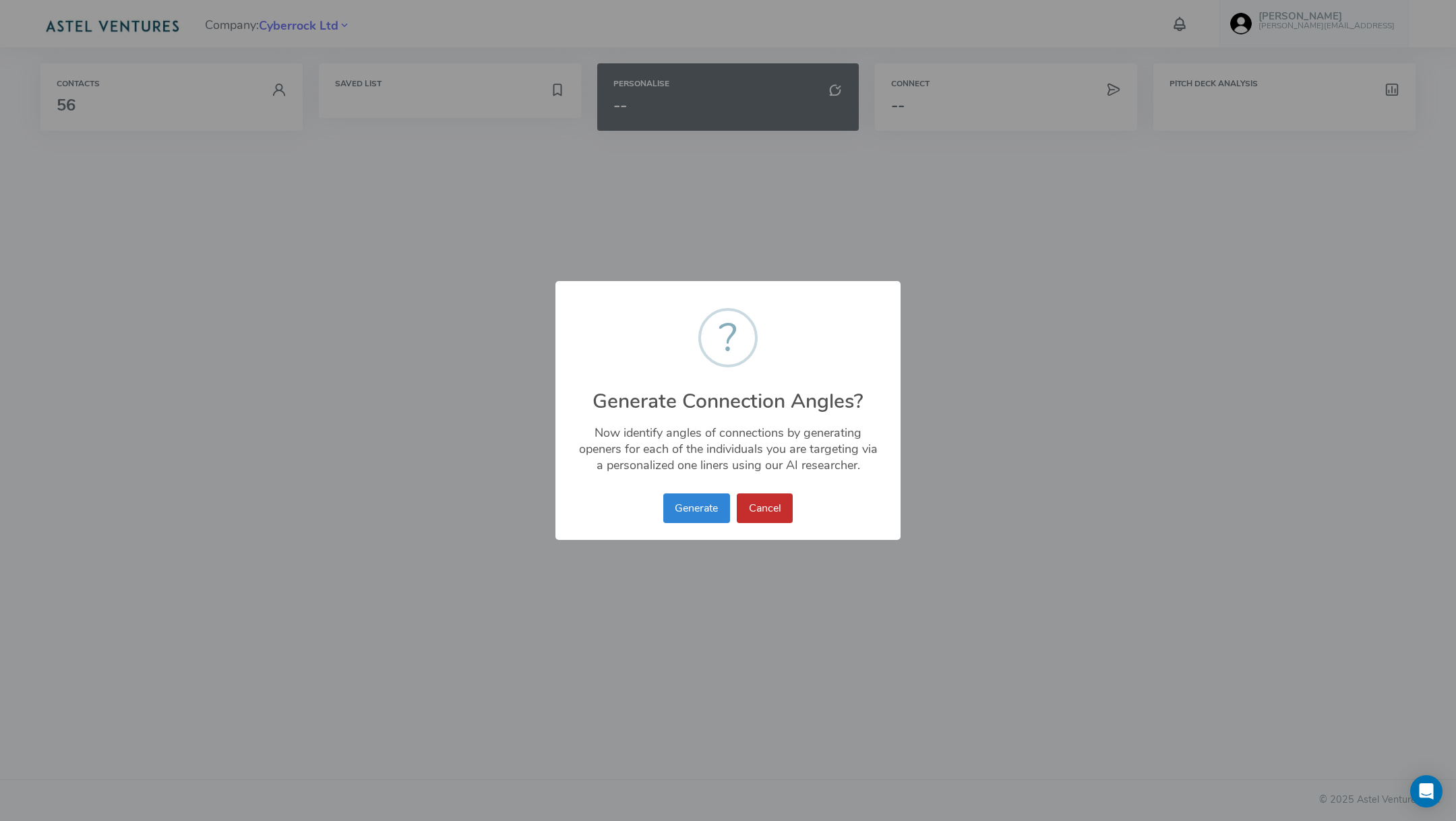
click at [787, 496] on button "Cancel" at bounding box center [764, 508] width 56 height 30
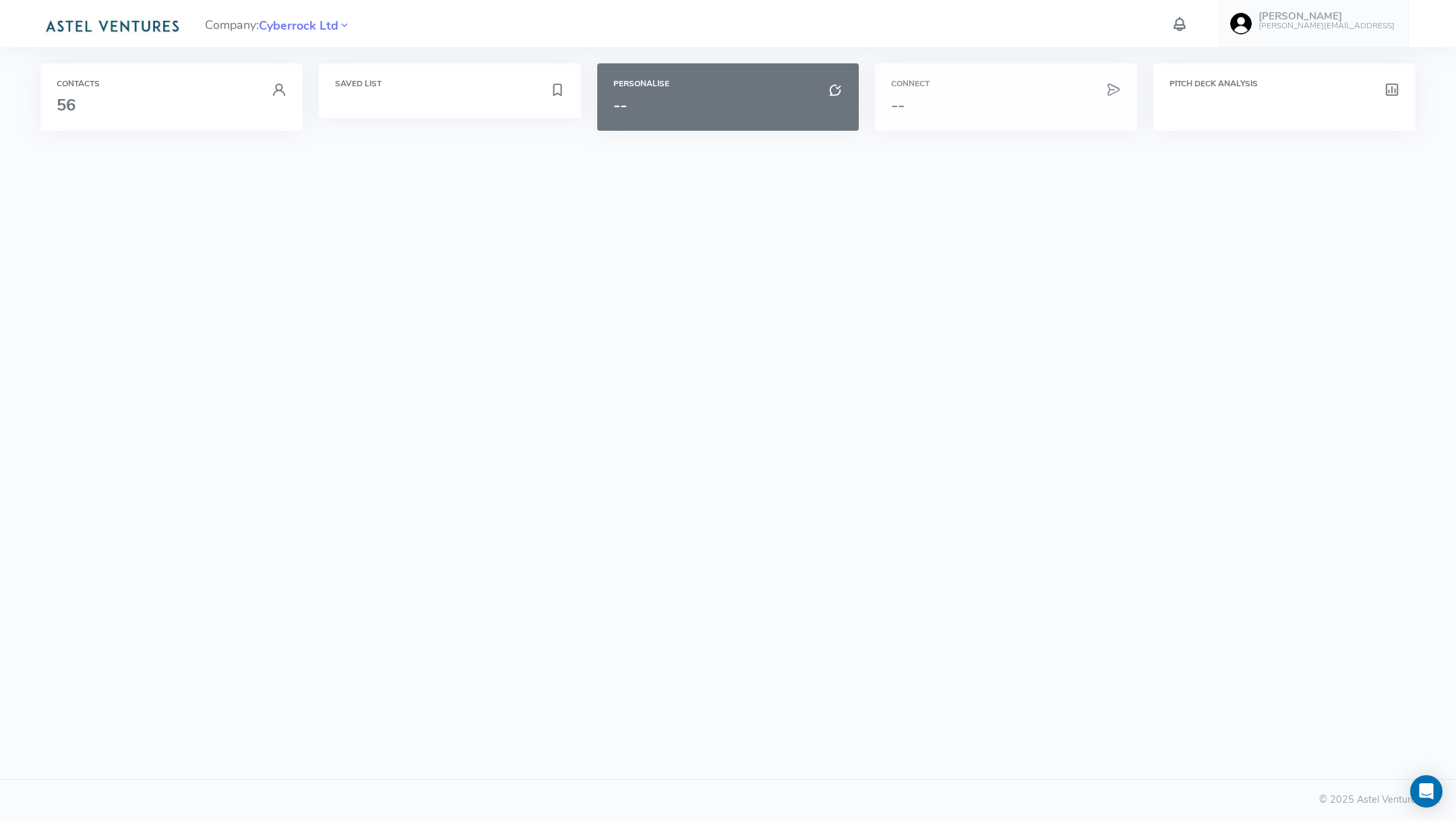
click at [931, 98] on h3 "--" at bounding box center [1006, 105] width 230 height 18
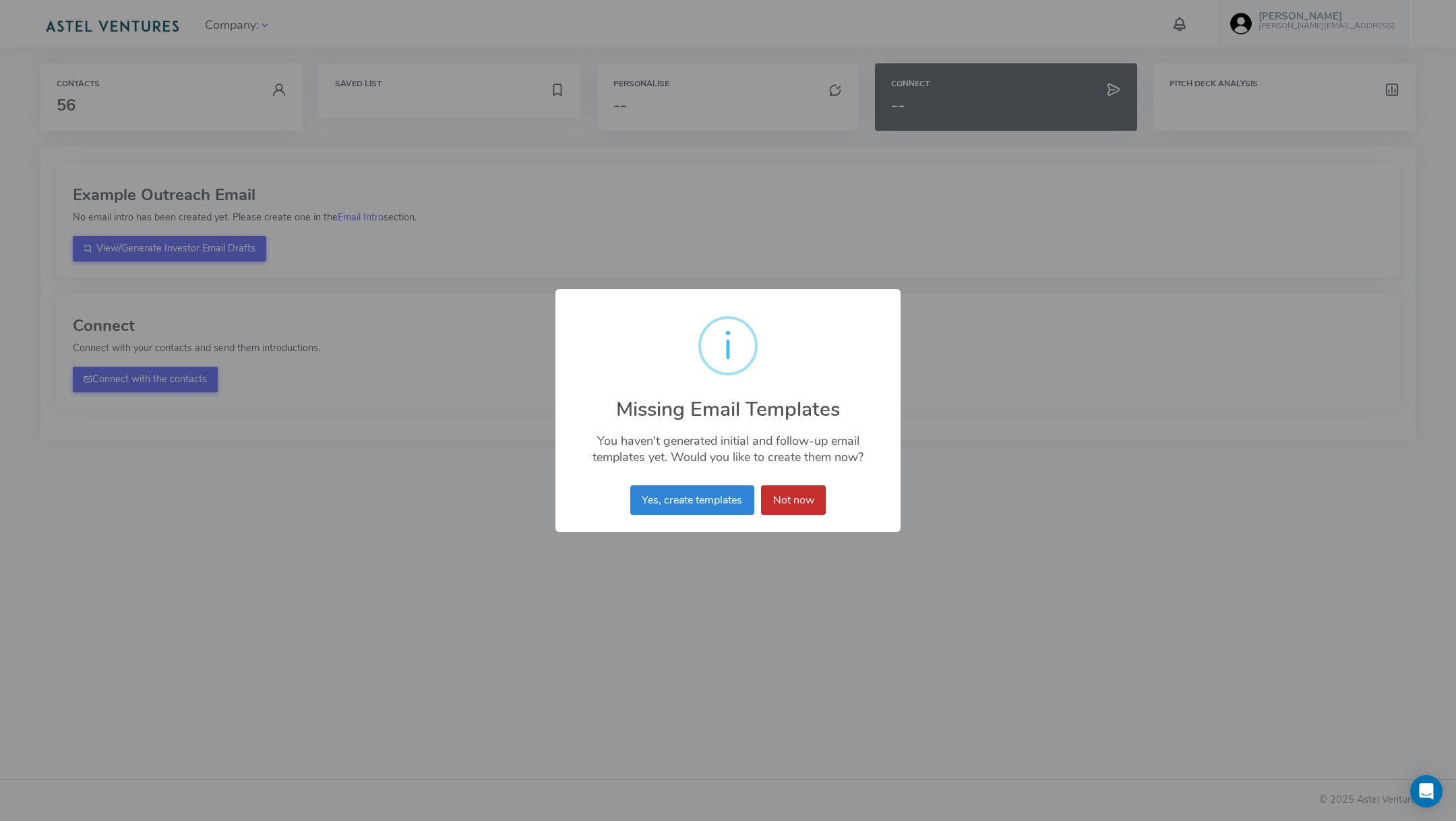
click at [807, 501] on button "Not now" at bounding box center [793, 500] width 65 height 30
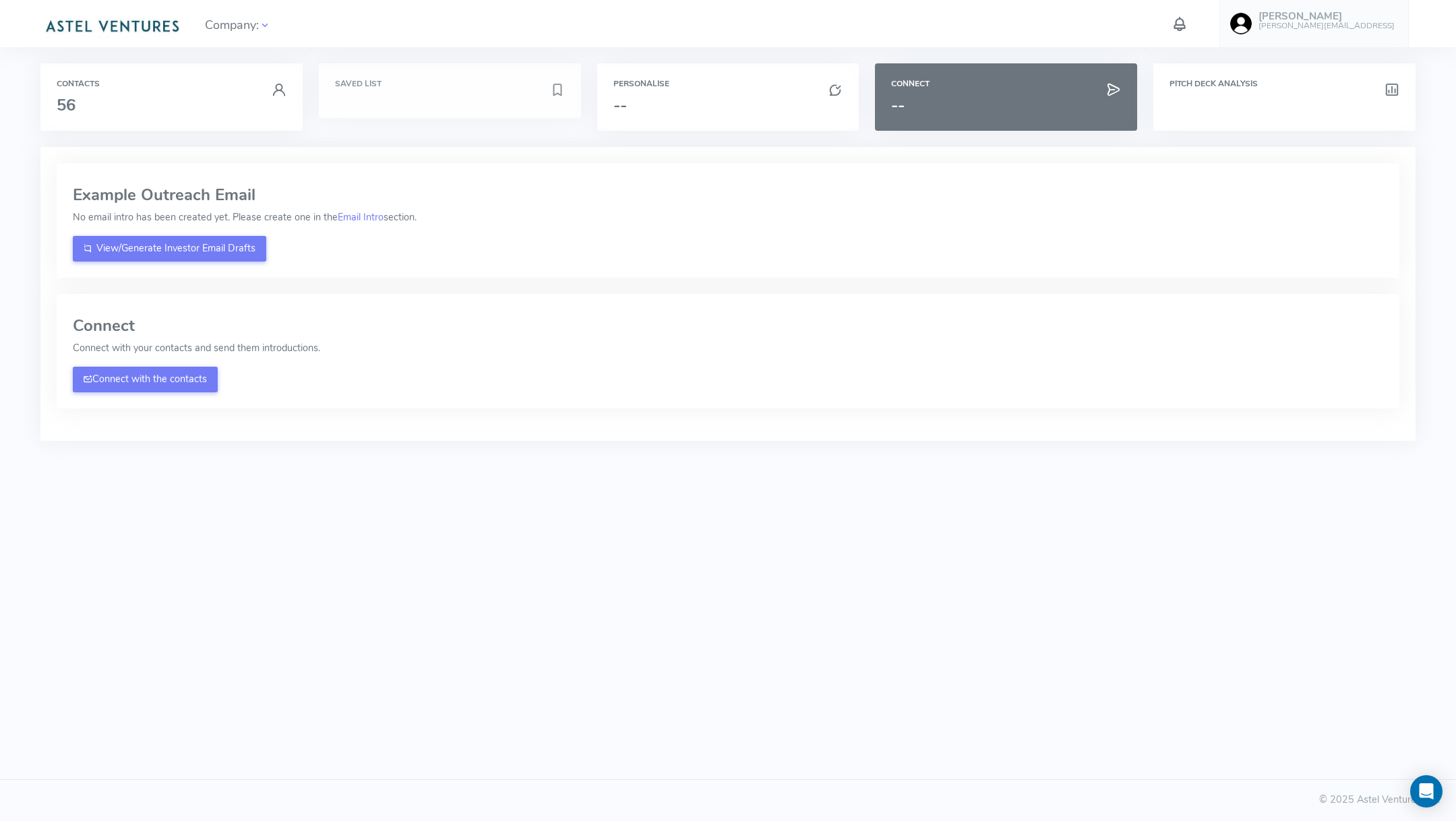
click at [351, 94] on div "Saved List" at bounding box center [450, 90] width 262 height 55
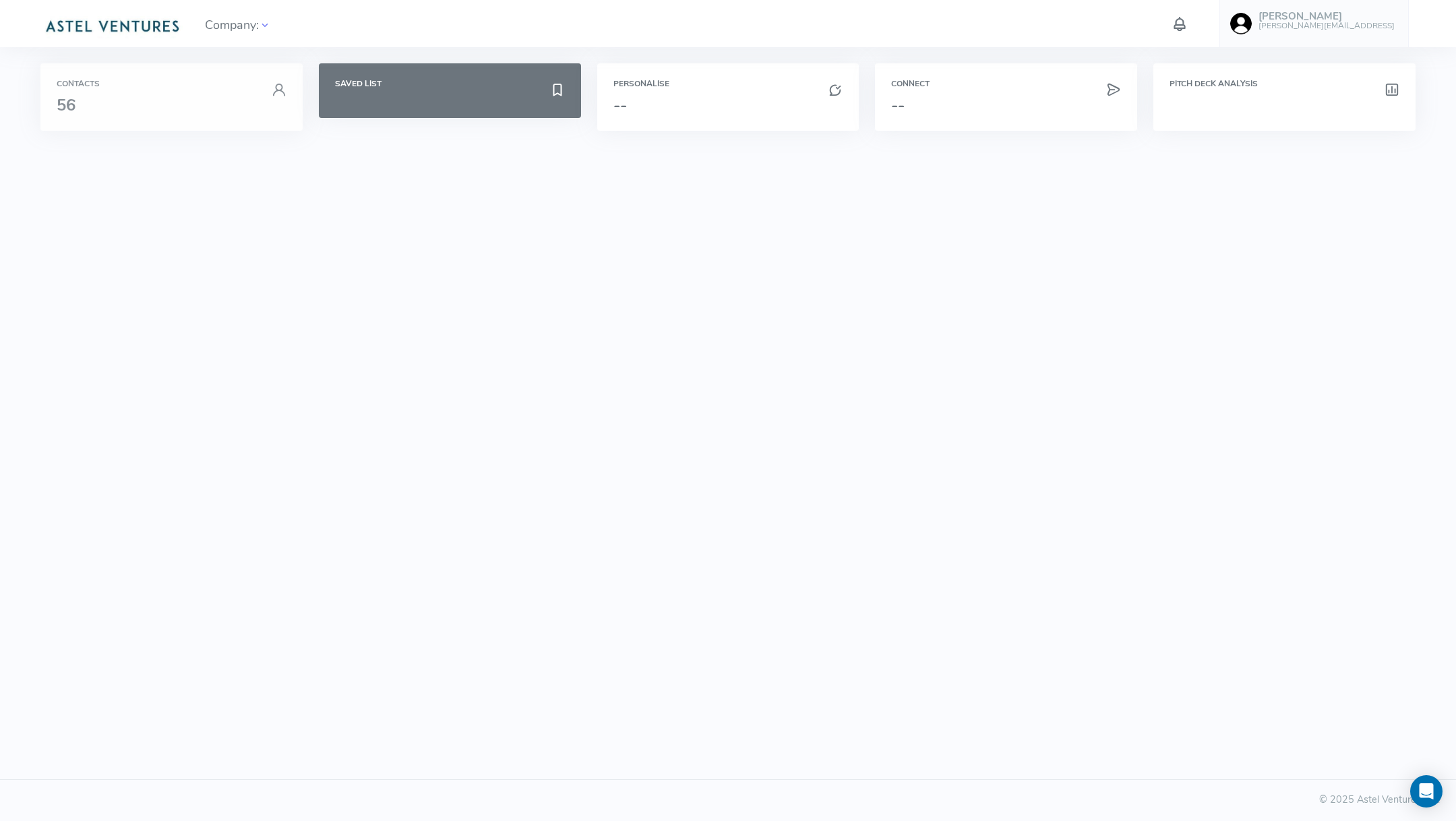
click at [222, 92] on div "Contacts 56" at bounding box center [171, 97] width 230 height 35
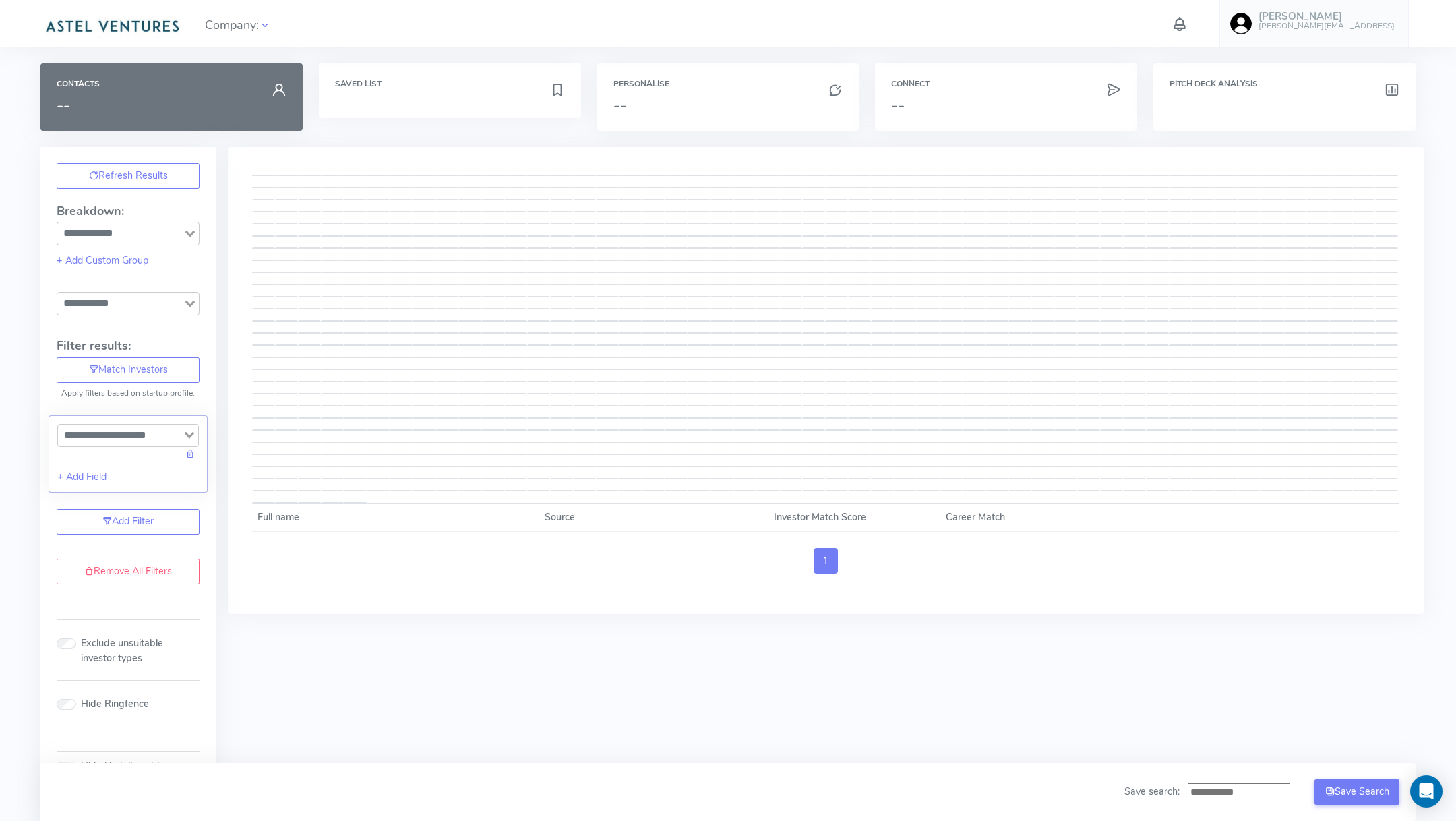
click at [1252, 19] on img at bounding box center [1241, 23] width 22 height 22
click at [1303, 366] on link "Logout" at bounding box center [1333, 361] width 164 height 23
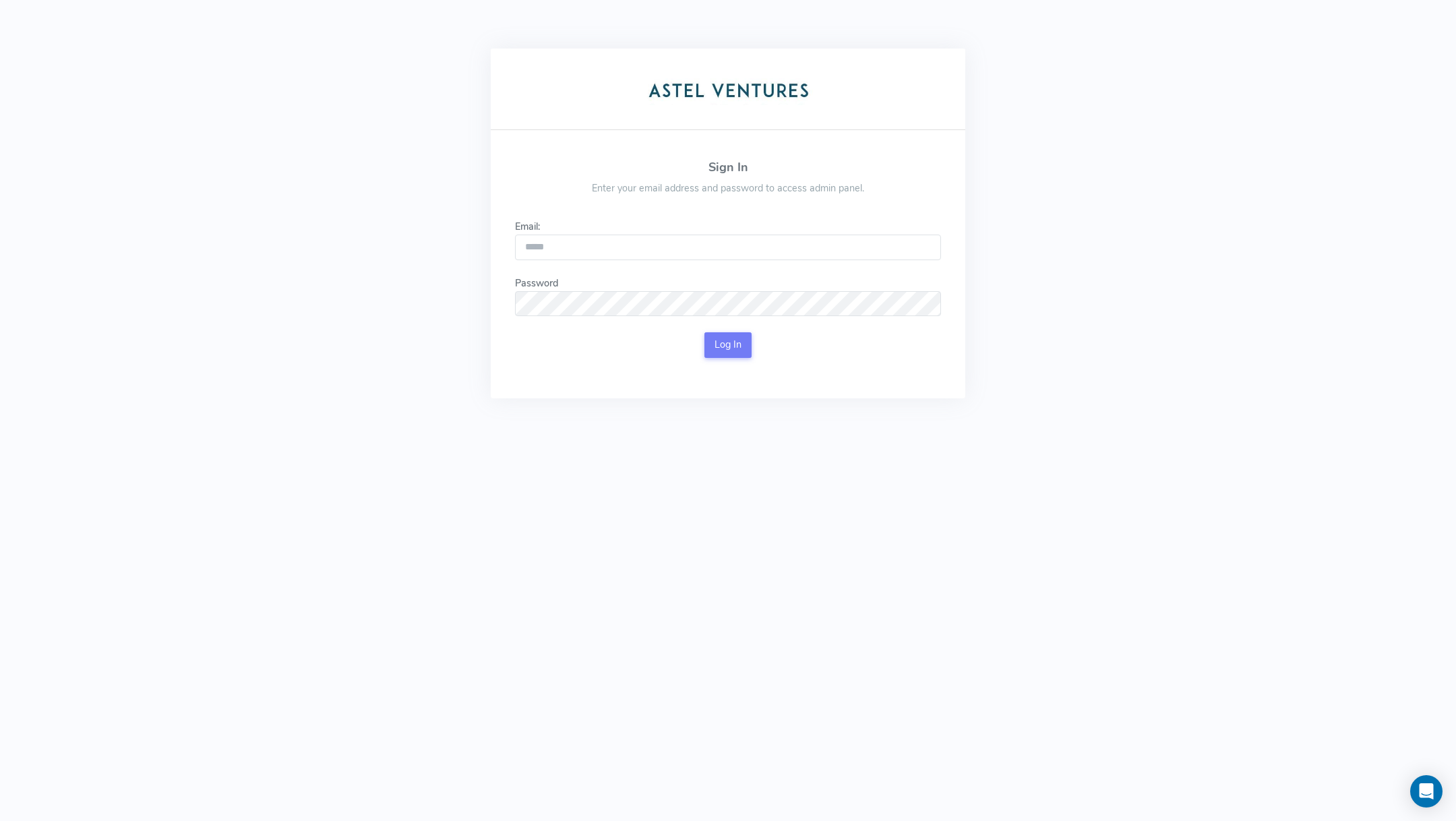
type input "**********"
click at [742, 346] on button "Log In" at bounding box center [728, 346] width 48 height 26
type input "**********"
click at [718, 345] on button "Log In" at bounding box center [728, 346] width 48 height 26
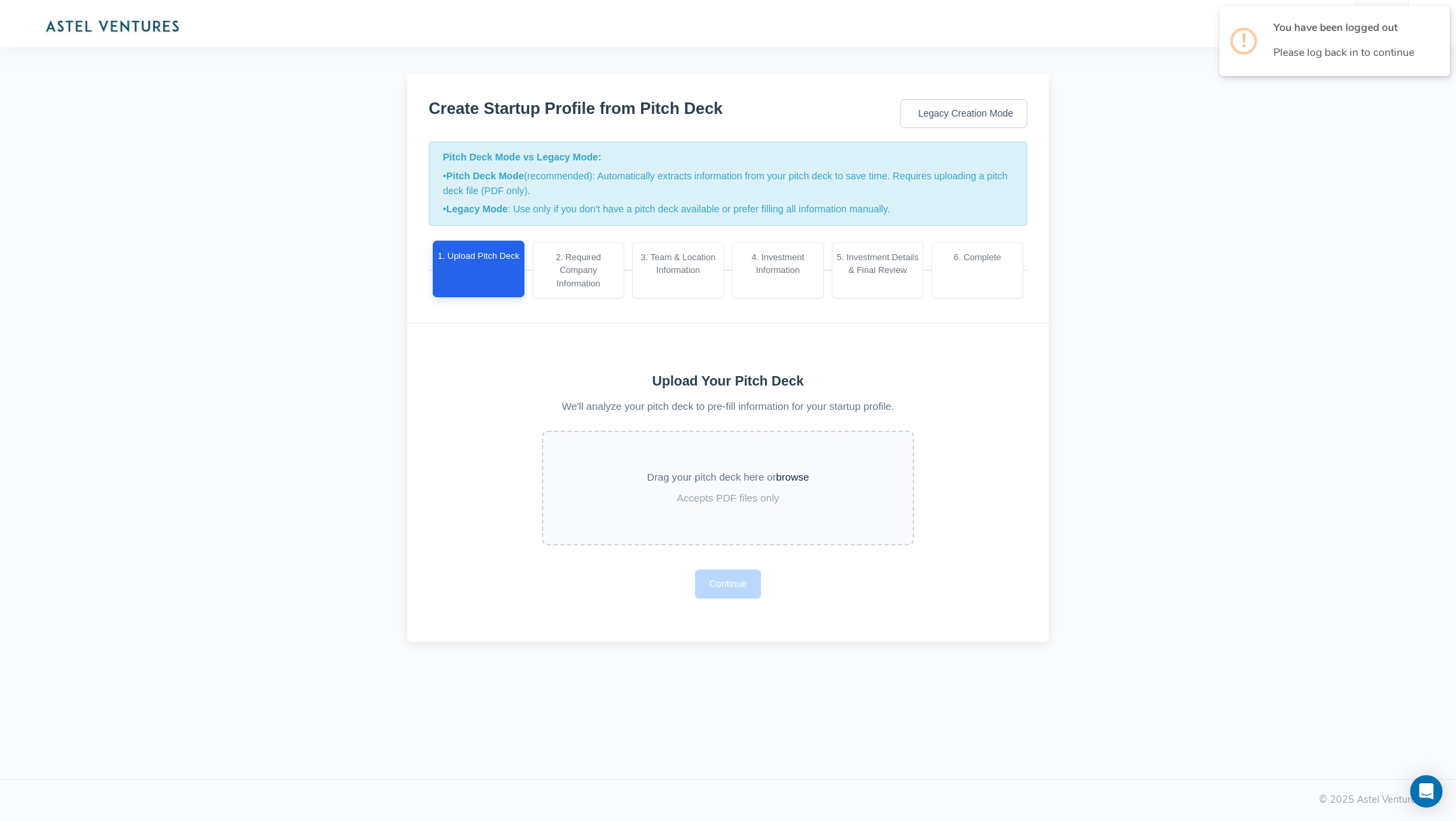
click at [132, 10] on link at bounding box center [119, 23] width 157 height 47
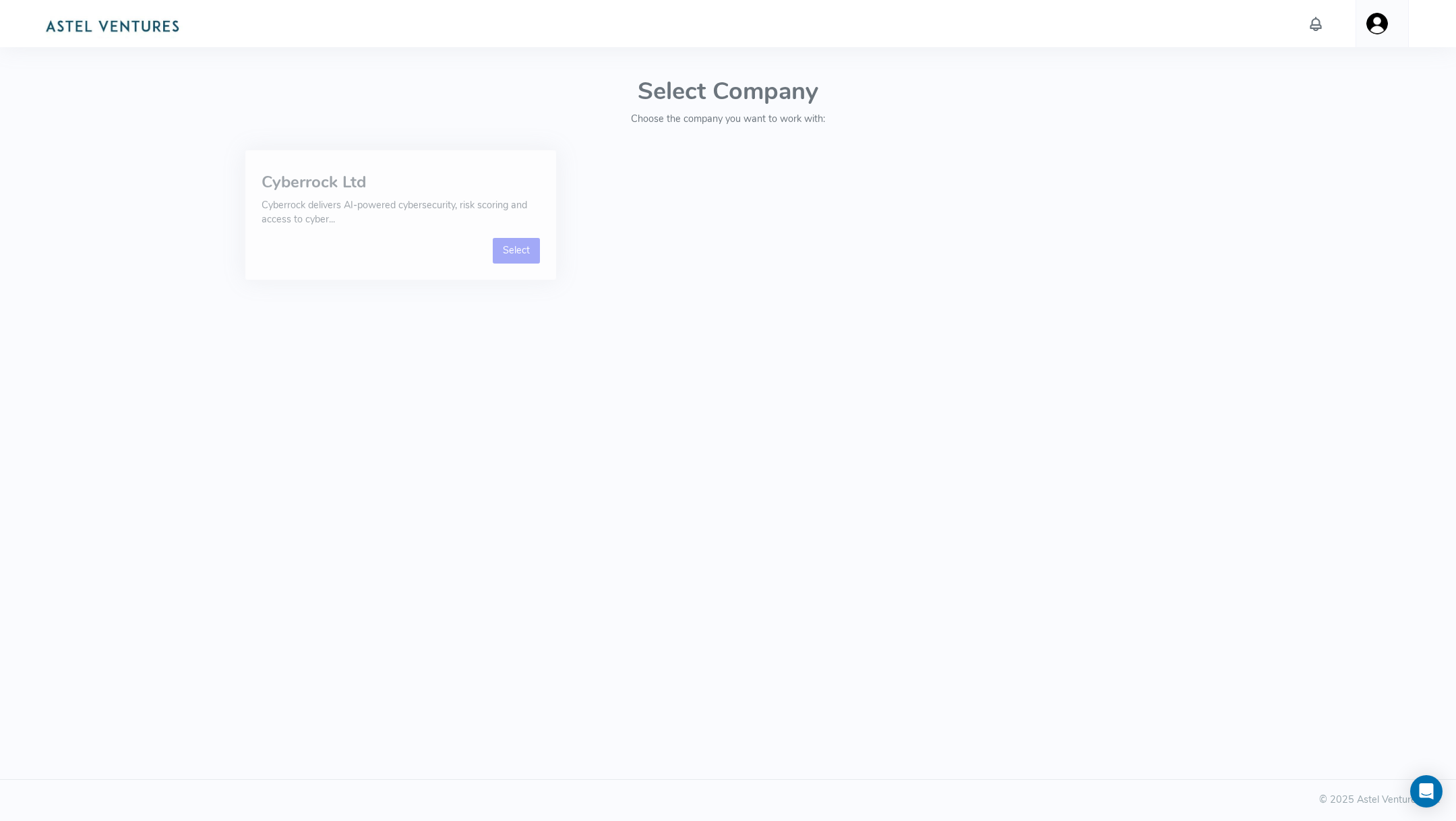
click at [521, 251] on link "Select" at bounding box center [516, 251] width 48 height 26
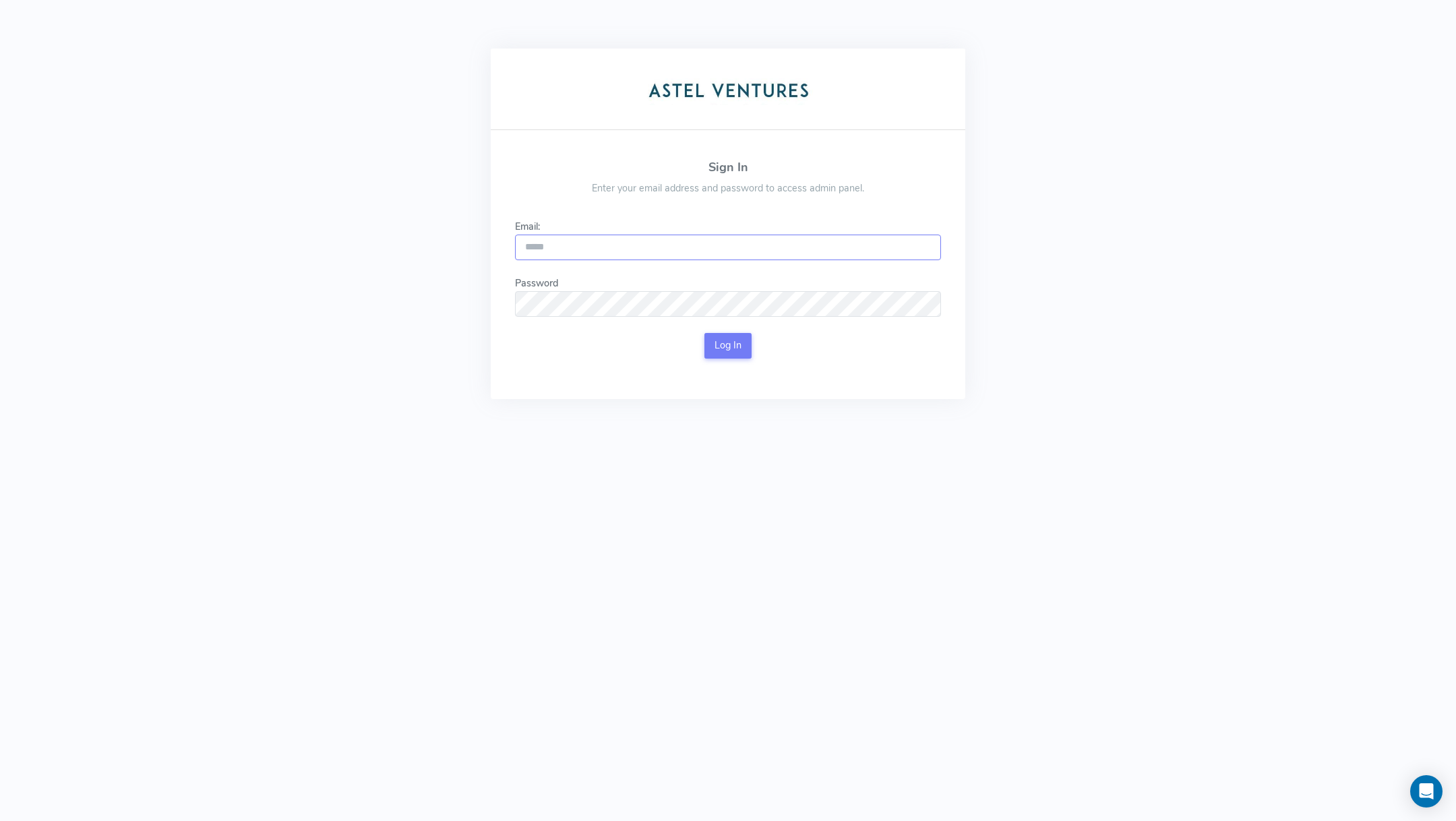
type input "**********"
click at [733, 335] on button "Log In" at bounding box center [728, 346] width 48 height 26
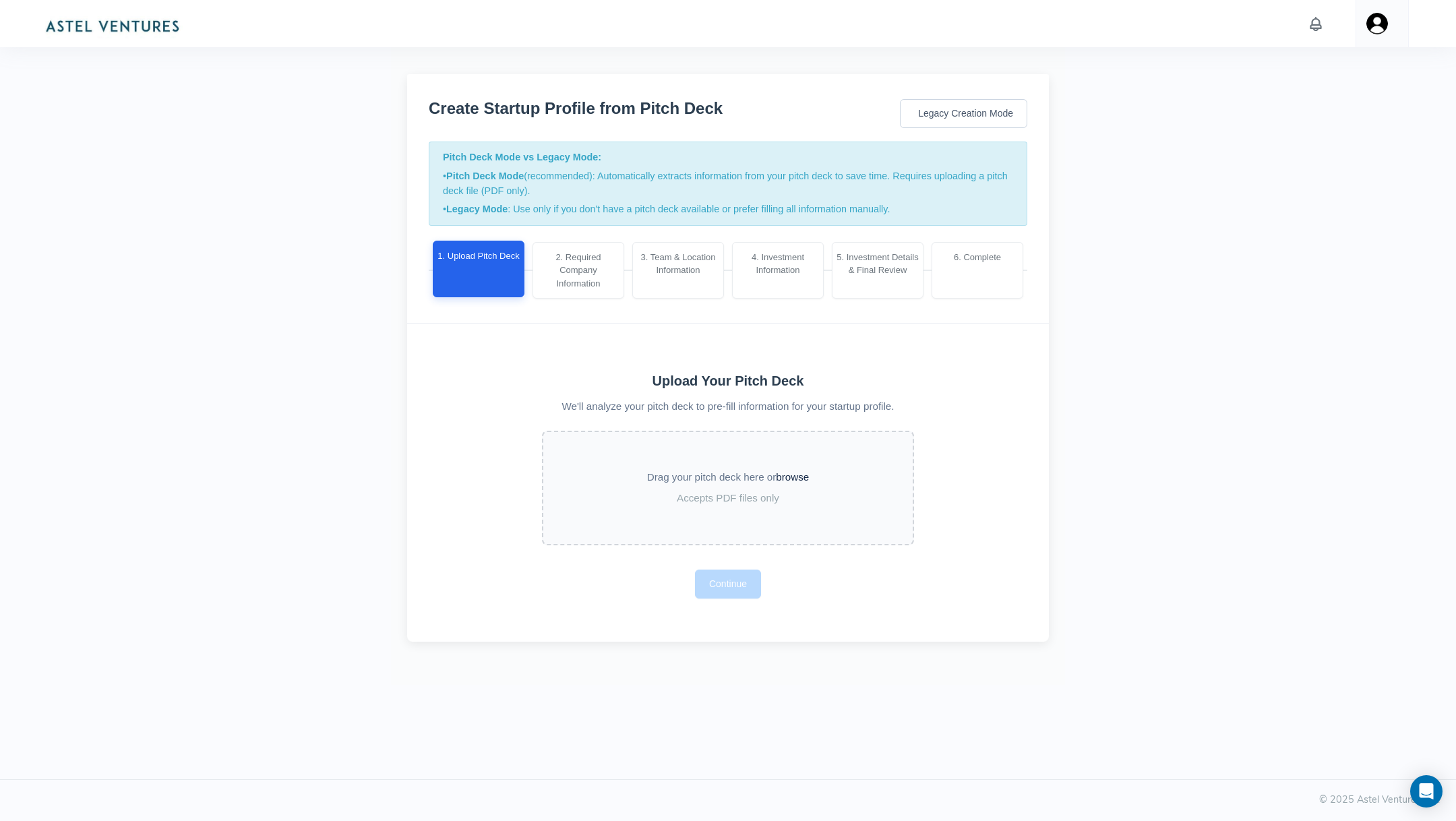
click at [130, 36] on img at bounding box center [111, 24] width 143 height 27
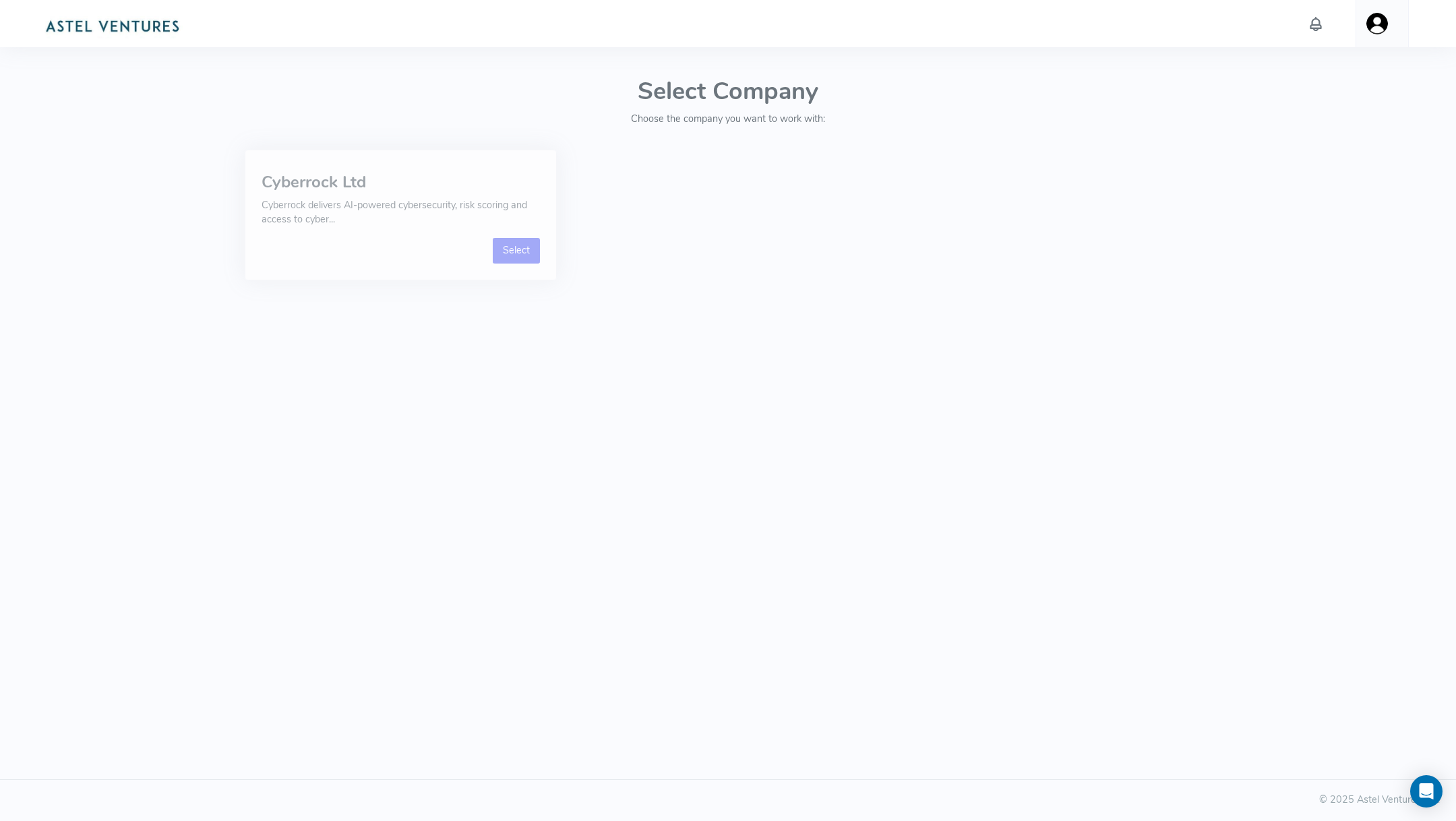
click at [506, 245] on link "Select" at bounding box center [516, 251] width 48 height 26
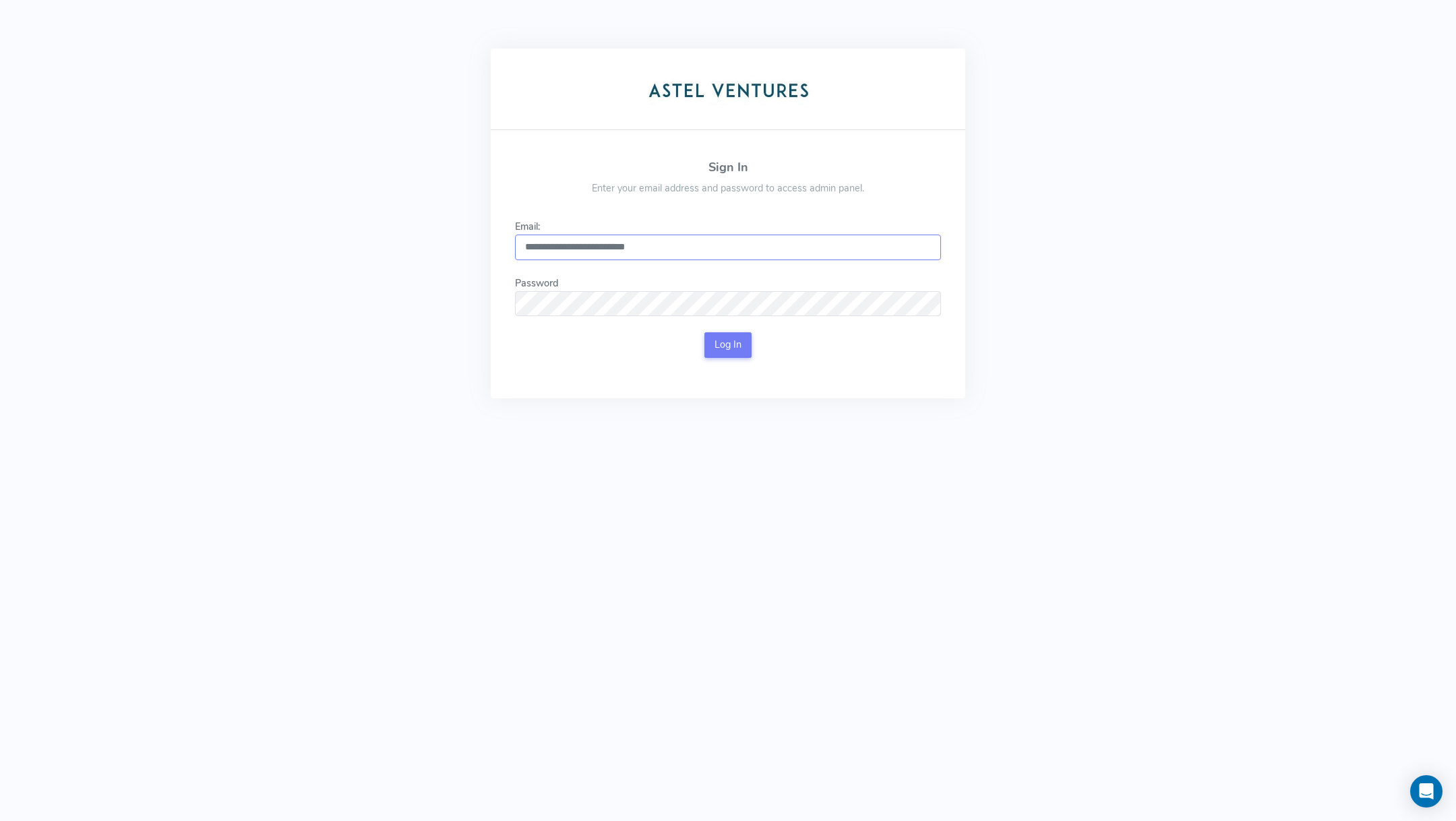
click at [713, 248] on input "**********" at bounding box center [728, 248] width 426 height 26
type input "**********"
click at [734, 348] on button "Log In" at bounding box center [728, 346] width 48 height 26
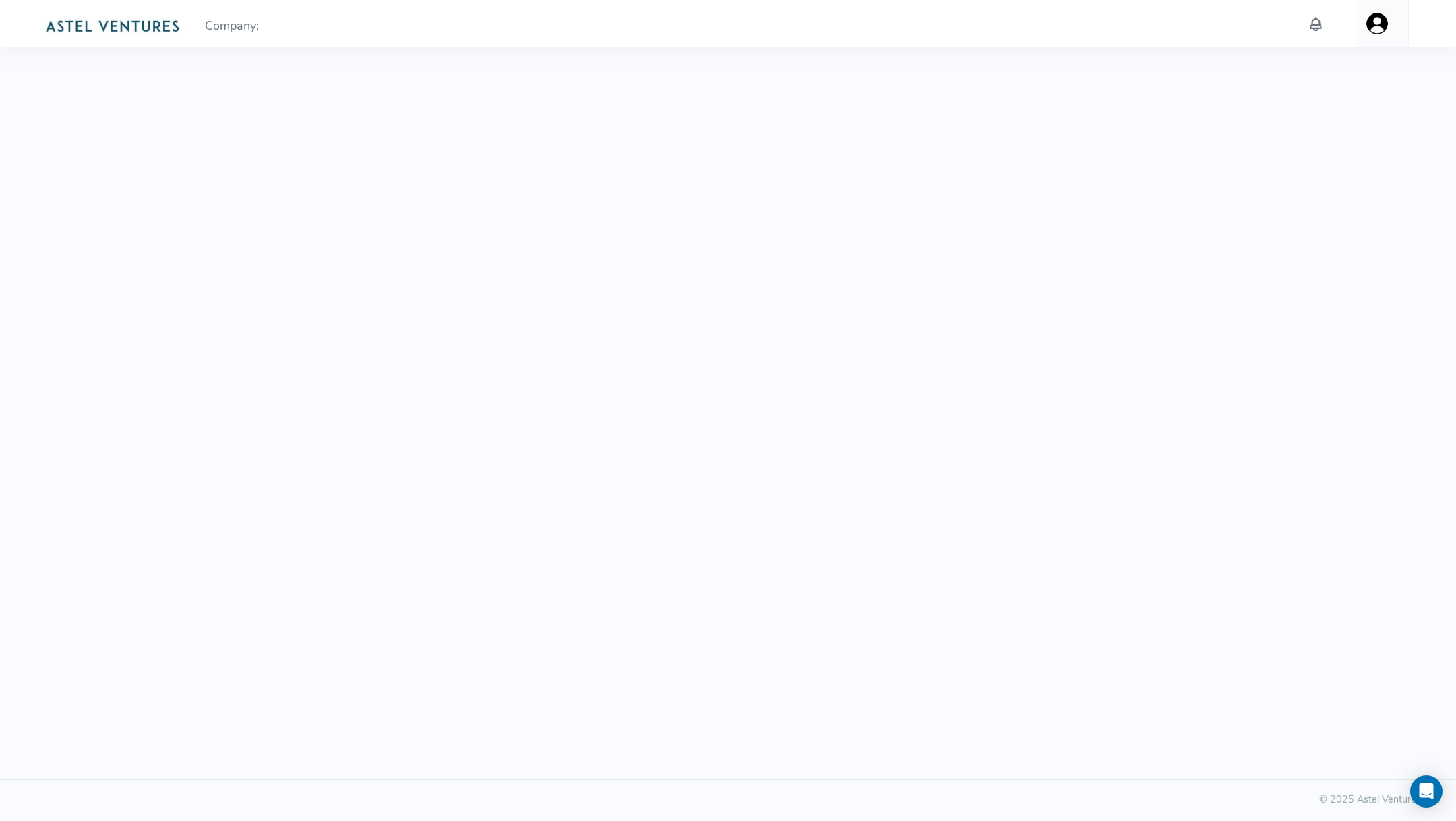
click at [94, 27] on img at bounding box center [111, 24] width 143 height 27
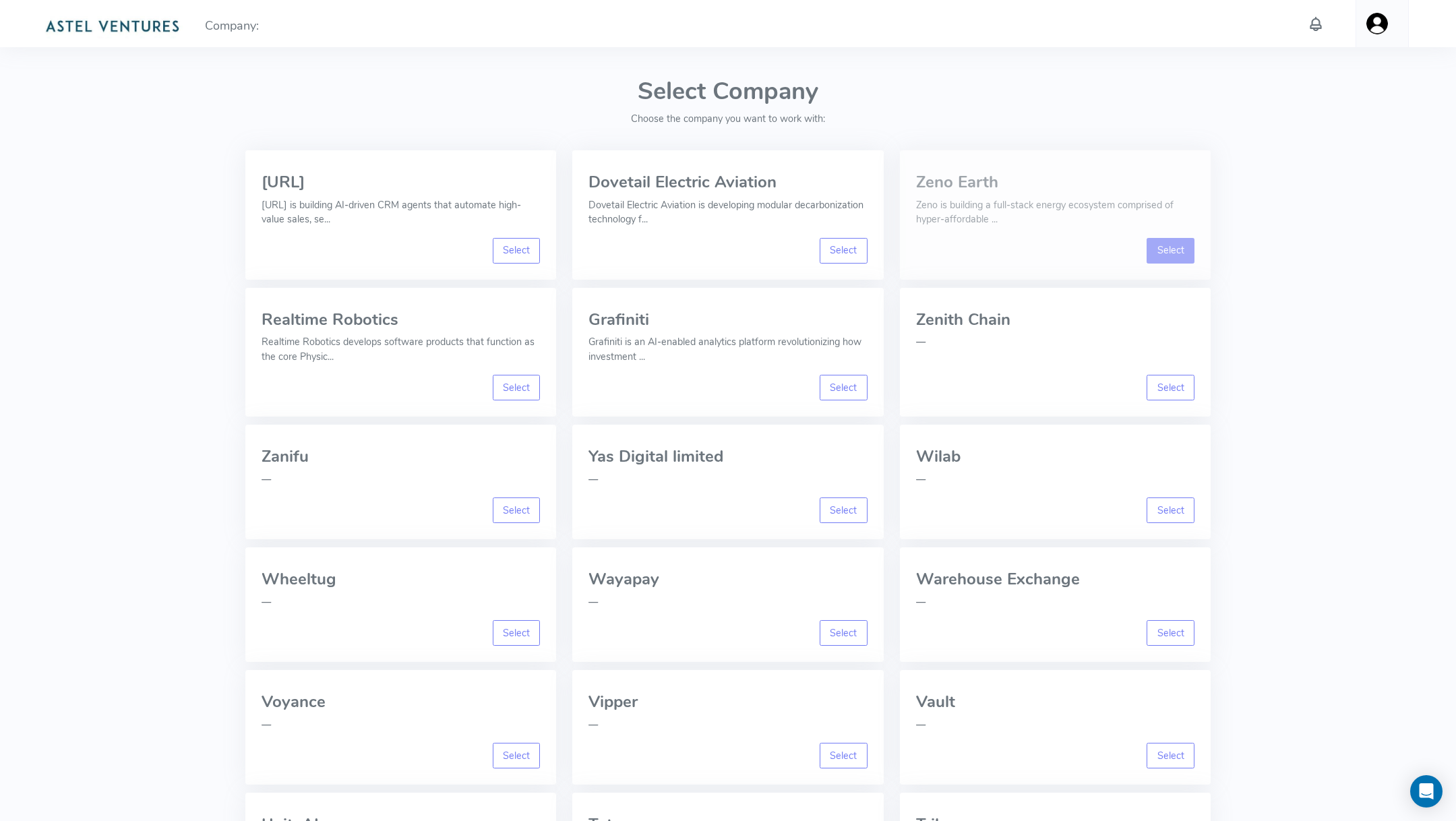
click at [1169, 253] on link "Select" at bounding box center [1169, 251] width 48 height 26
